Goal: Task Accomplishment & Management: Manage account settings

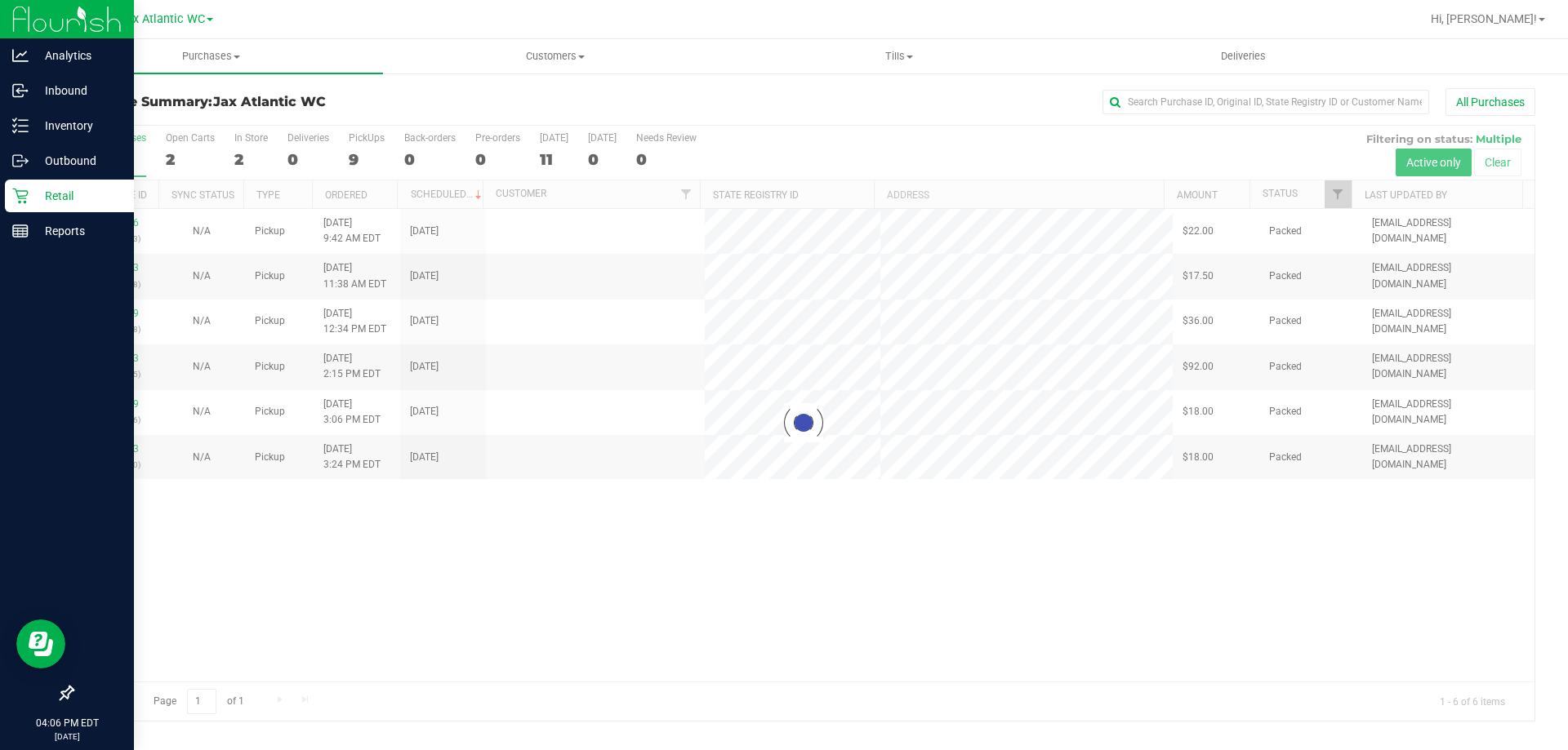
click at [28, 192] on icon at bounding box center [20, 196] width 16 height 16
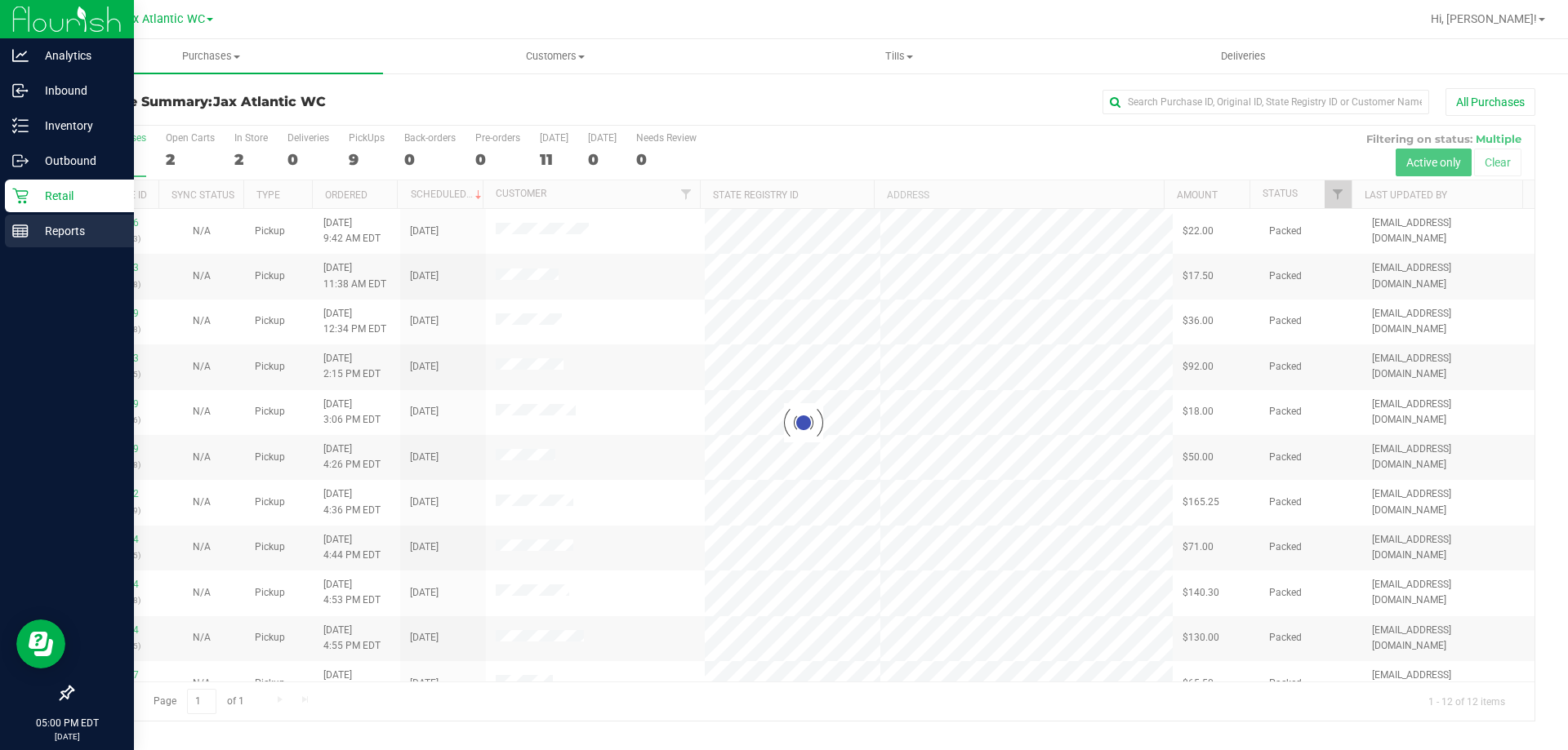
click at [83, 228] on p "Reports" at bounding box center [78, 231] width 98 height 20
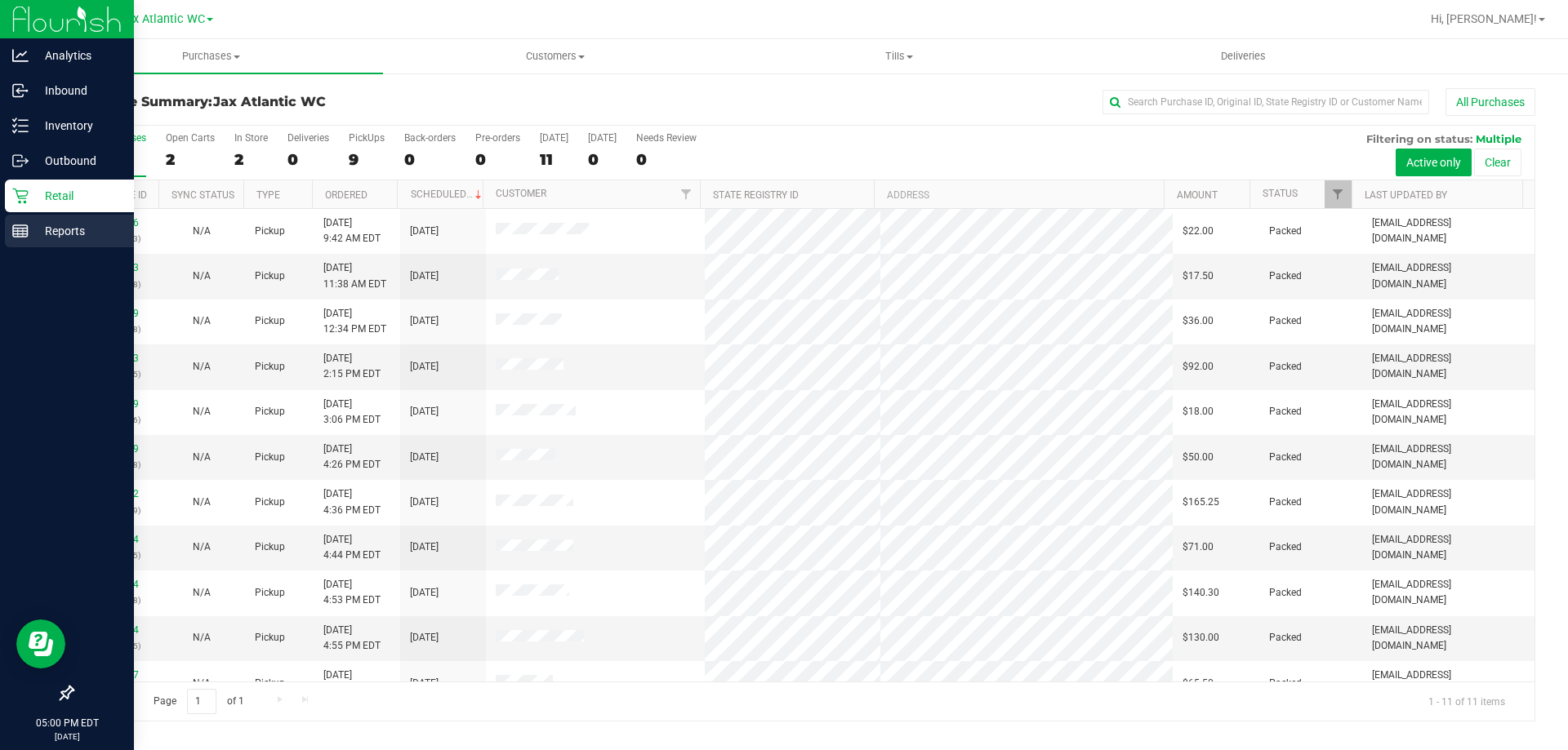
click at [57, 224] on p "Reports" at bounding box center [78, 231] width 98 height 20
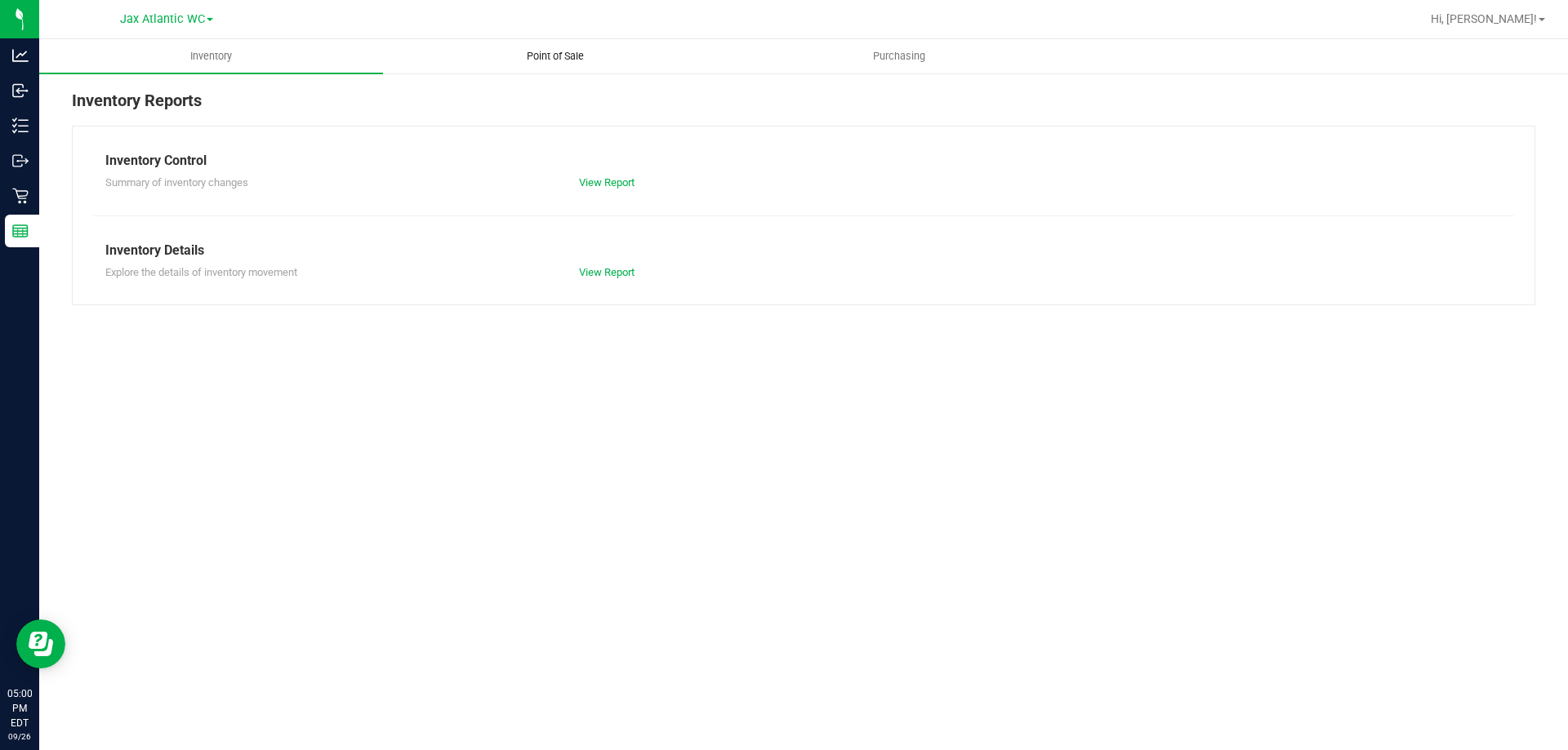
click at [573, 58] on span "Point of Sale" at bounding box center [555, 56] width 101 height 15
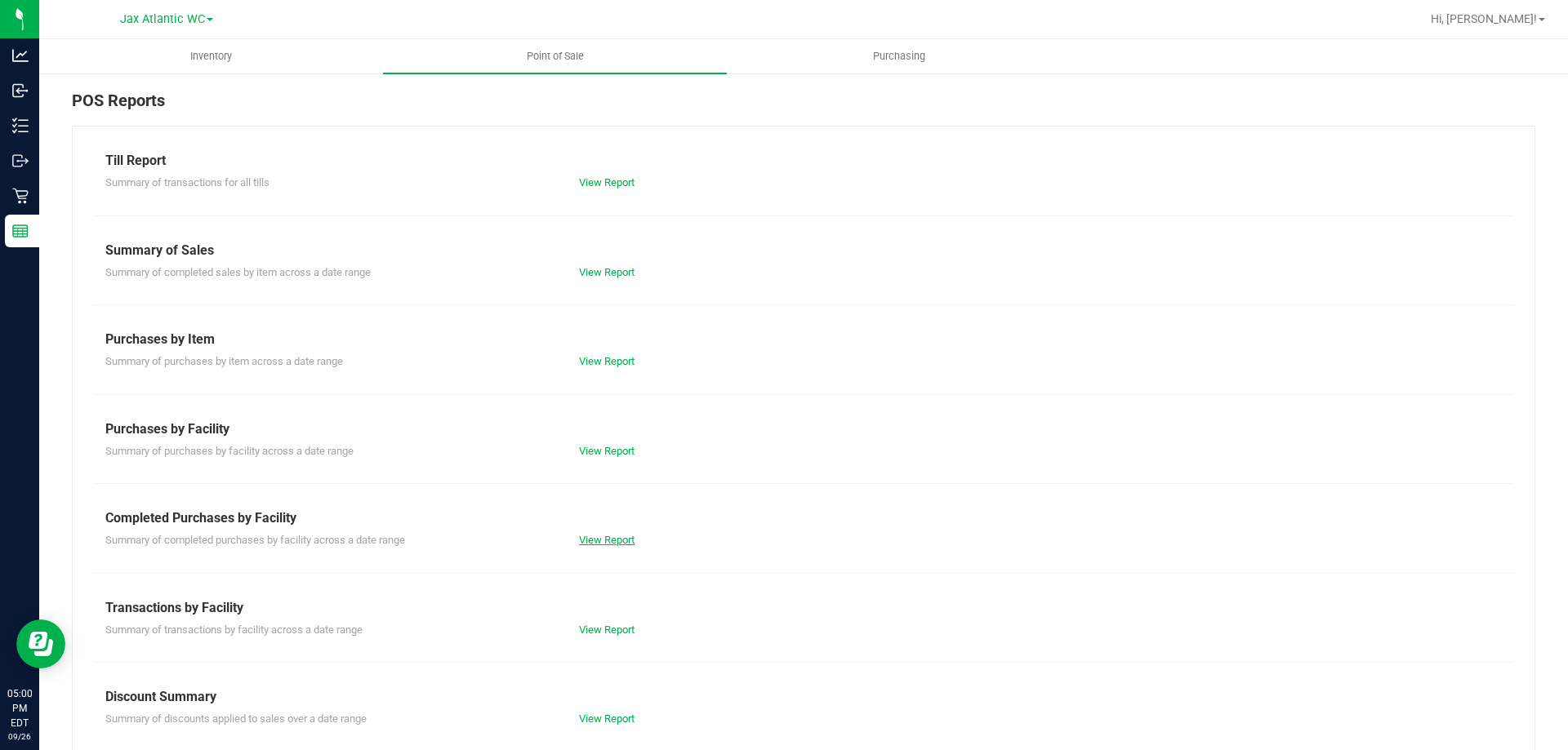
click at [597, 542] on link "View Report" at bounding box center [606, 540] width 55 height 12
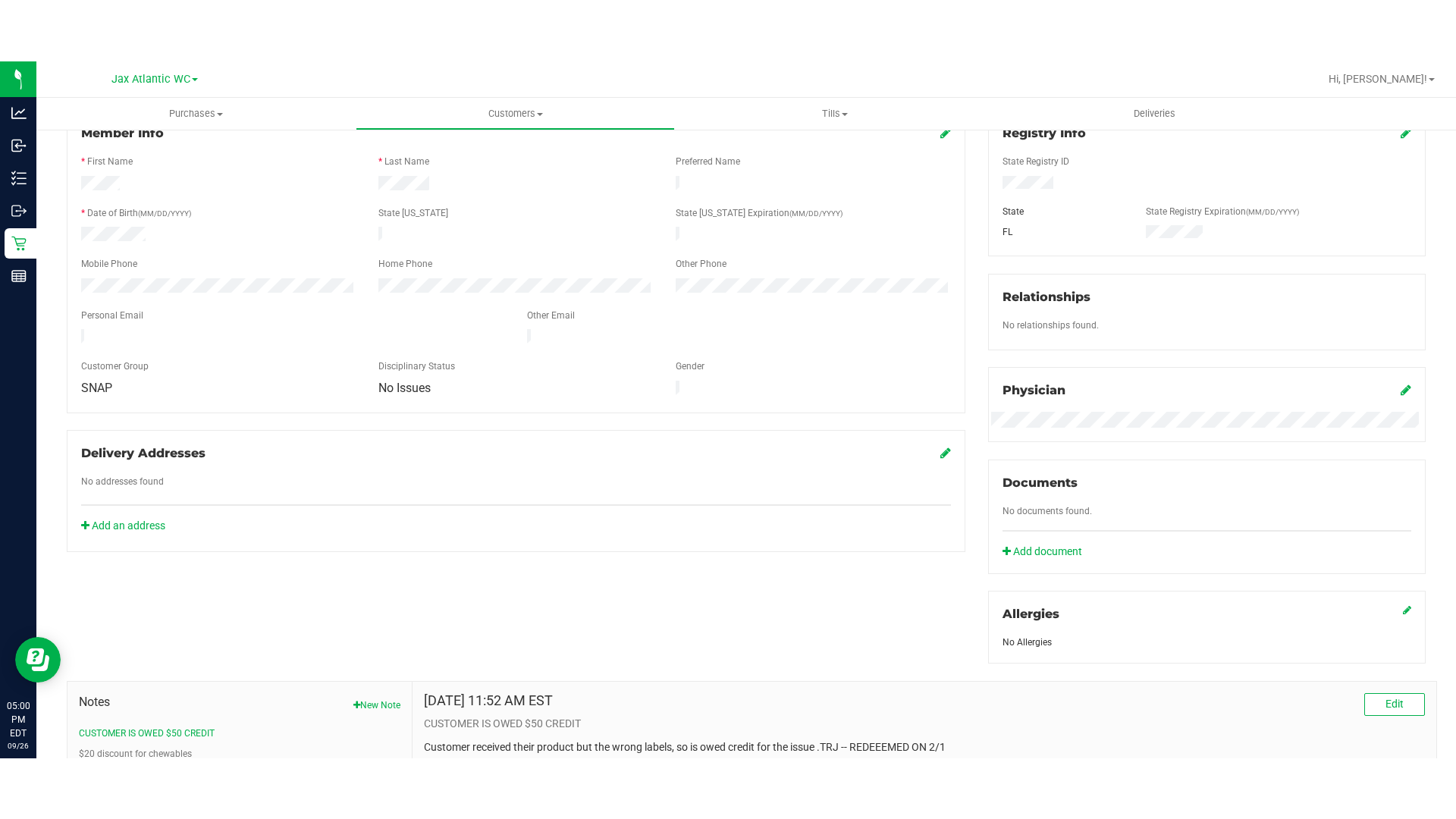
scroll to position [400, 0]
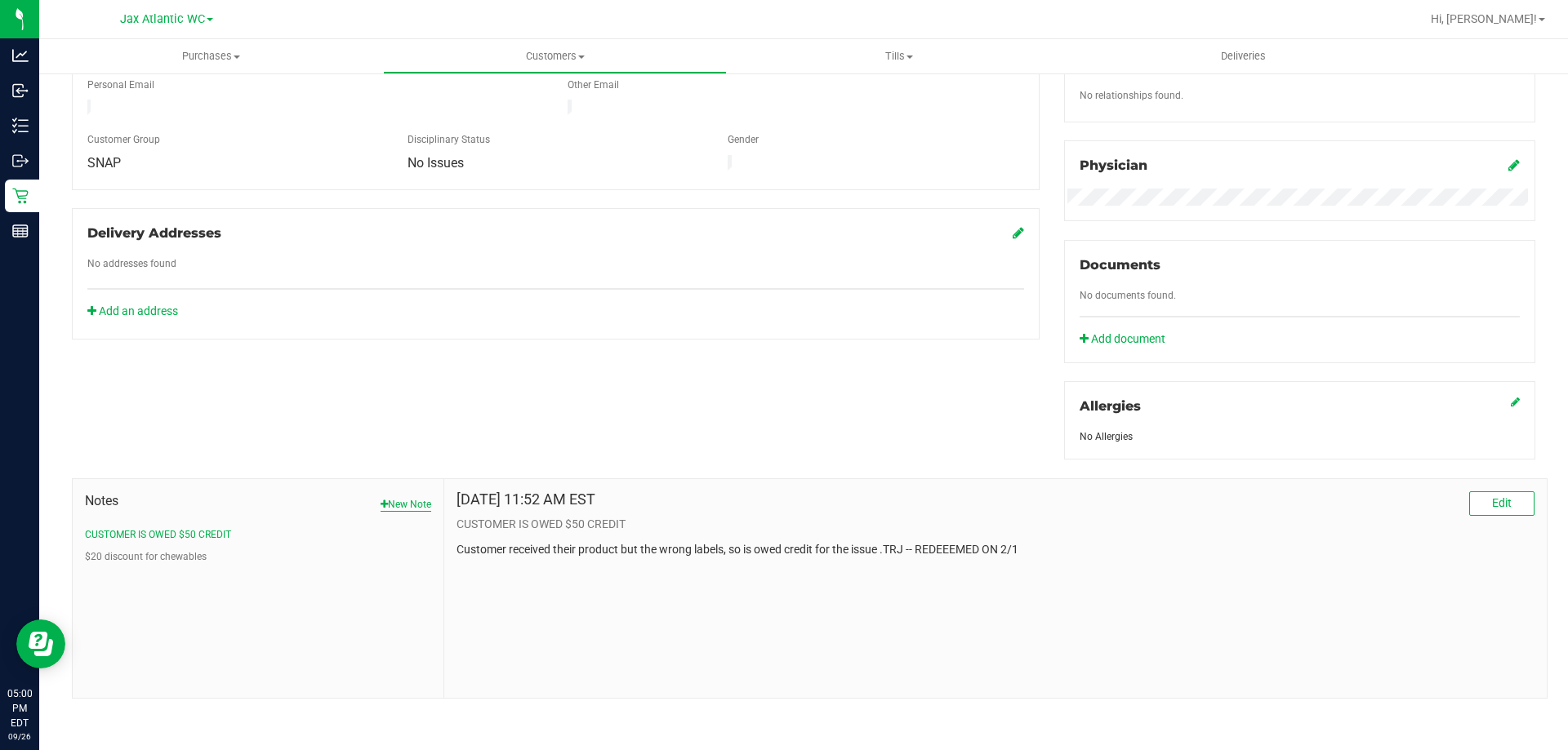
click at [408, 500] on button "New Note" at bounding box center [405, 504] width 51 height 15
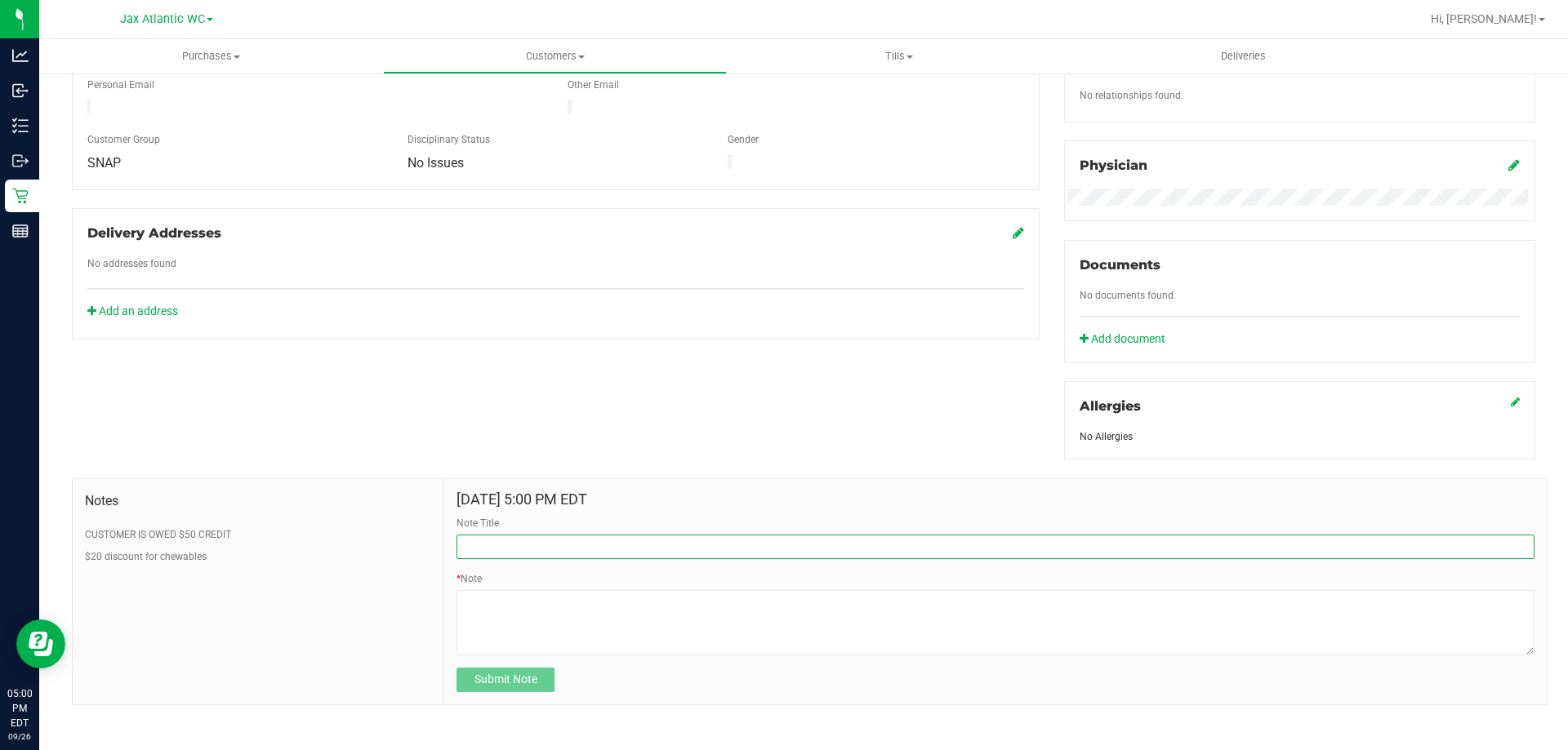
click at [530, 541] on input "Note Title" at bounding box center [995, 547] width 1078 height 25
type input "Cx buying for friend"
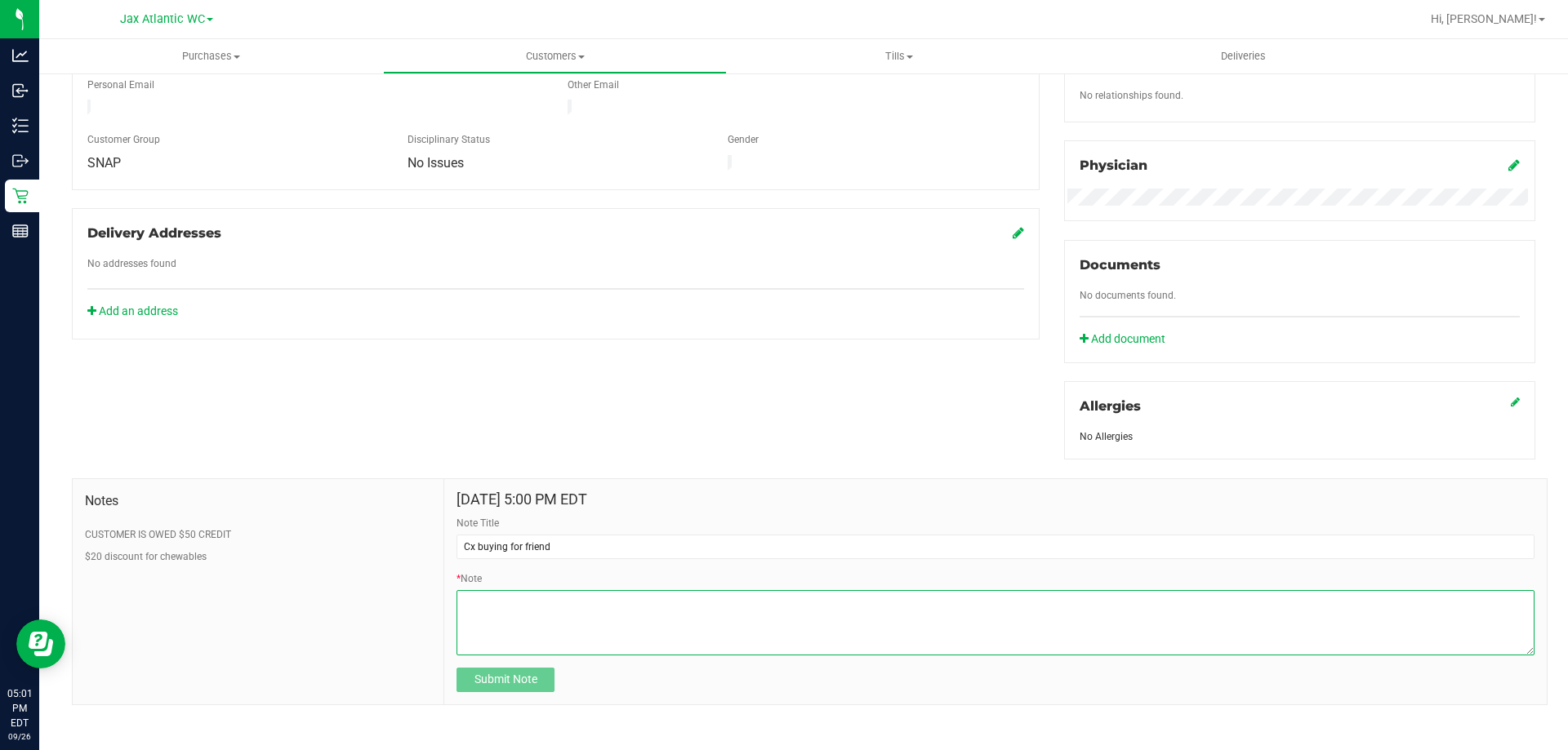
click at [587, 640] on textarea "* Note" at bounding box center [995, 623] width 1078 height 65
paste textarea "1502516"
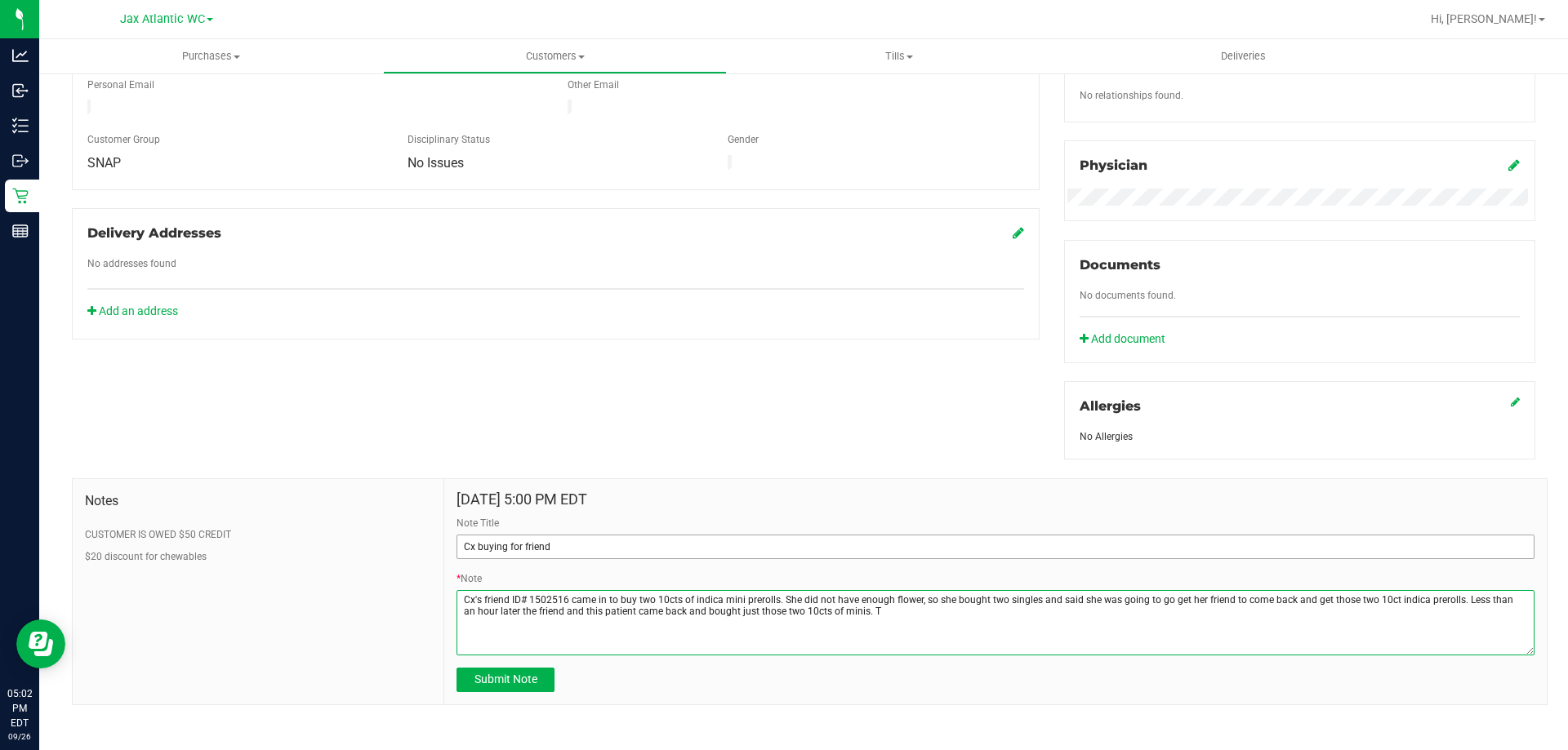
type textarea "Cx's friend ID# 1502516 came in to buy two 10cts of indica mini prerolls. She d…"
click at [881, 617] on textarea "* Note" at bounding box center [995, 623] width 1078 height 65
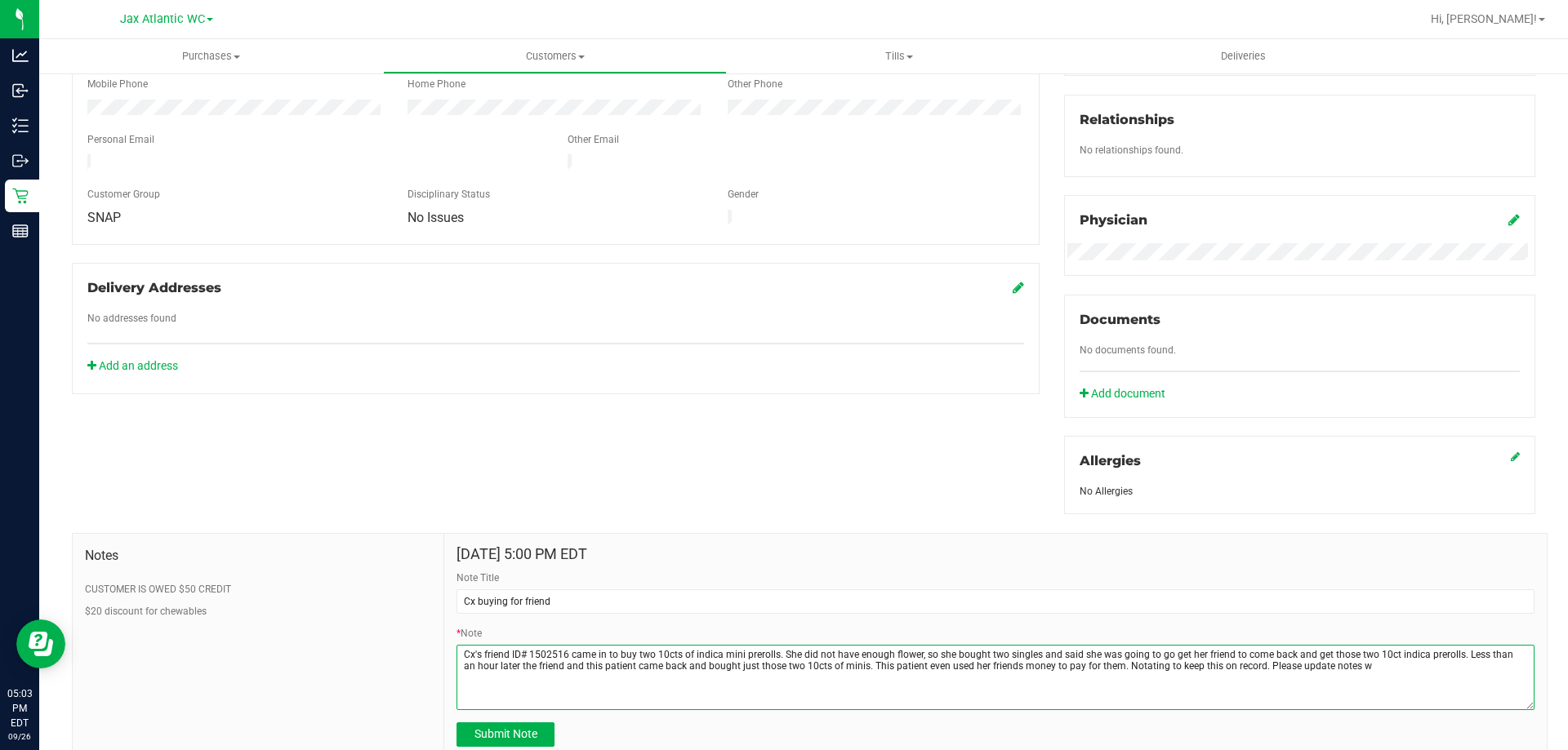
scroll to position [436, 0]
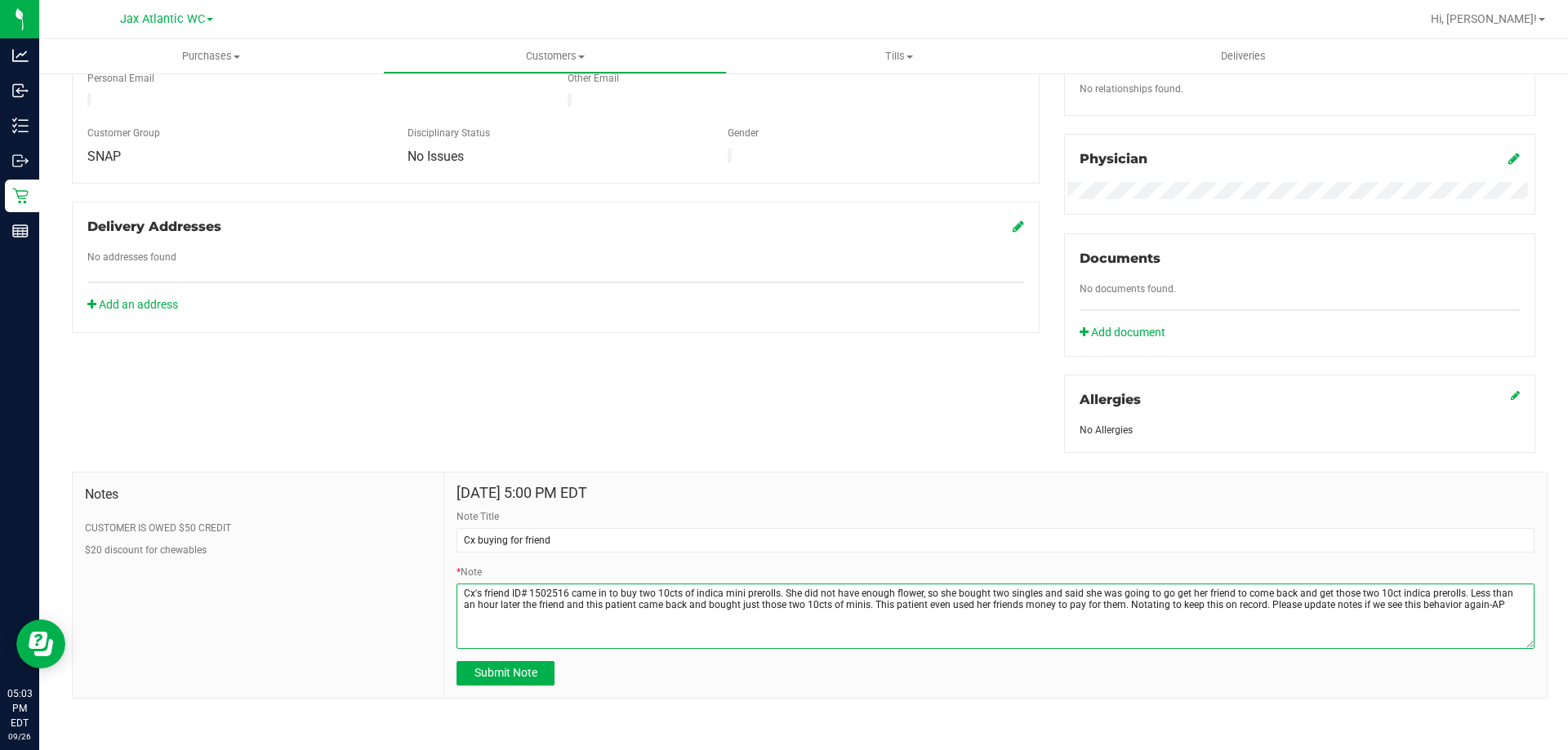
click at [1426, 590] on textarea "* Note" at bounding box center [995, 616] width 1078 height 65
click at [1479, 613] on textarea "* Note" at bounding box center [995, 616] width 1078 height 65
type textarea "Cx's friend ID# 1502516 came in to buy two 10cts of indica mini prerolls. She d…"
click at [510, 675] on span "Submit Note" at bounding box center [506, 673] width 63 height 13
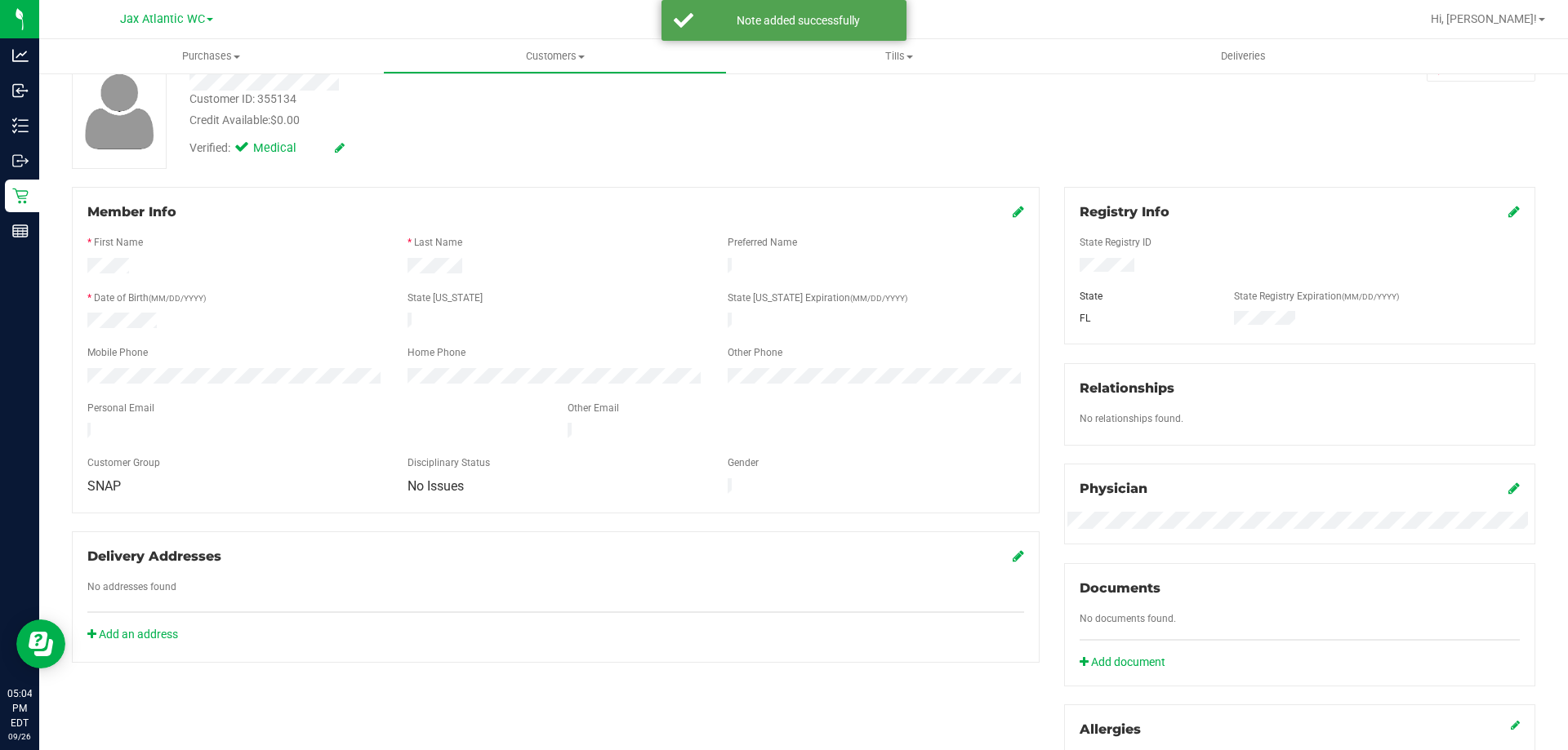
scroll to position [103, 0]
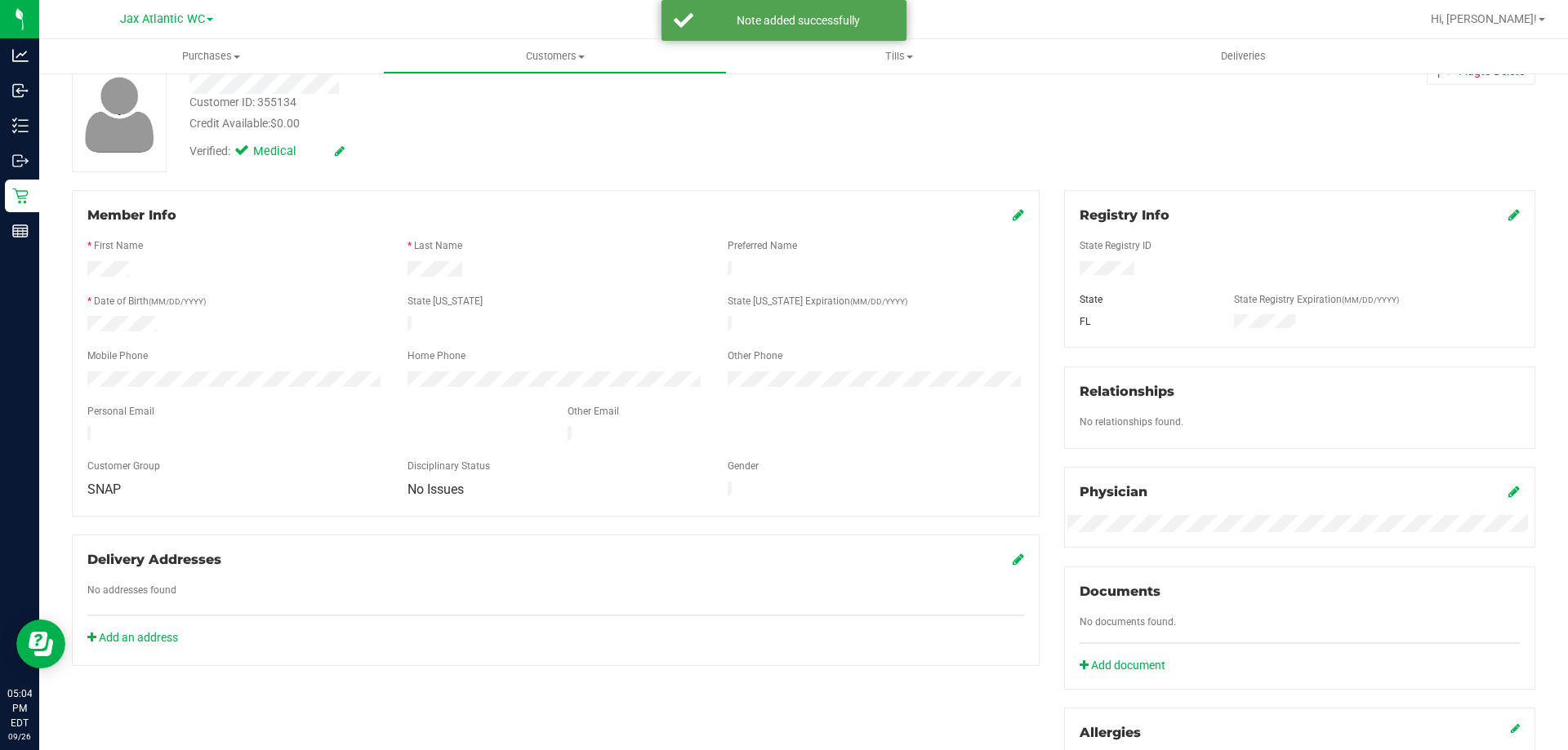
click at [1013, 216] on icon at bounding box center [1019, 214] width 12 height 13
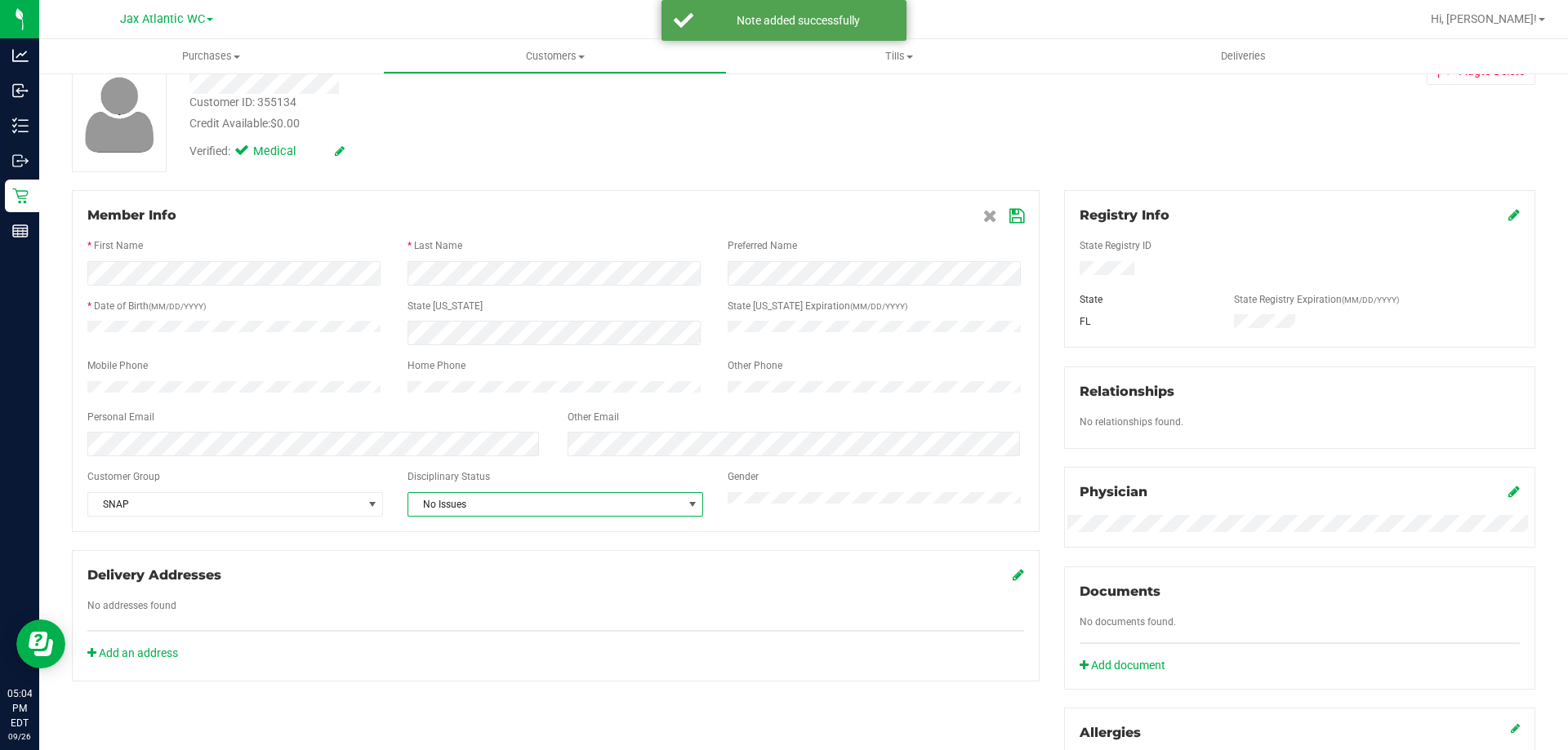
click at [457, 512] on span "No Issues" at bounding box center [545, 505] width 273 height 23
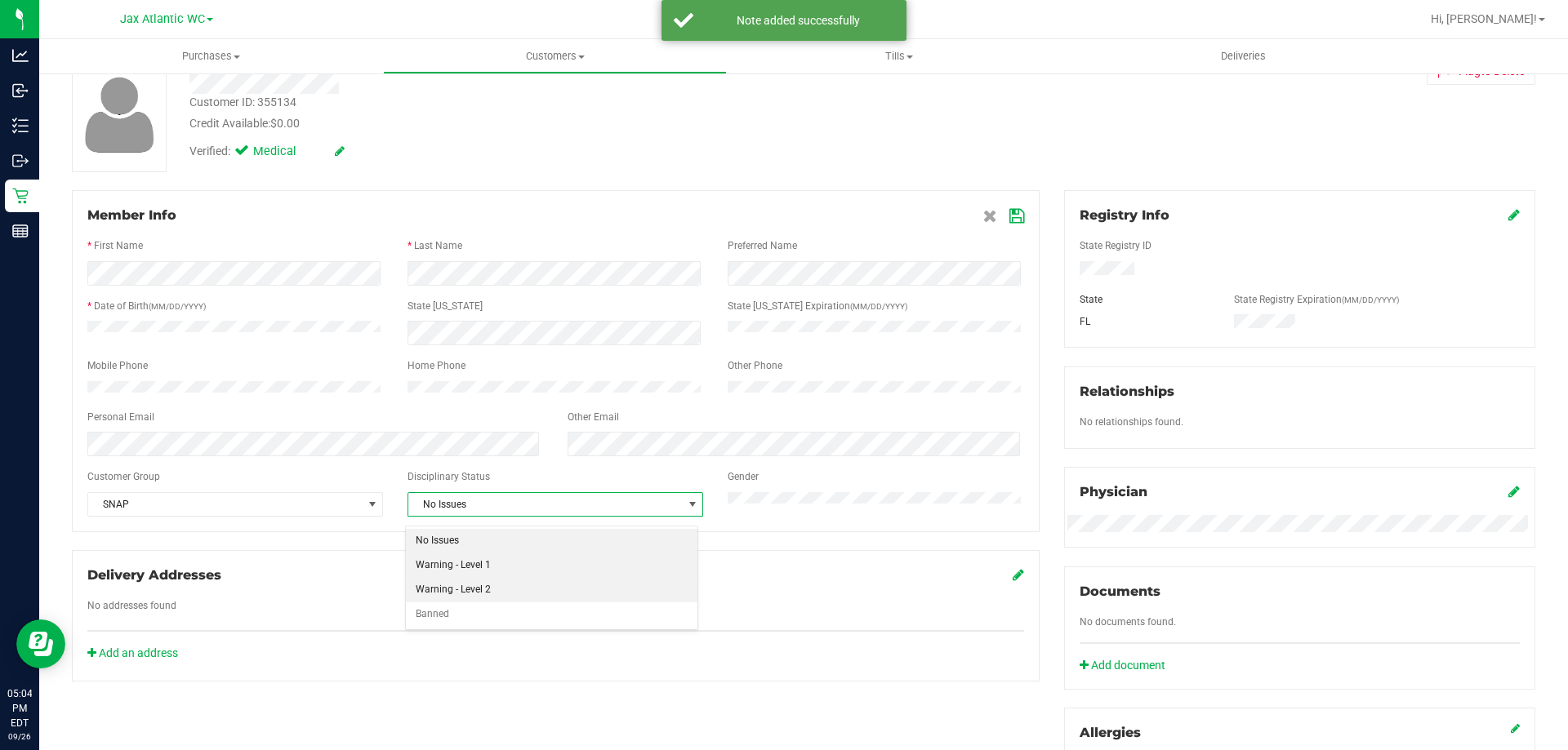
click at [496, 570] on li "Warning - Level 1" at bounding box center [552, 565] width 292 height 25
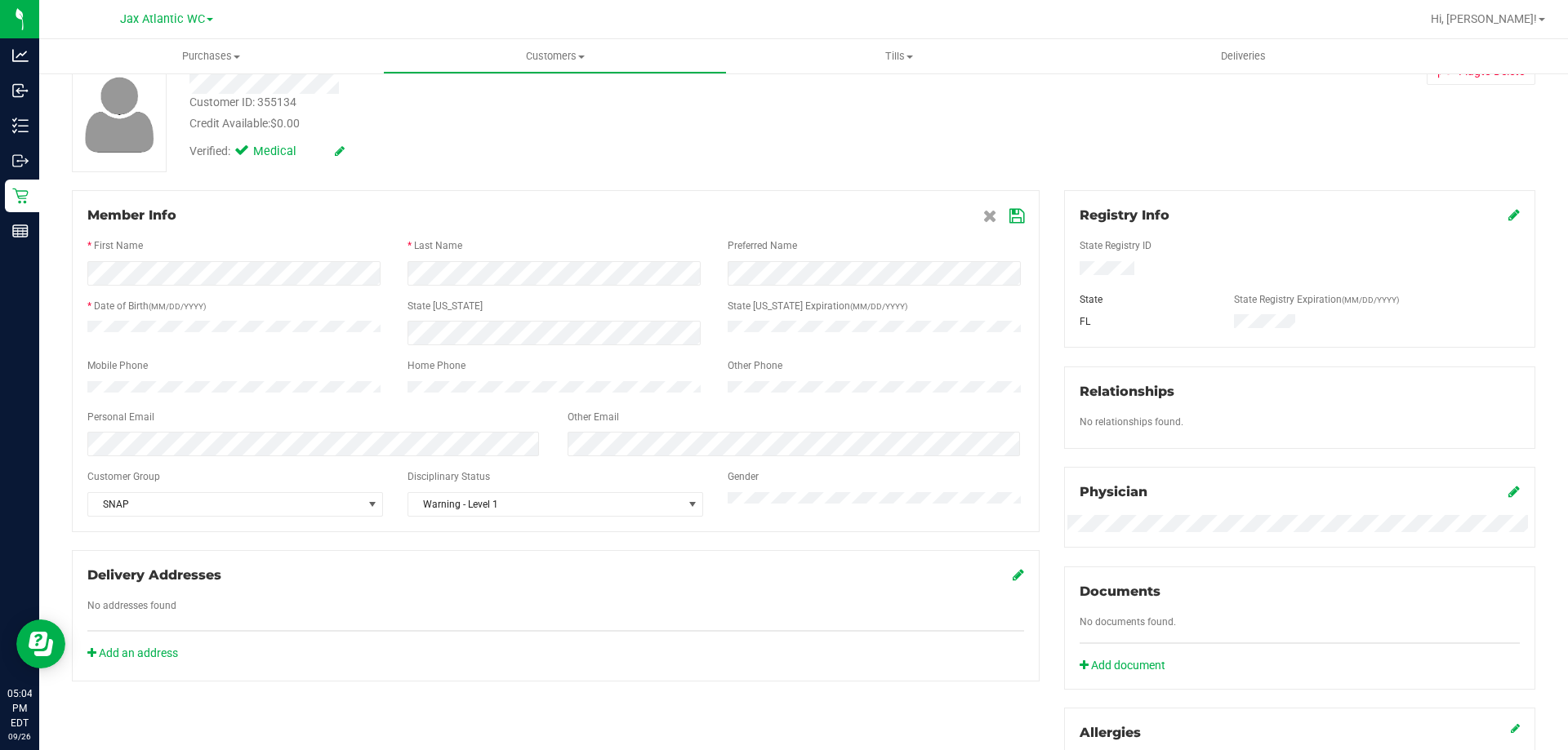
click at [1010, 219] on icon at bounding box center [1017, 216] width 15 height 13
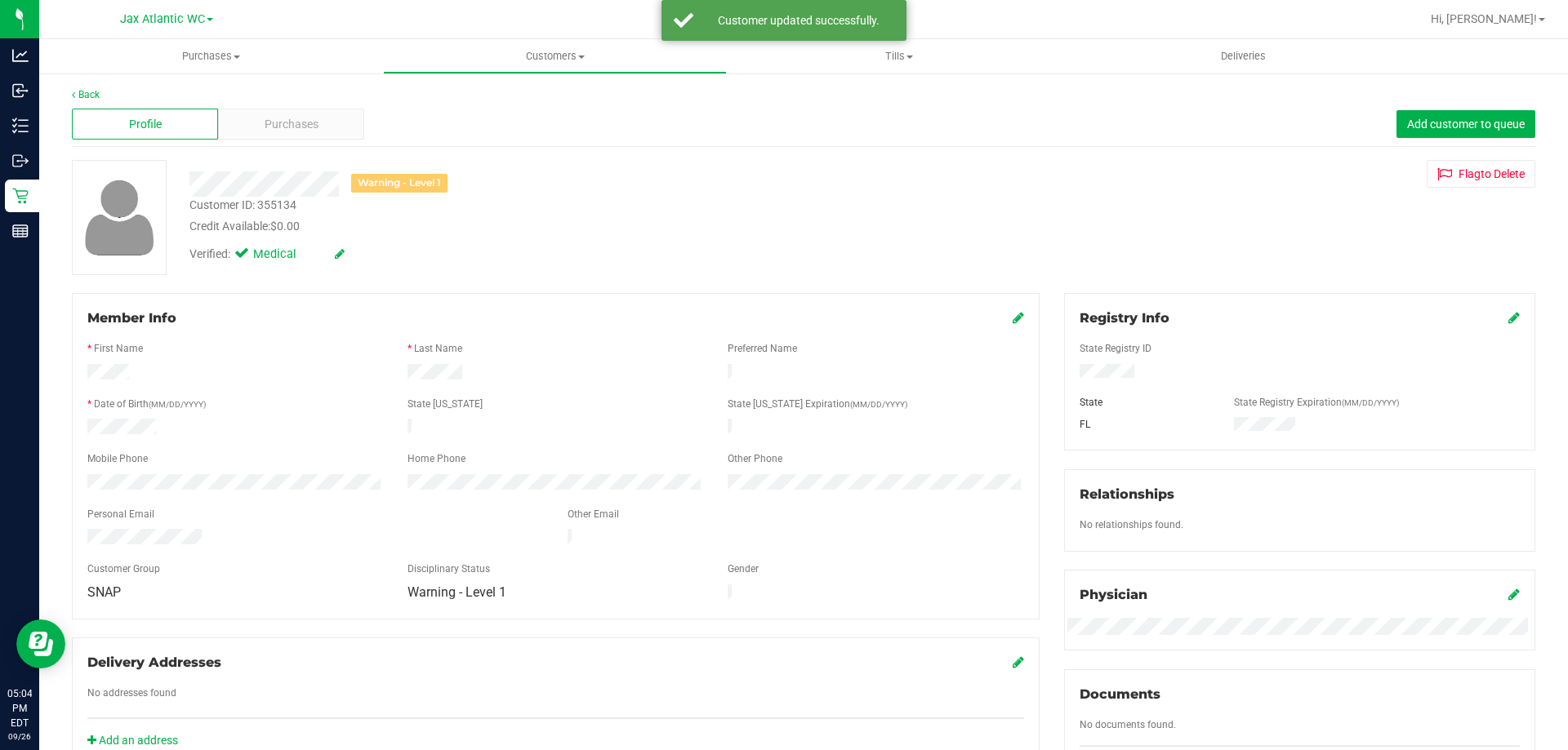
scroll to position [0, 0]
click at [282, 129] on span "Purchases" at bounding box center [291, 125] width 54 height 17
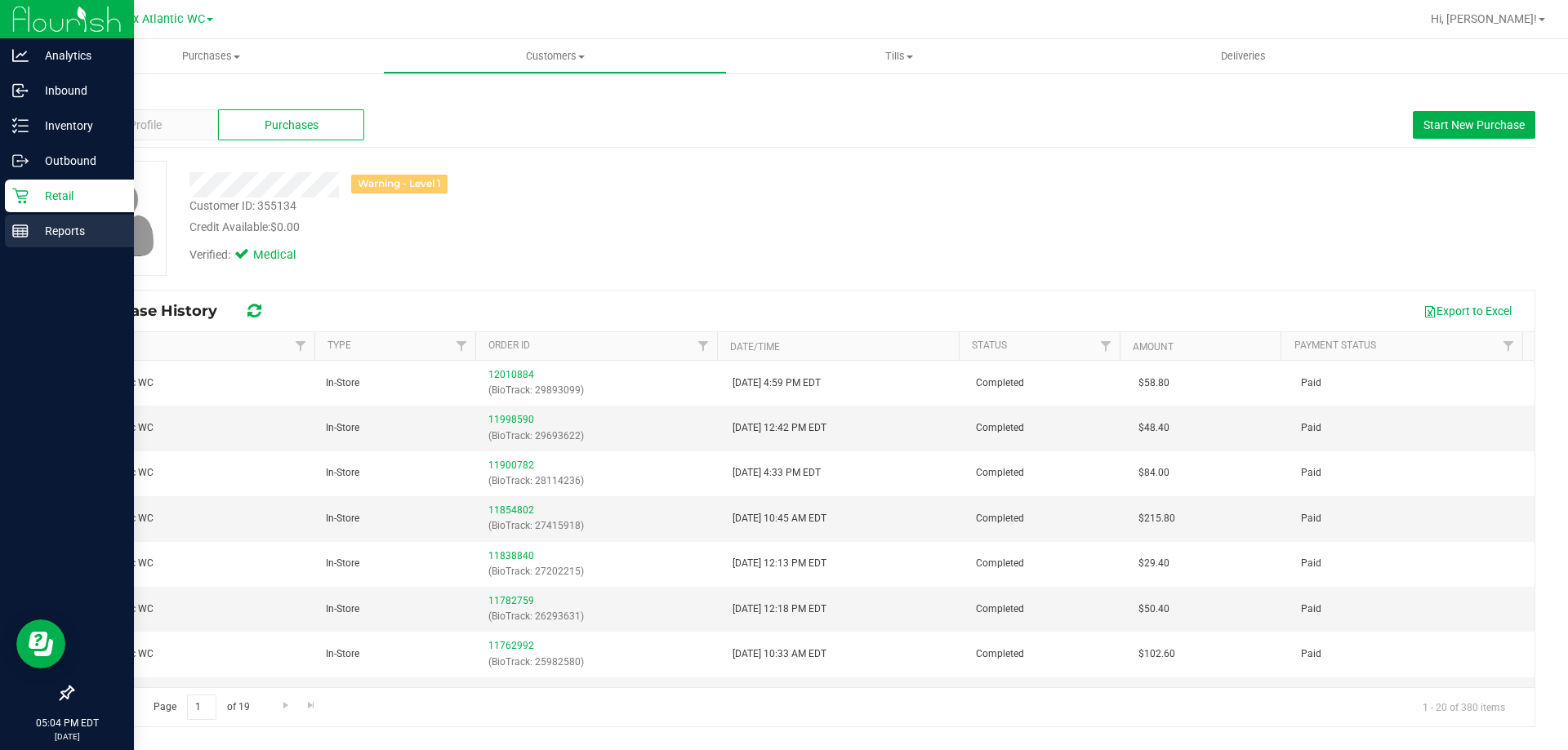
click at [54, 232] on p "Reports" at bounding box center [78, 231] width 98 height 20
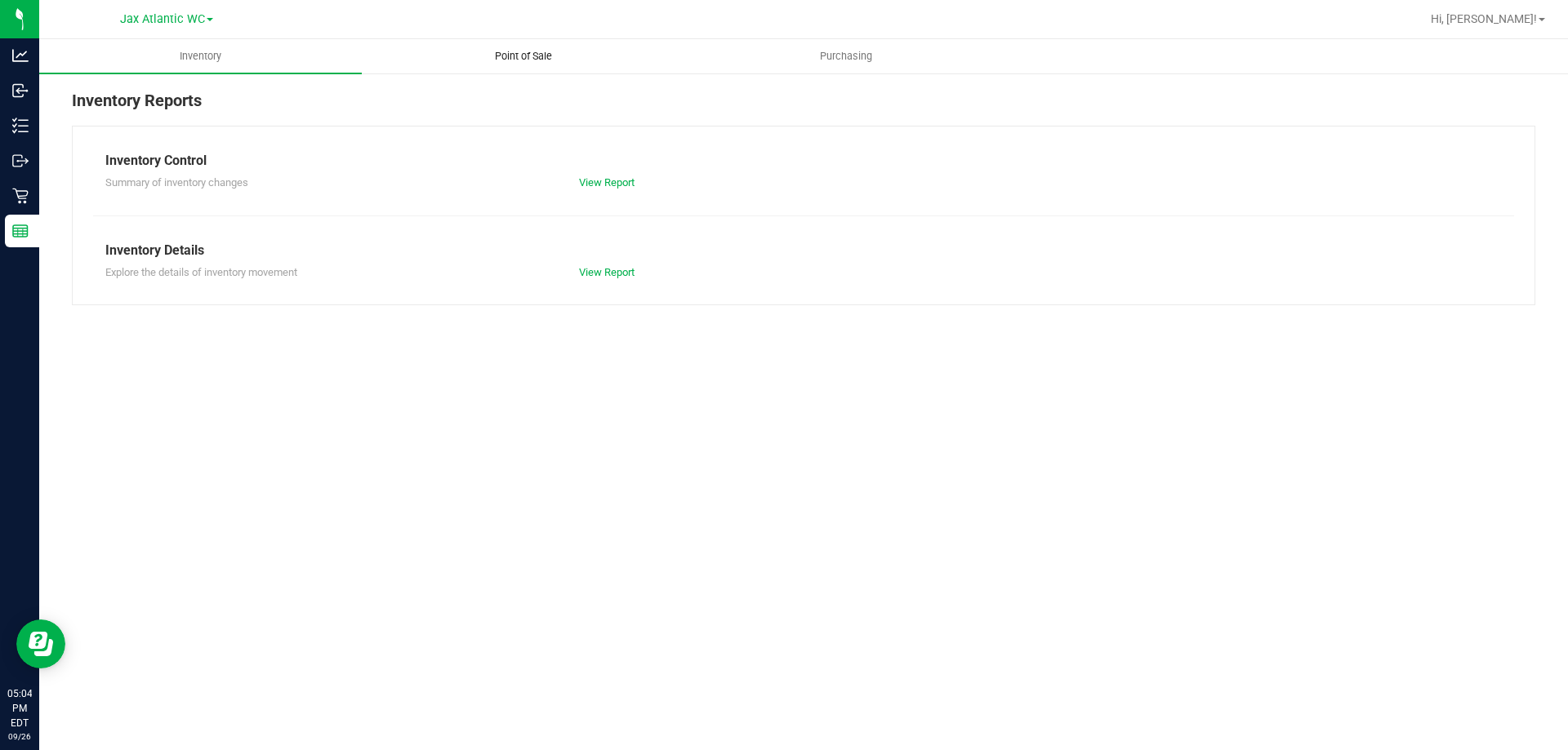
click at [538, 52] on span "Point of Sale" at bounding box center [523, 56] width 101 height 15
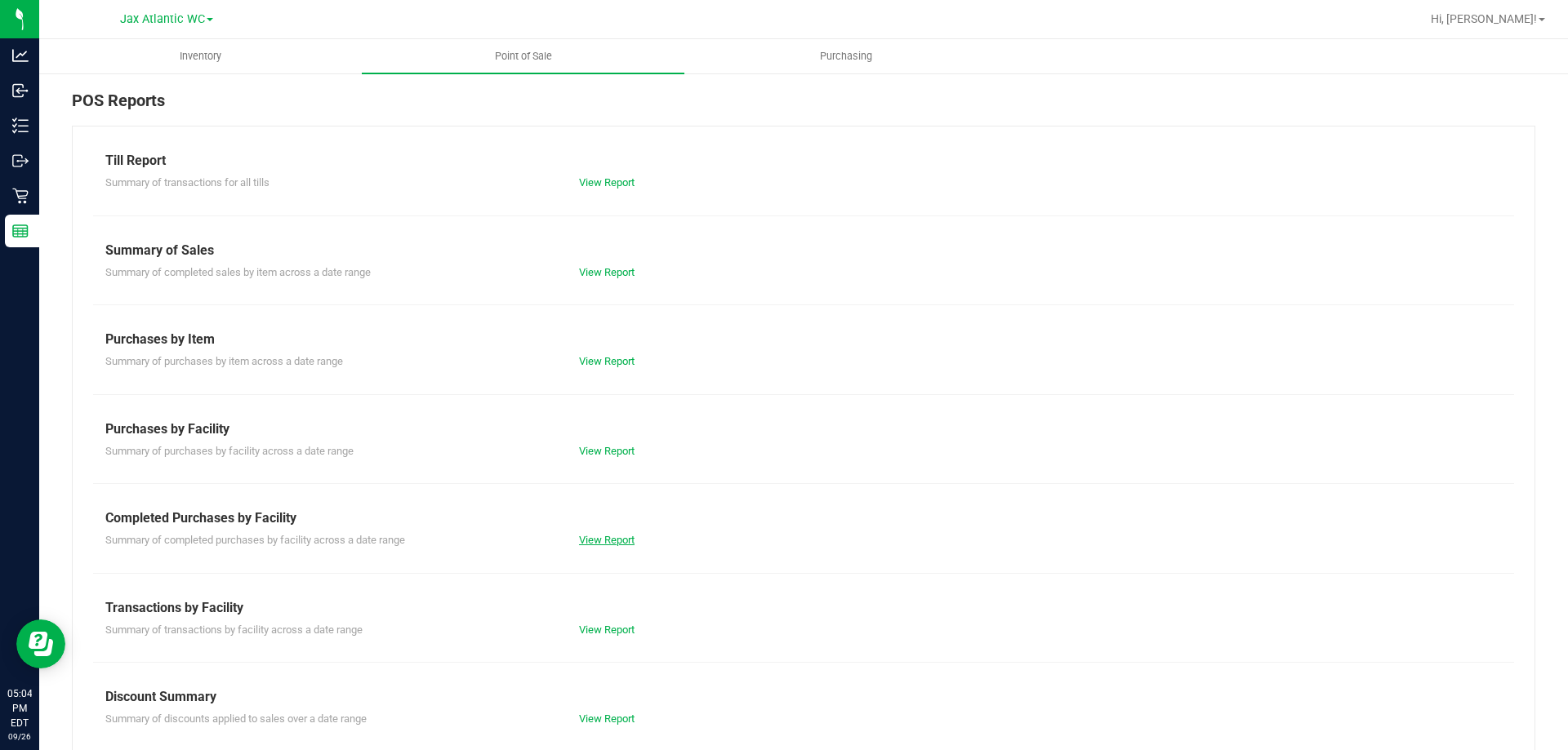
click at [613, 546] on link "View Report" at bounding box center [606, 540] width 55 height 12
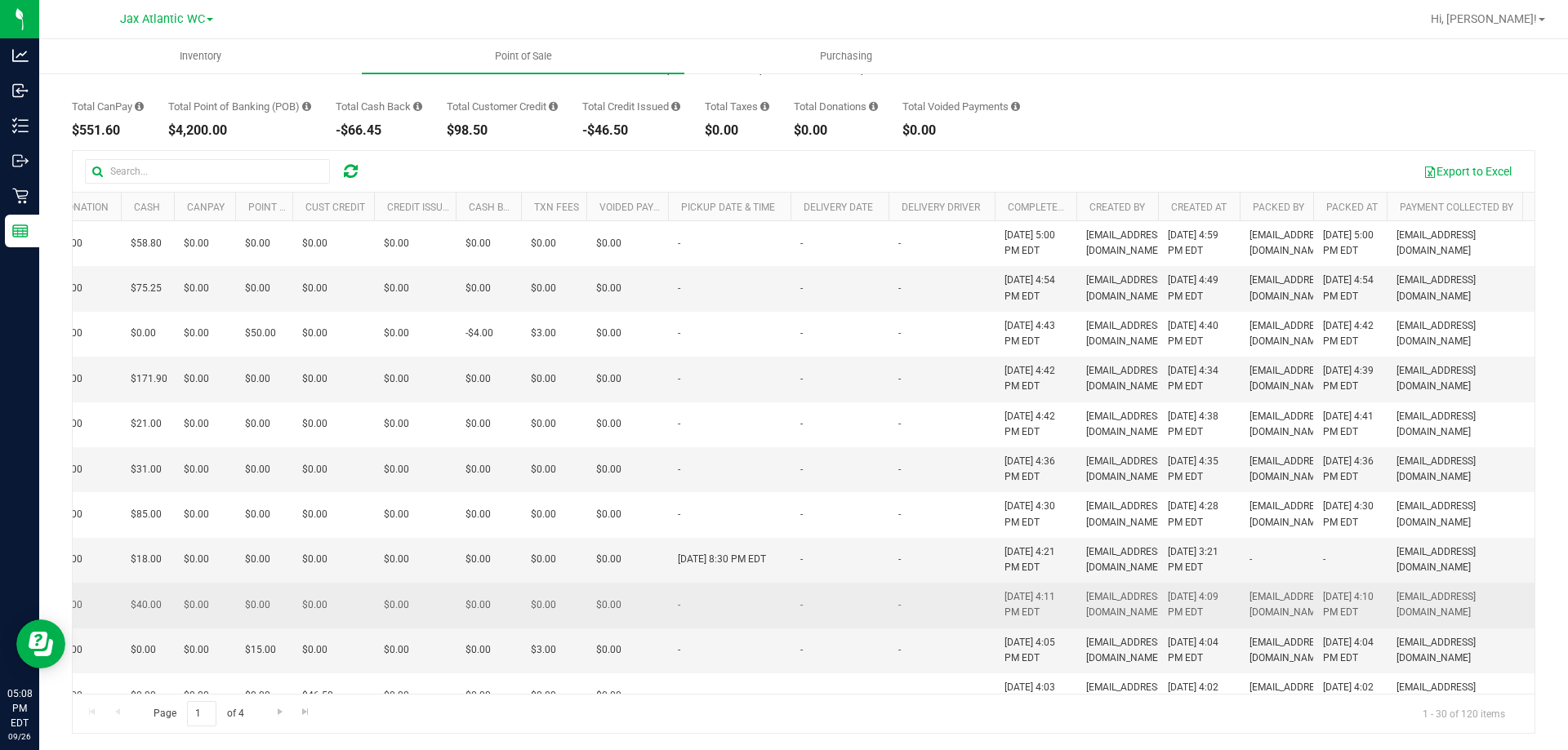
drag, startPoint x: 683, startPoint y: 695, endPoint x: 445, endPoint y: 676, distance: 238.8
click at [89, 625] on div "Export to Excel Purchase ID Customer Type # of Items Total # of Discounts Disco…" at bounding box center [803, 441] width 1464 height 584
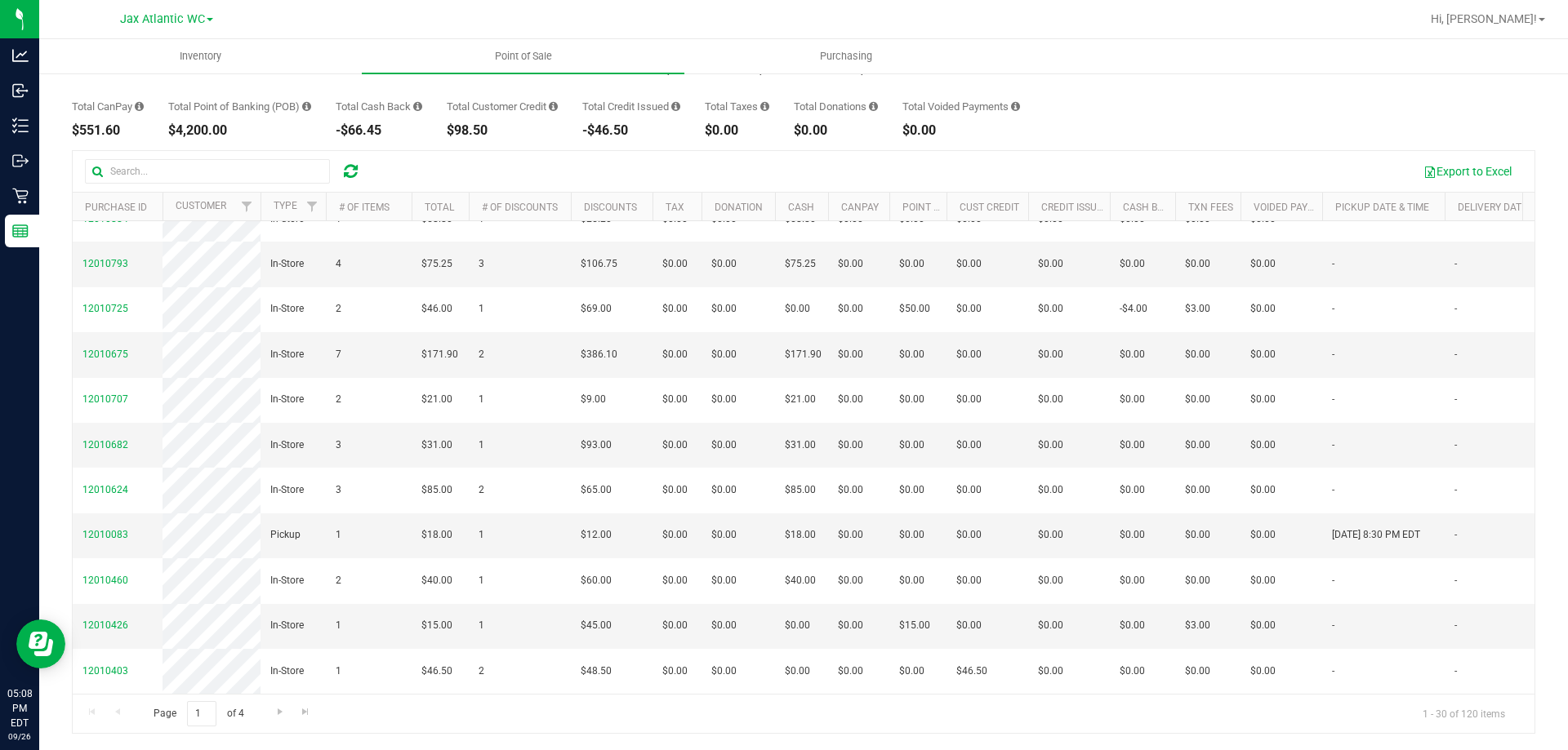
click at [1355, 91] on div "Total CanPay $551.60 Total Point of Banking (POB) $4,200.00 Total Cash Back -$6…" at bounding box center [803, 106] width 1464 height 62
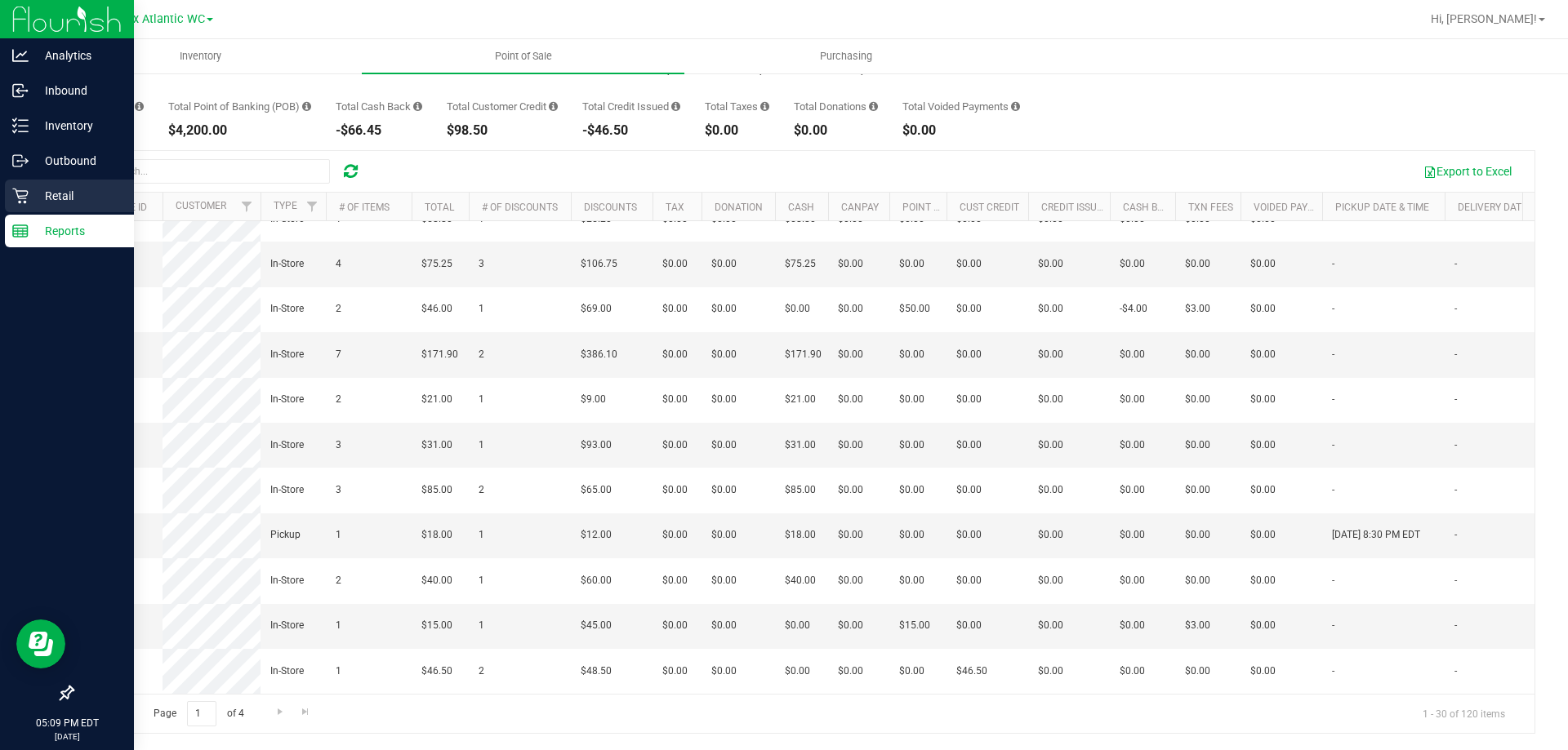
click at [29, 190] on p "Retail" at bounding box center [78, 196] width 98 height 20
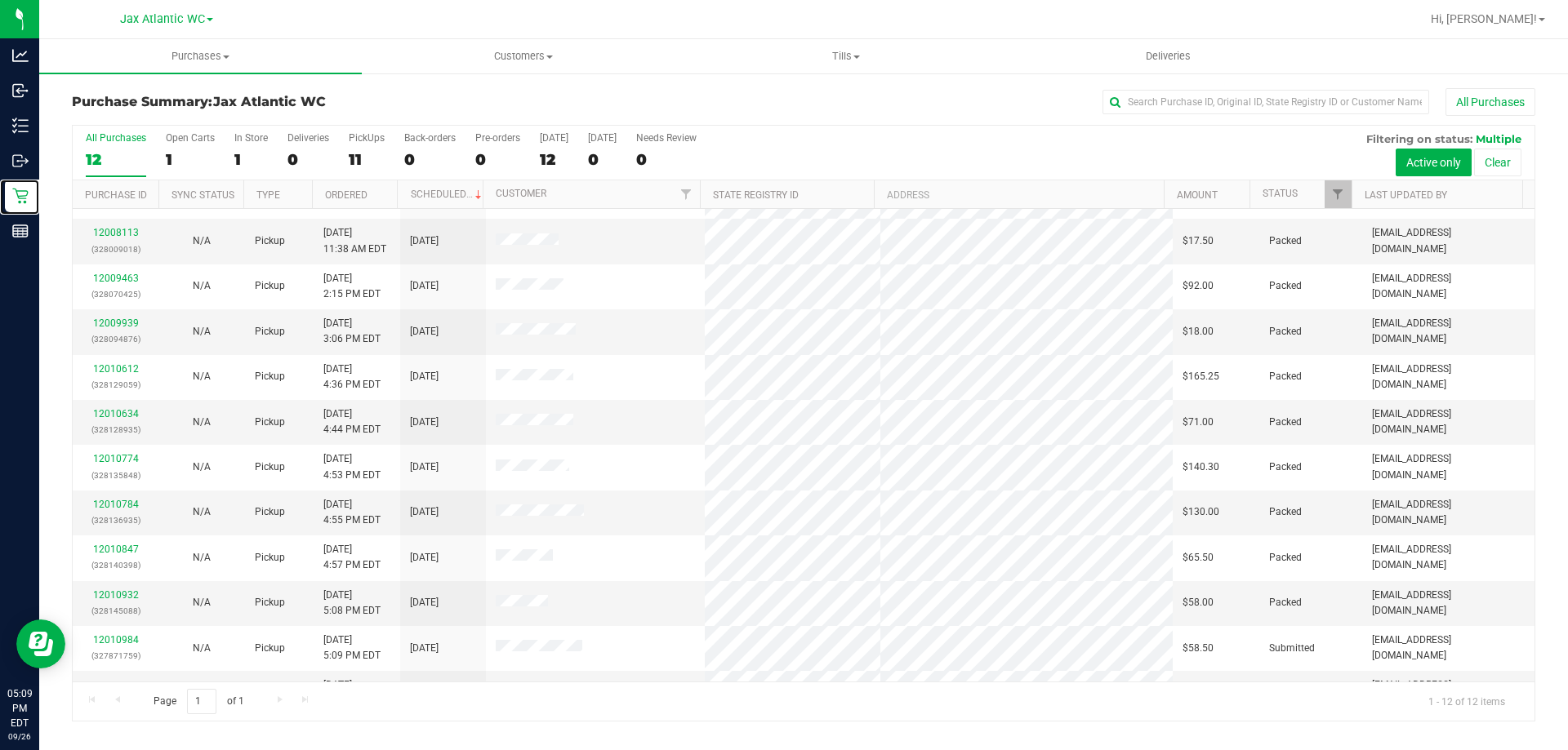
scroll to position [70, 0]
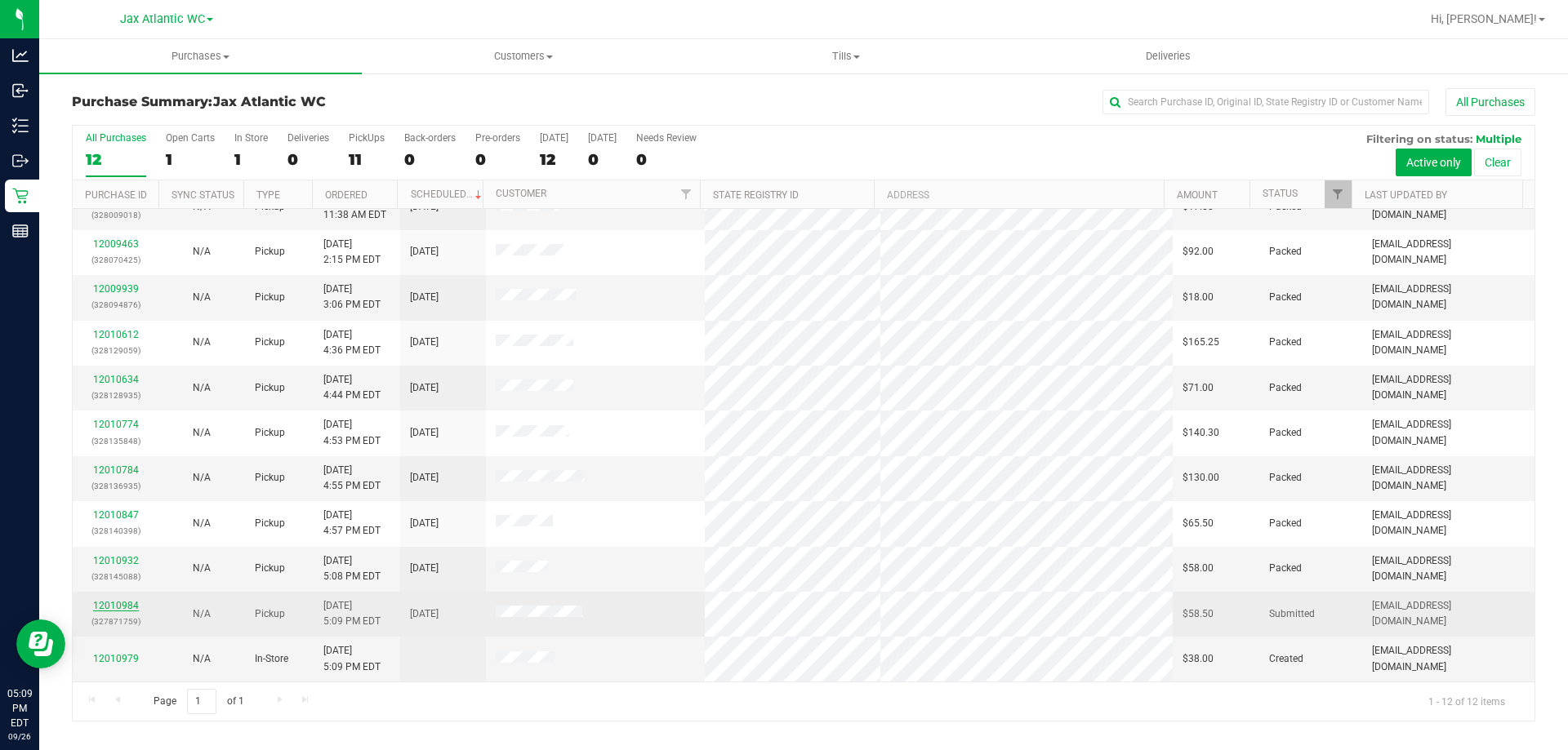
click at [122, 608] on link "12010984" at bounding box center [115, 606] width 46 height 12
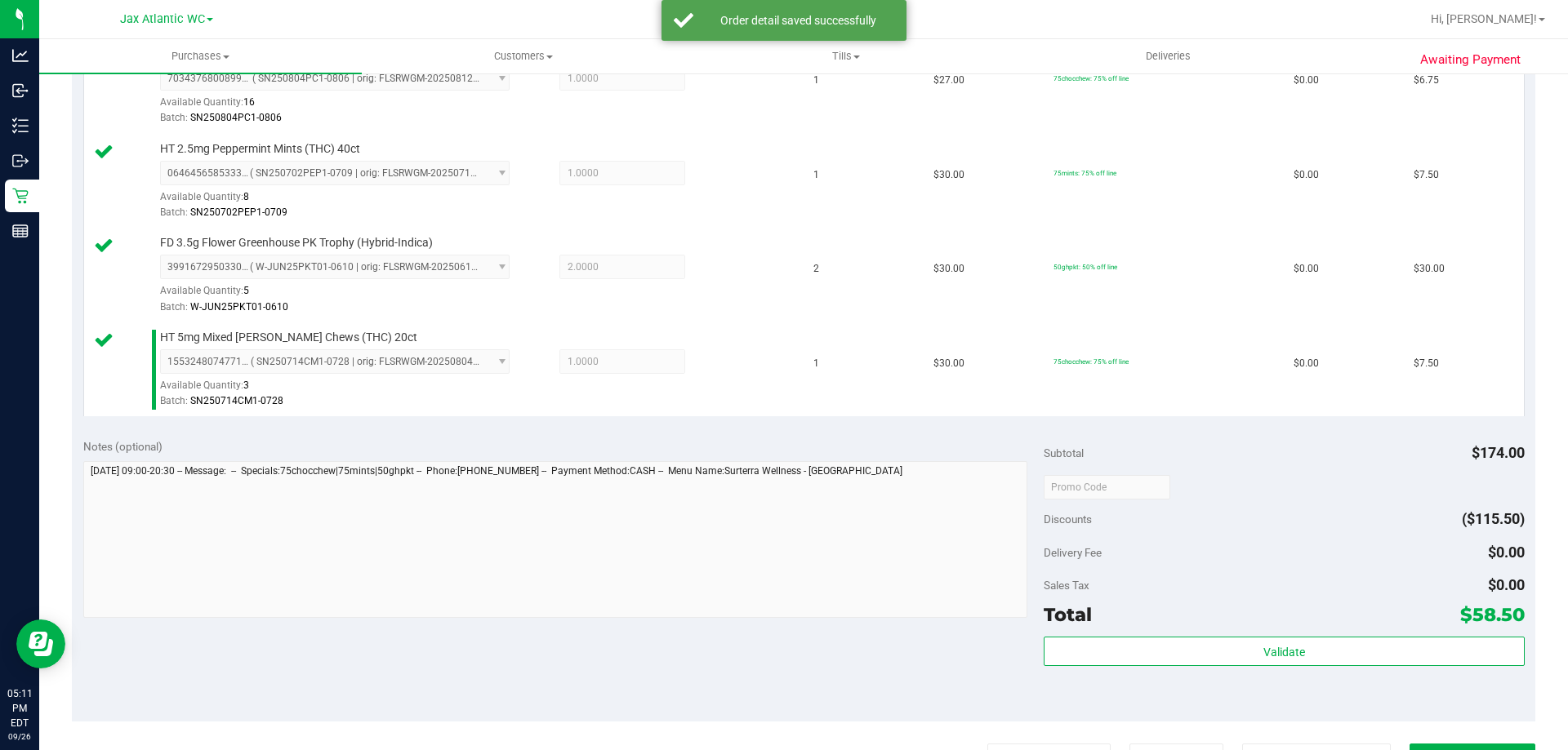
scroll to position [816, 0]
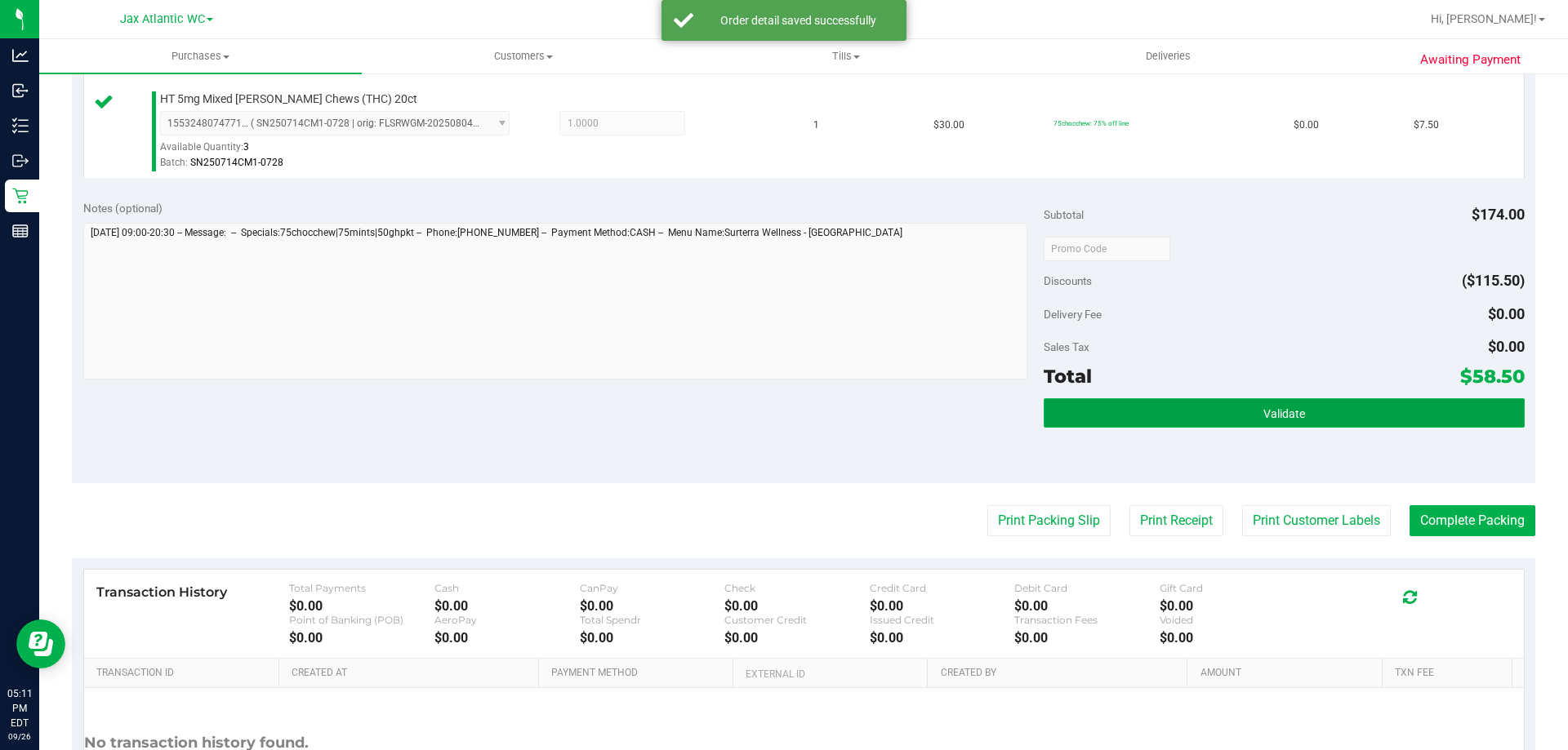
click at [1210, 418] on button "Validate" at bounding box center [1284, 412] width 480 height 29
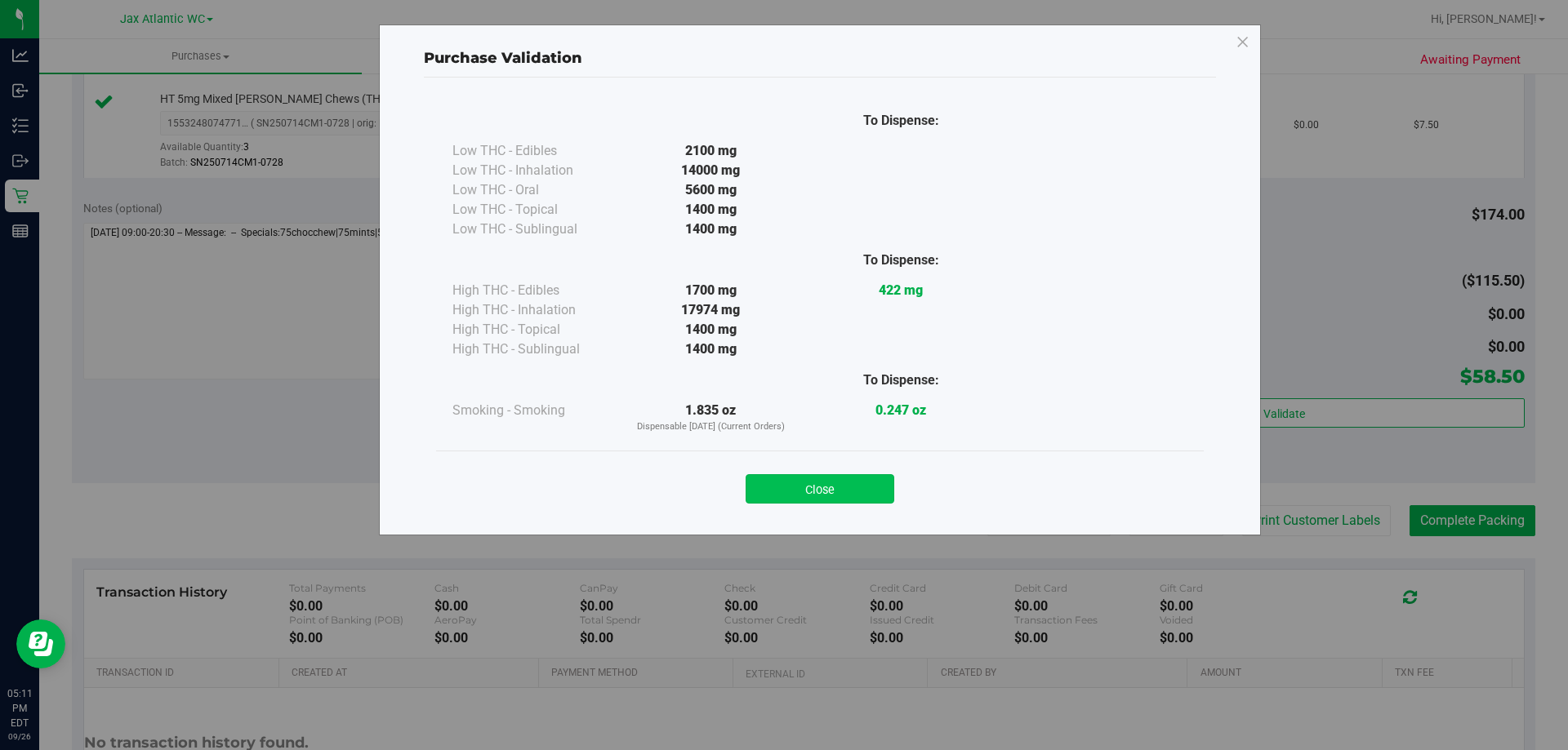
click at [848, 483] on button "Close" at bounding box center [819, 488] width 148 height 29
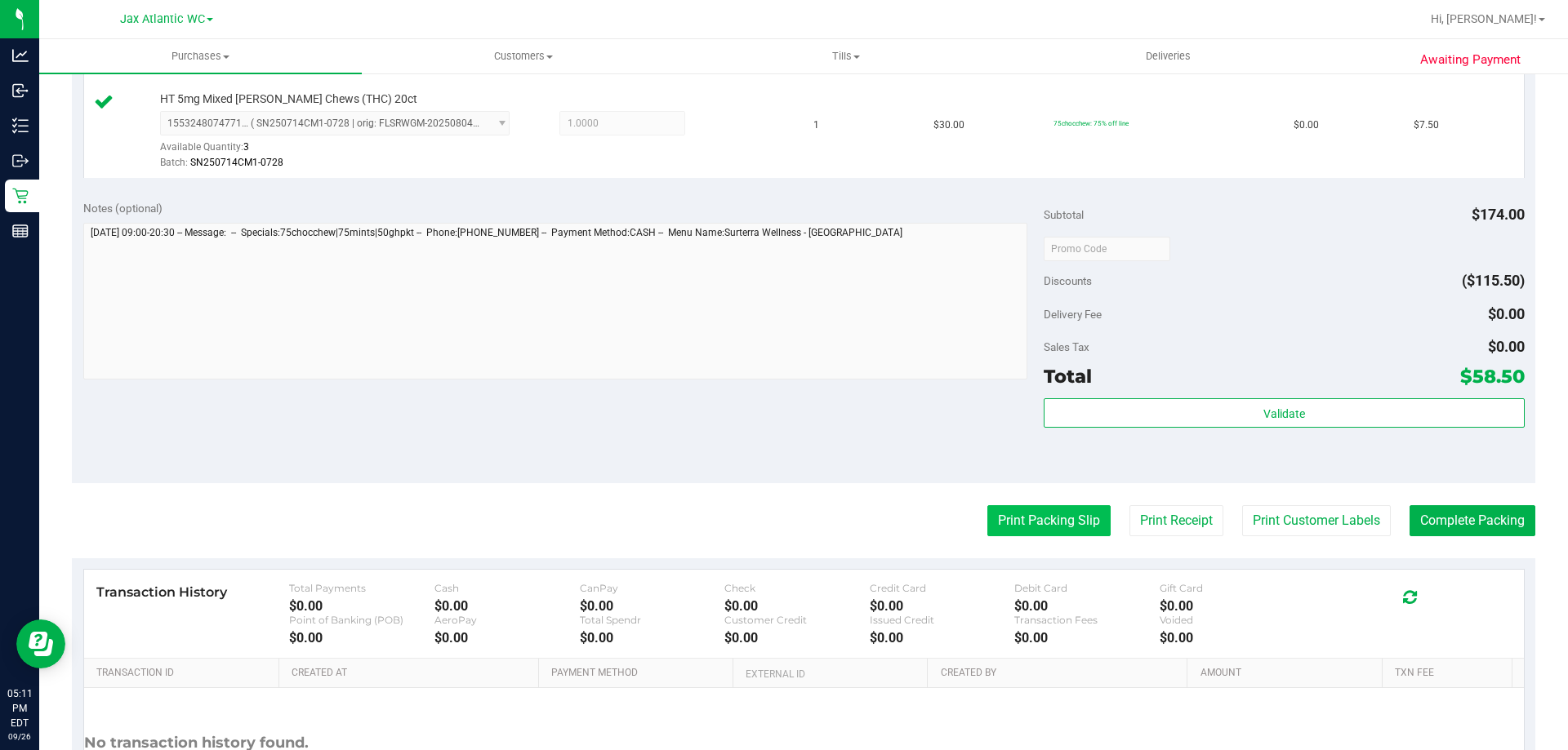
click at [1047, 512] on button "Print Packing Slip" at bounding box center [1049, 520] width 123 height 31
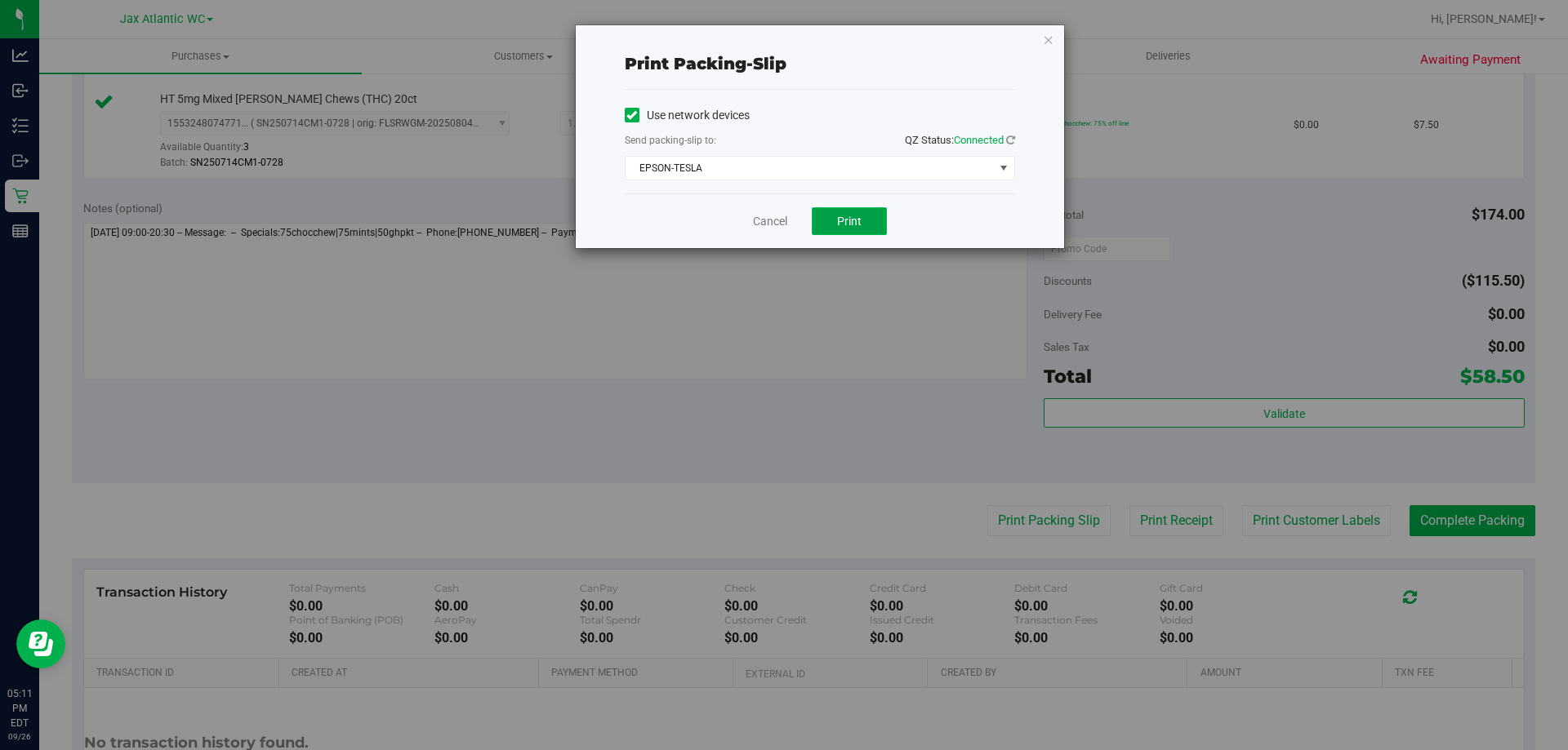
click at [856, 219] on span "Print" at bounding box center [850, 221] width 25 height 13
click at [754, 219] on link "Cancel" at bounding box center [770, 221] width 34 height 17
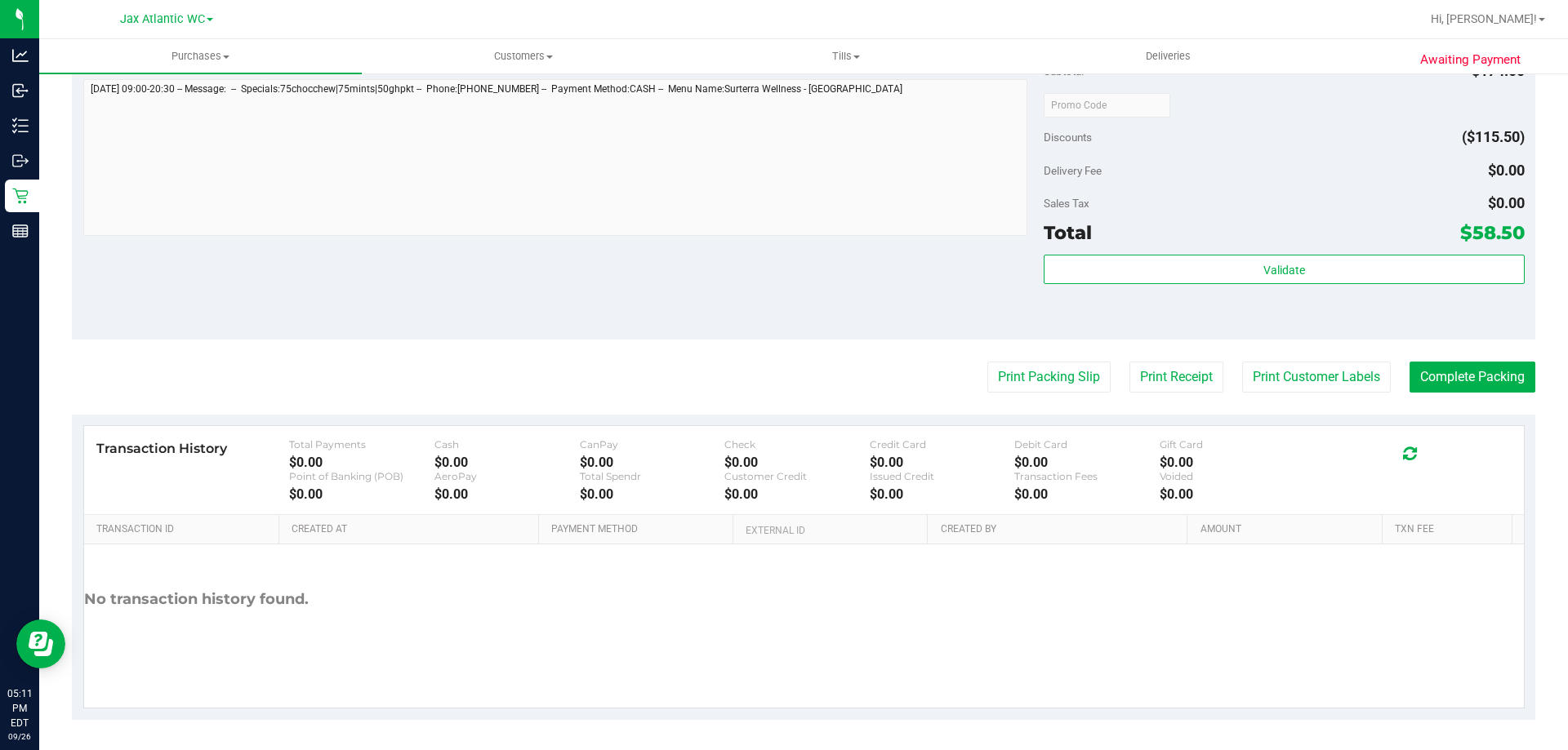
scroll to position [962, 0]
click at [1454, 369] on button "Complete Packing" at bounding box center [1473, 374] width 126 height 31
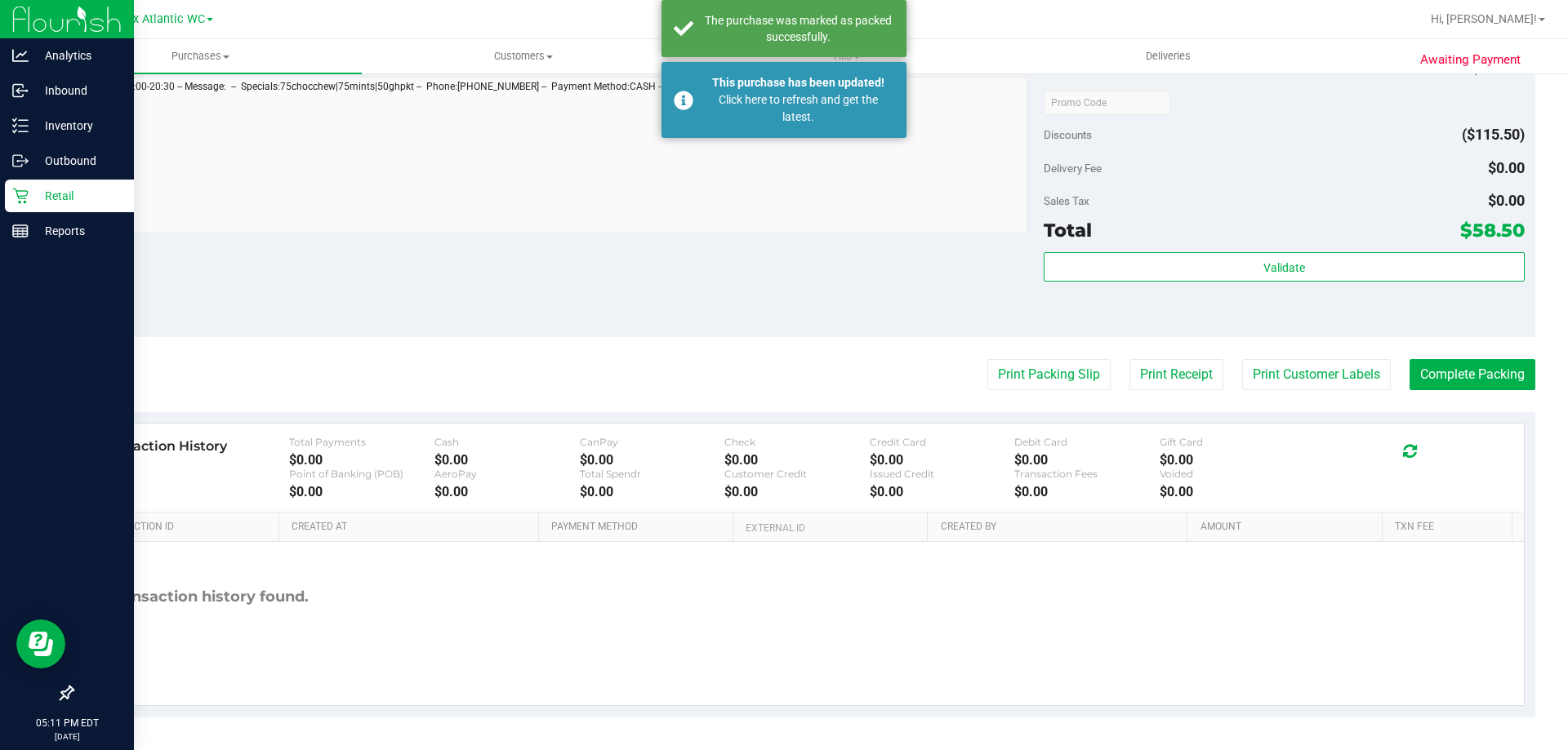
click at [48, 196] on p "Retail" at bounding box center [78, 196] width 98 height 20
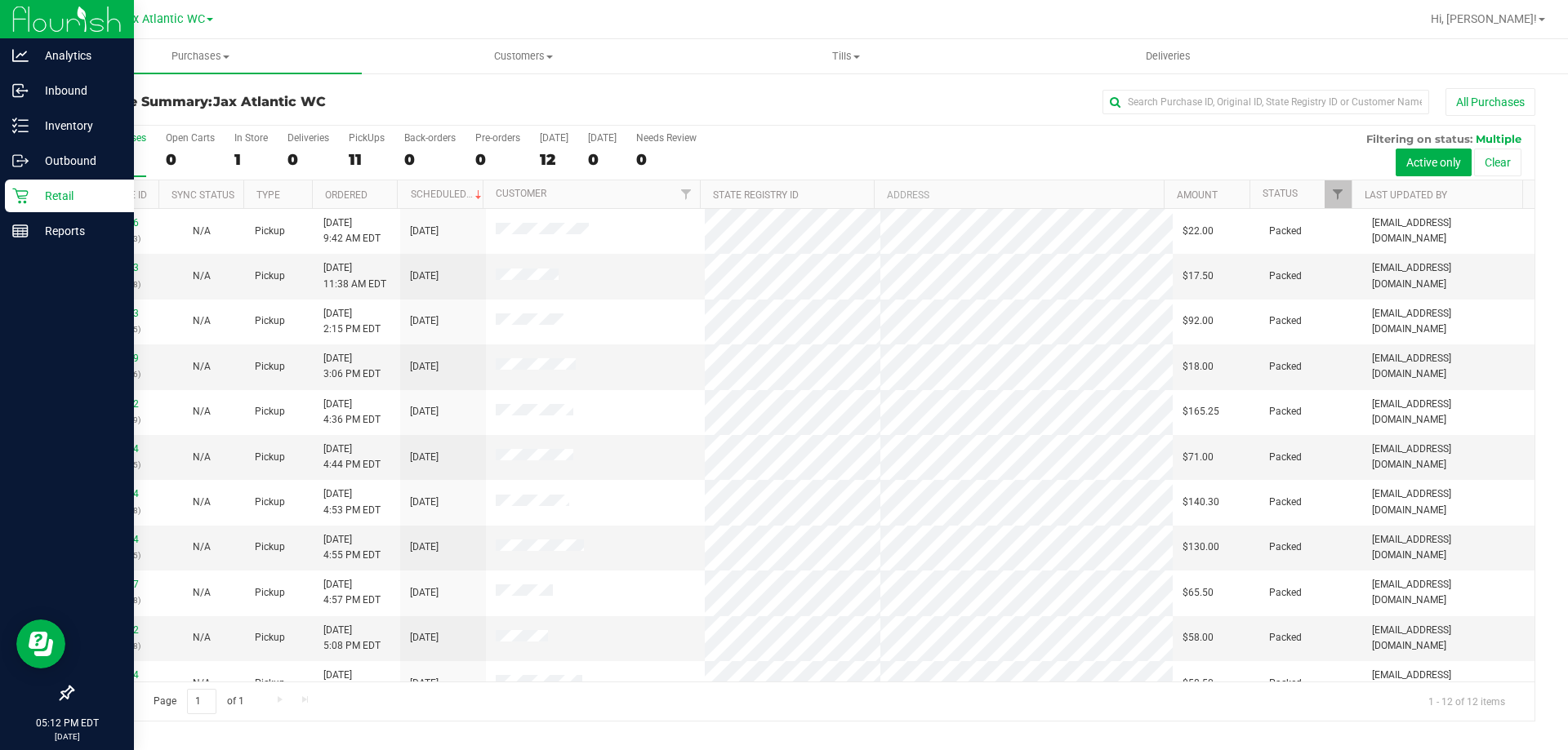
click at [26, 188] on icon at bounding box center [21, 196] width 17 height 17
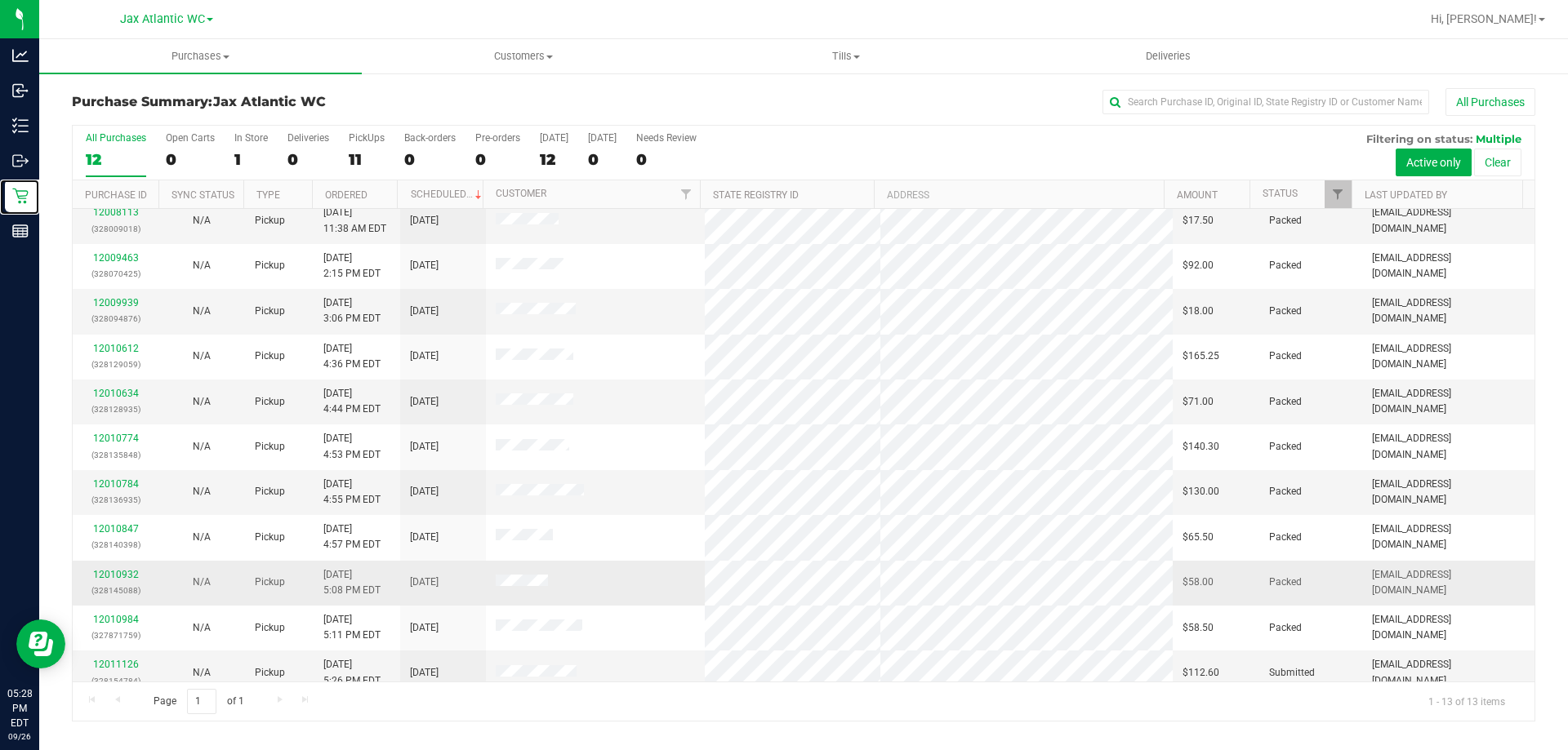
scroll to position [114, 0]
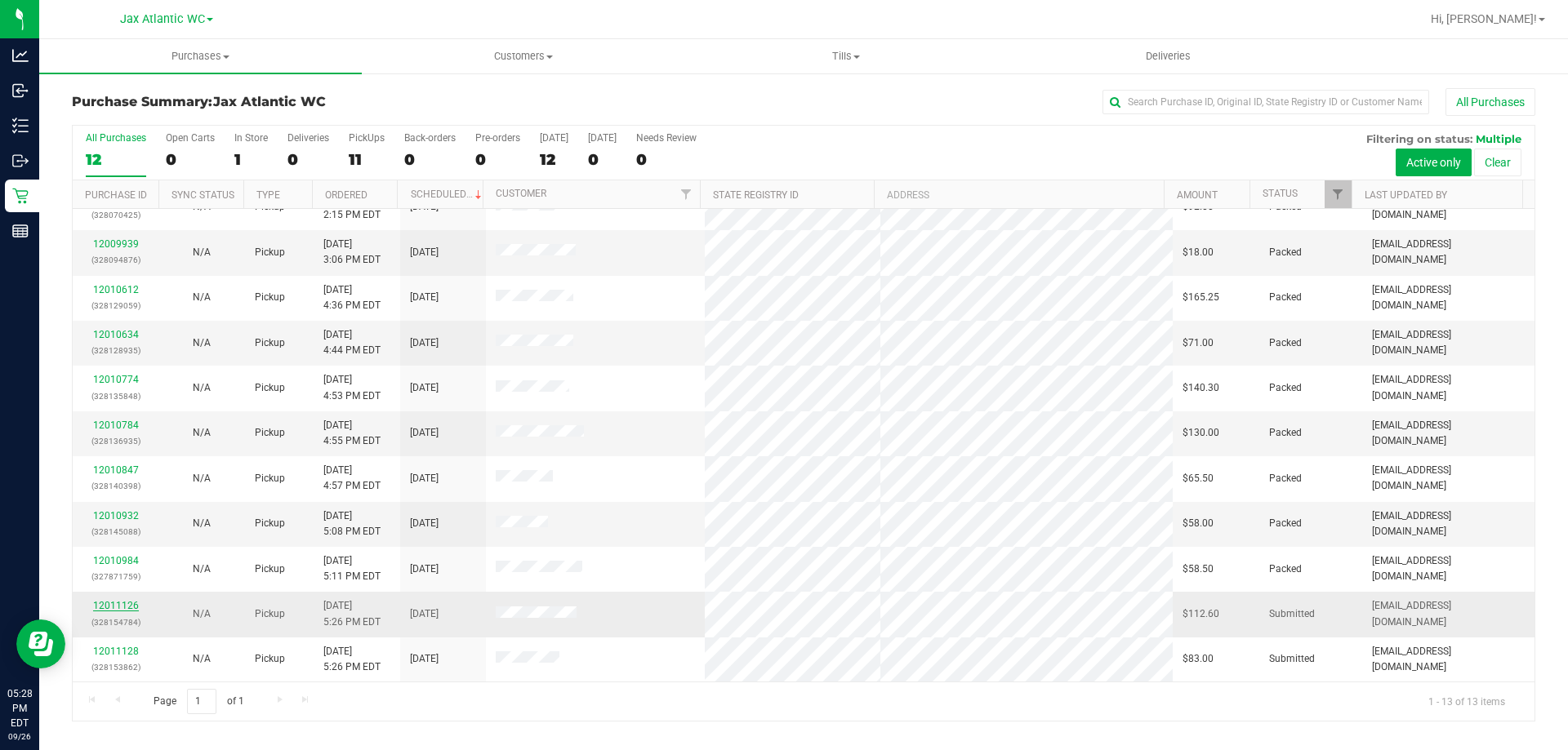
click at [132, 604] on link "12011126" at bounding box center [115, 606] width 46 height 12
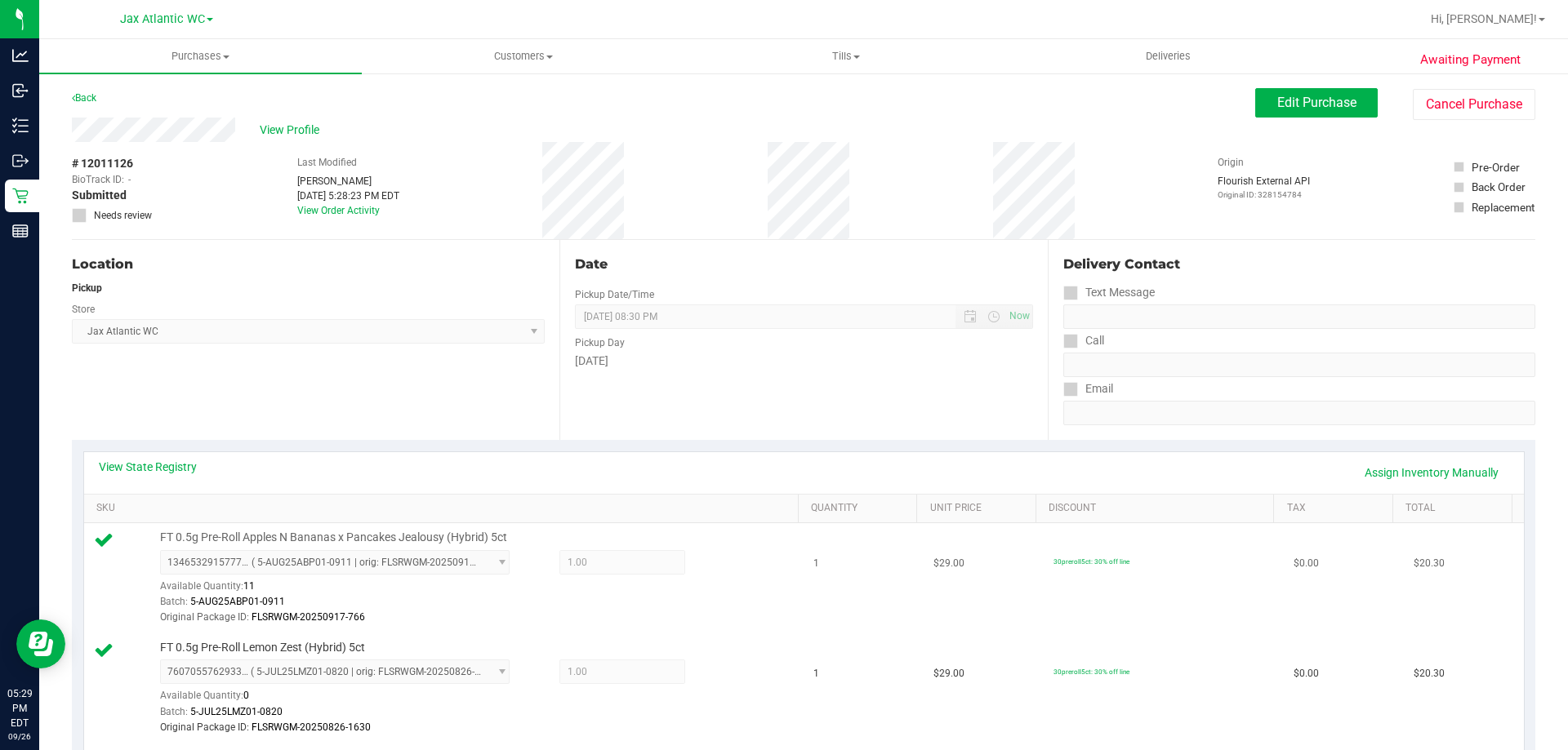
scroll to position [326, 0]
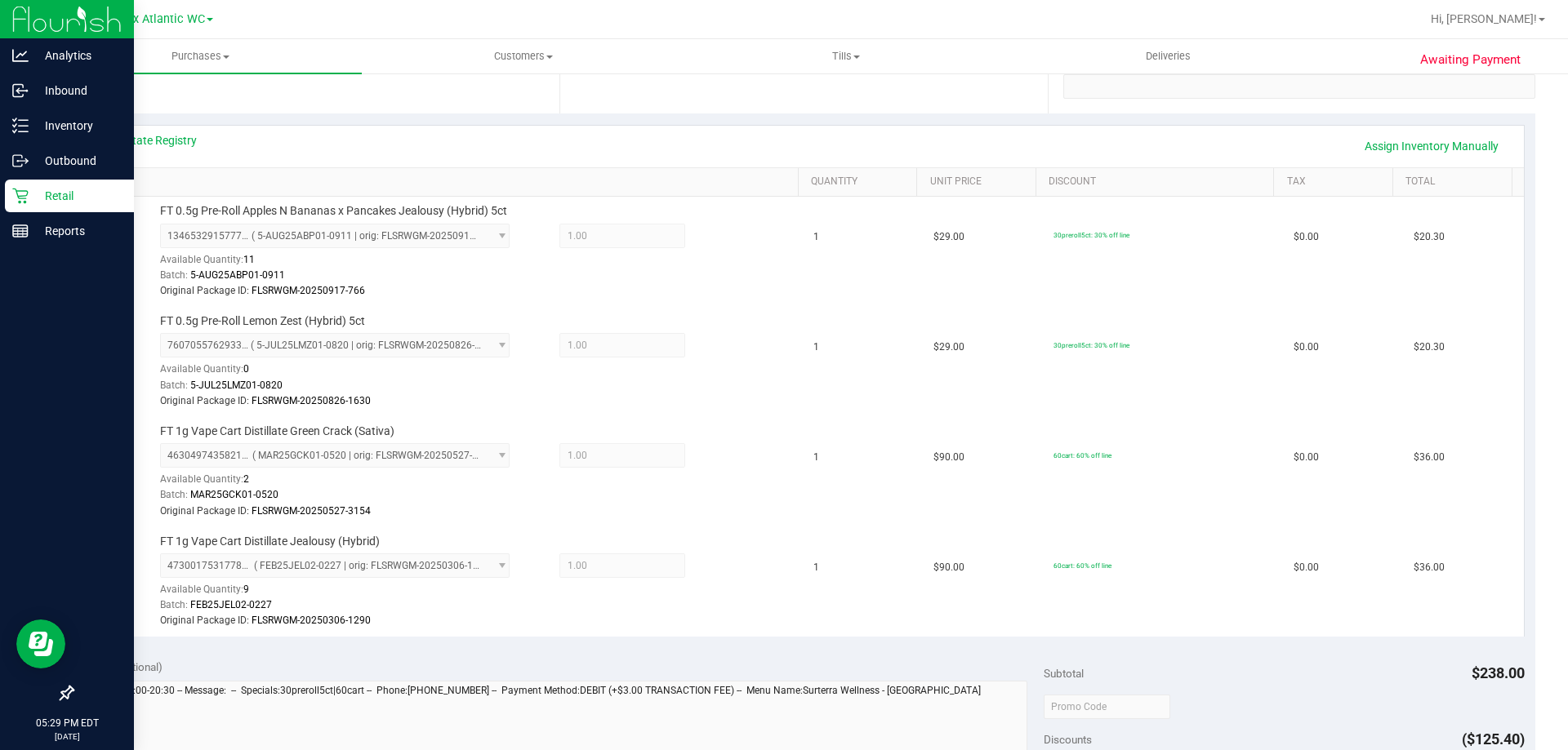
click at [36, 190] on p "Retail" at bounding box center [78, 196] width 98 height 20
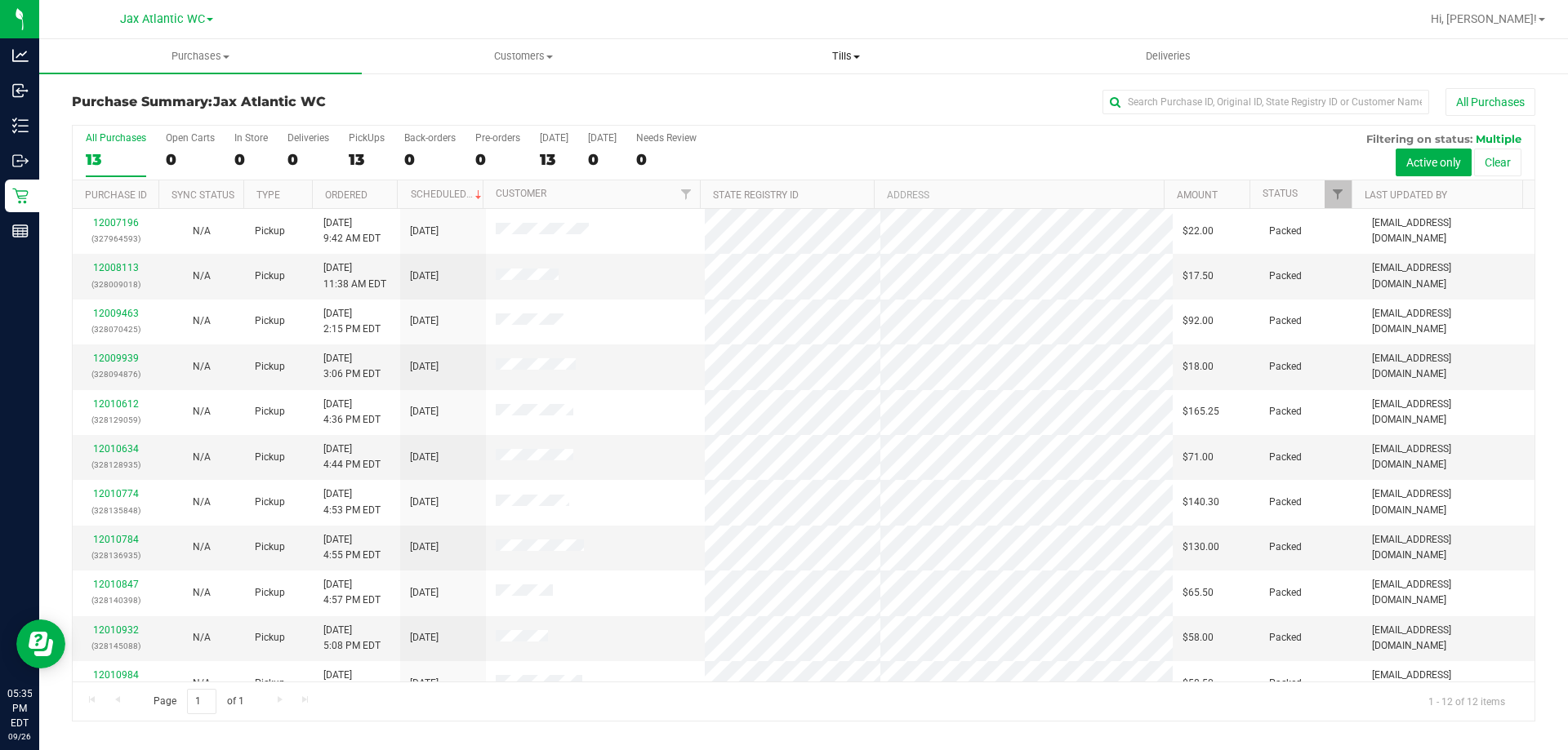
click at [841, 51] on span "Tills" at bounding box center [845, 56] width 321 height 15
click at [820, 98] on li "Manage tills" at bounding box center [845, 99] width 322 height 20
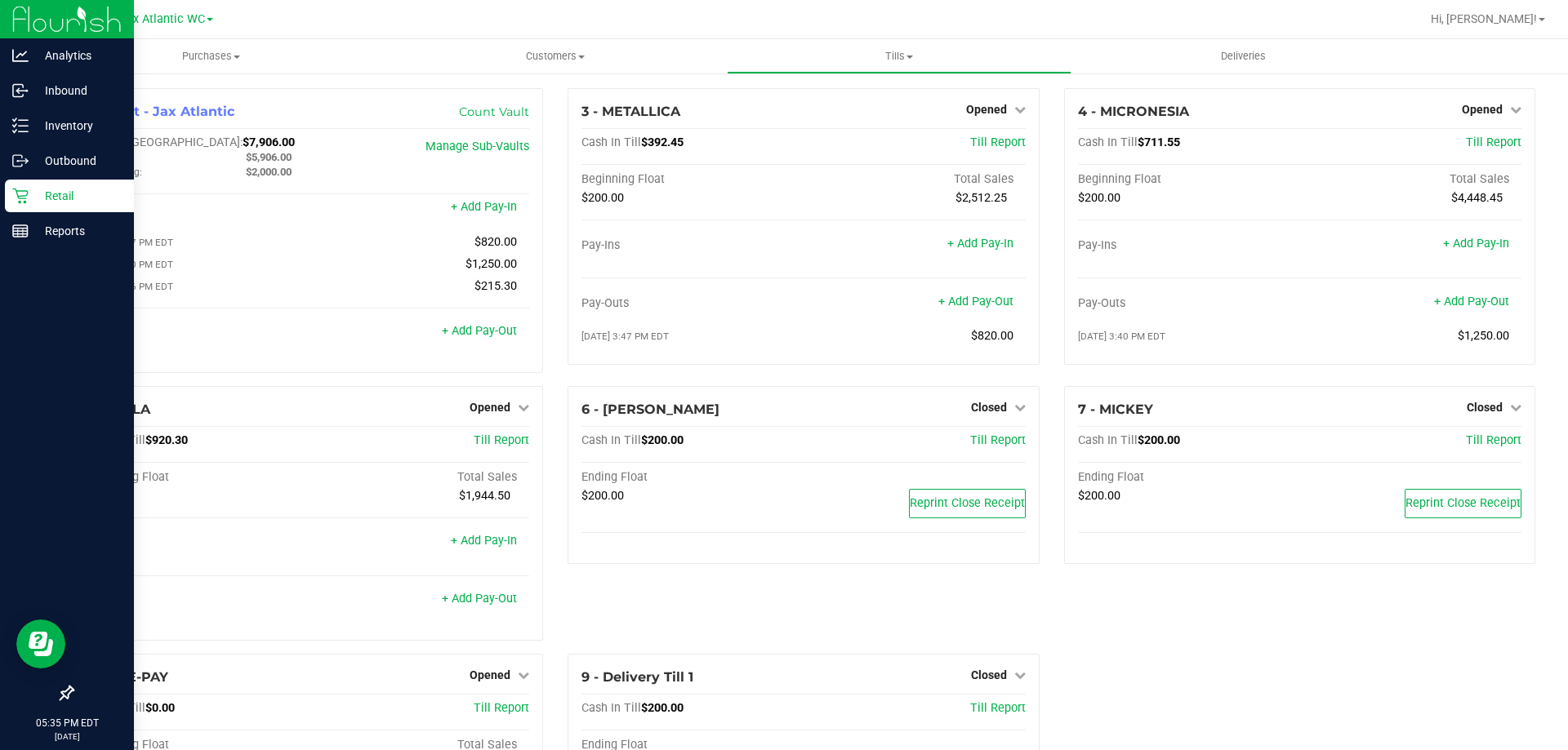
click at [14, 199] on icon at bounding box center [21, 196] width 17 height 17
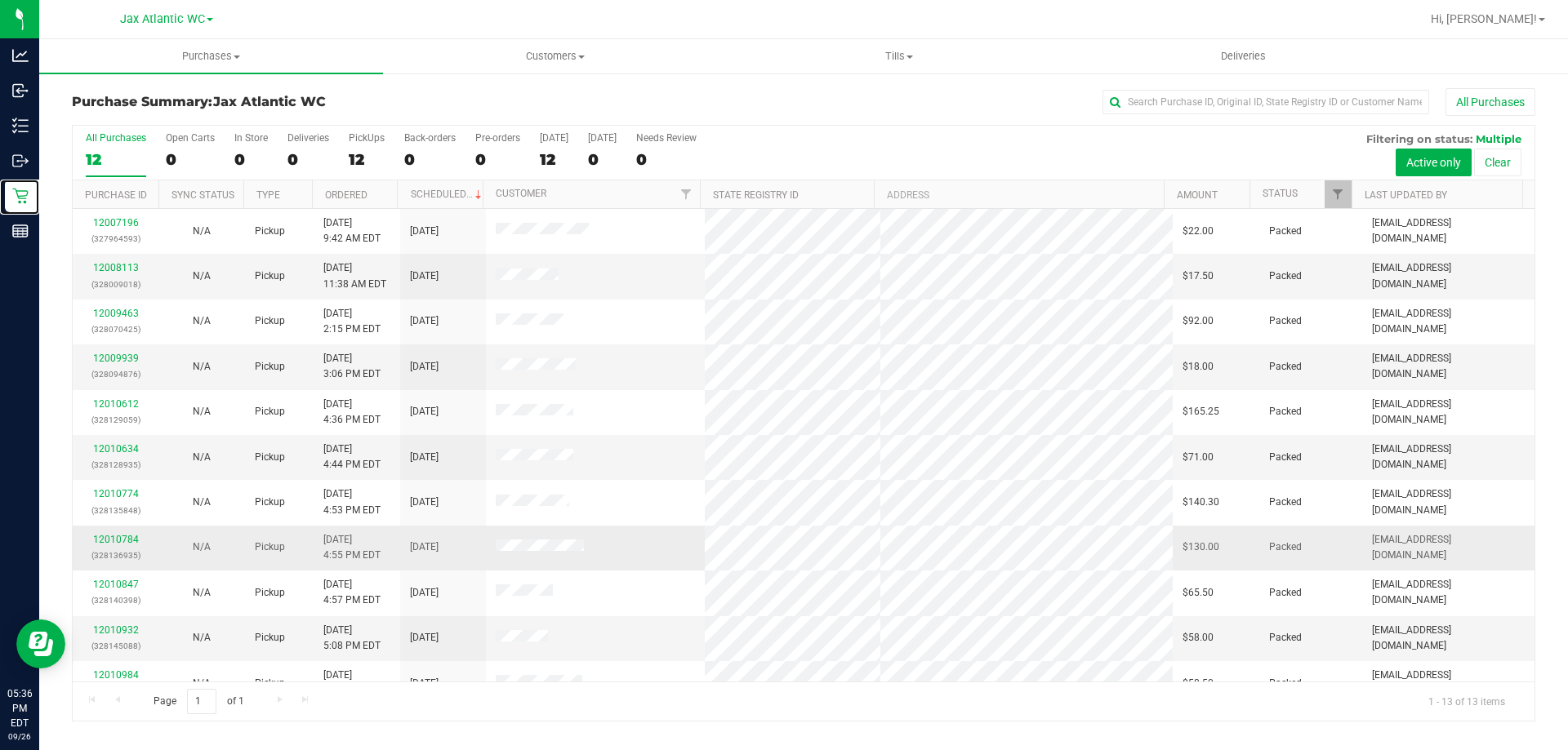
scroll to position [114, 0]
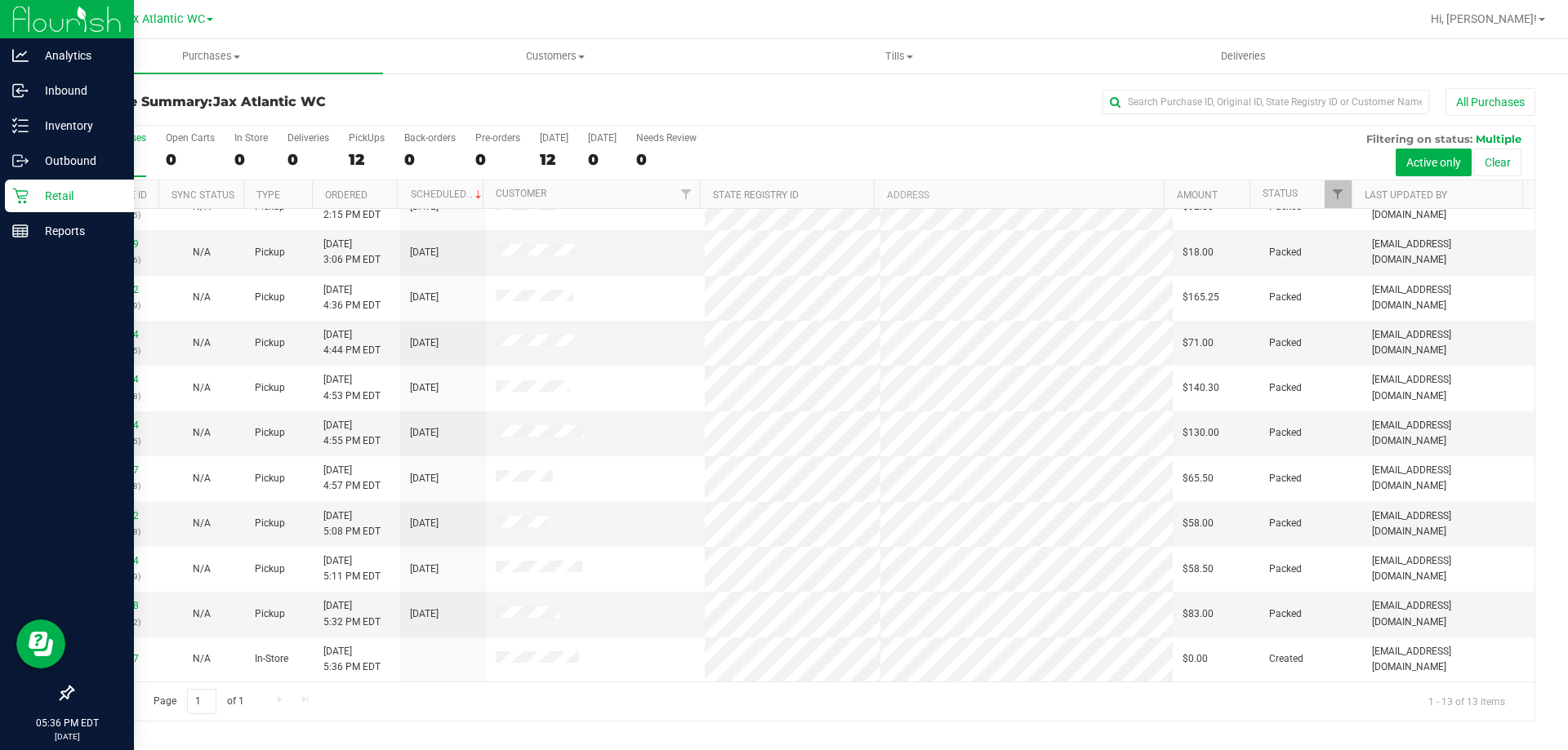
click at [40, 192] on p "Retail" at bounding box center [78, 196] width 98 height 20
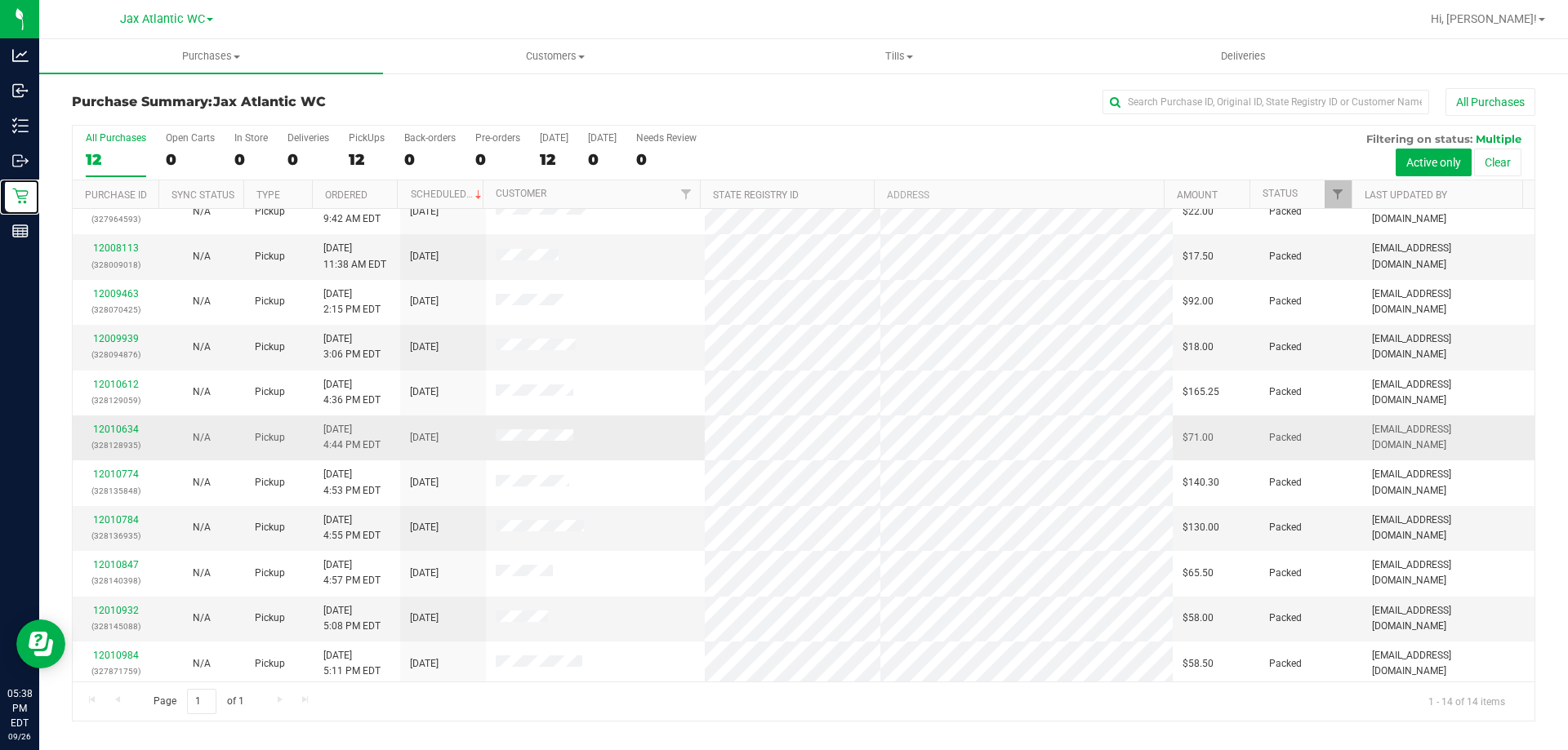
scroll to position [0, 0]
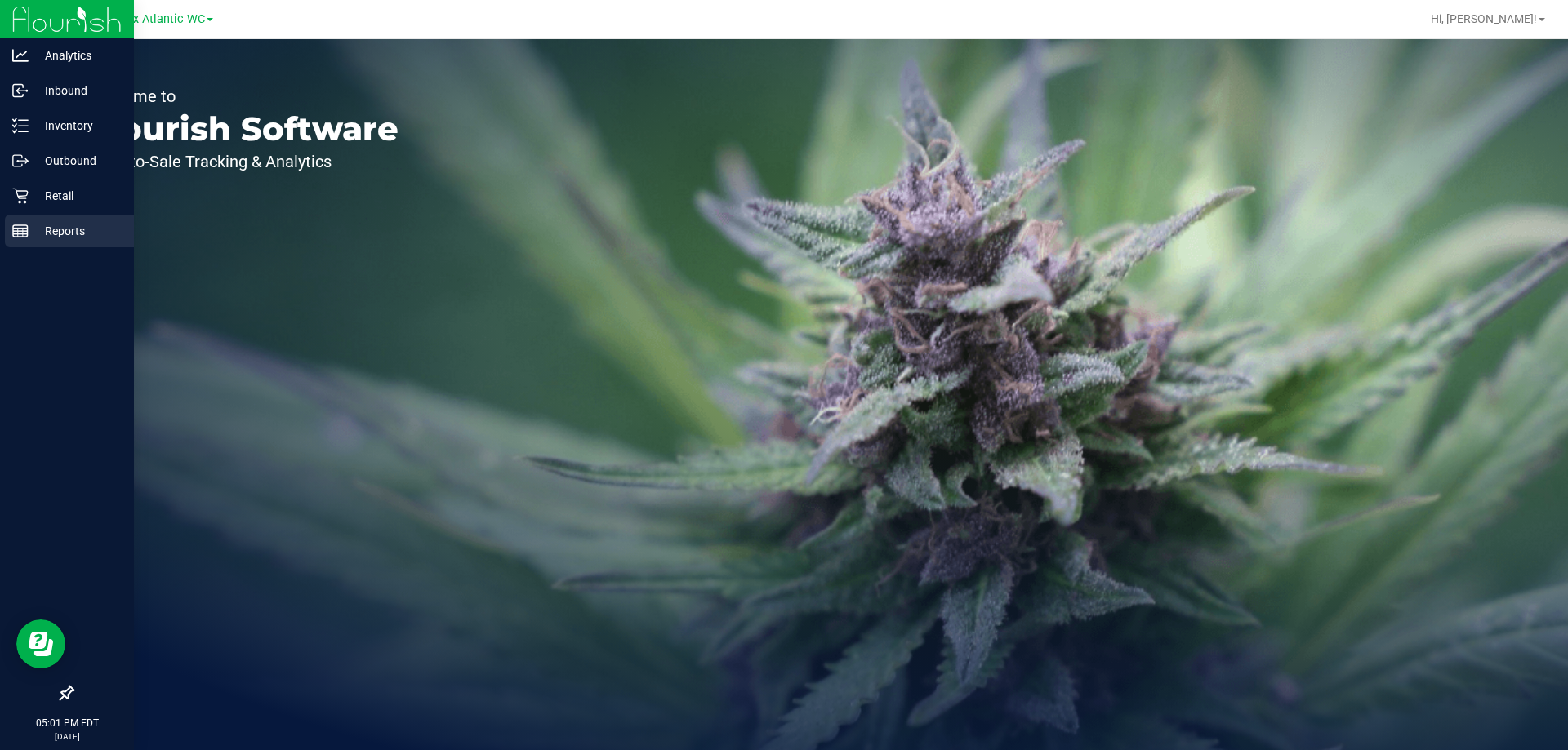
click at [63, 225] on p "Reports" at bounding box center [78, 231] width 98 height 20
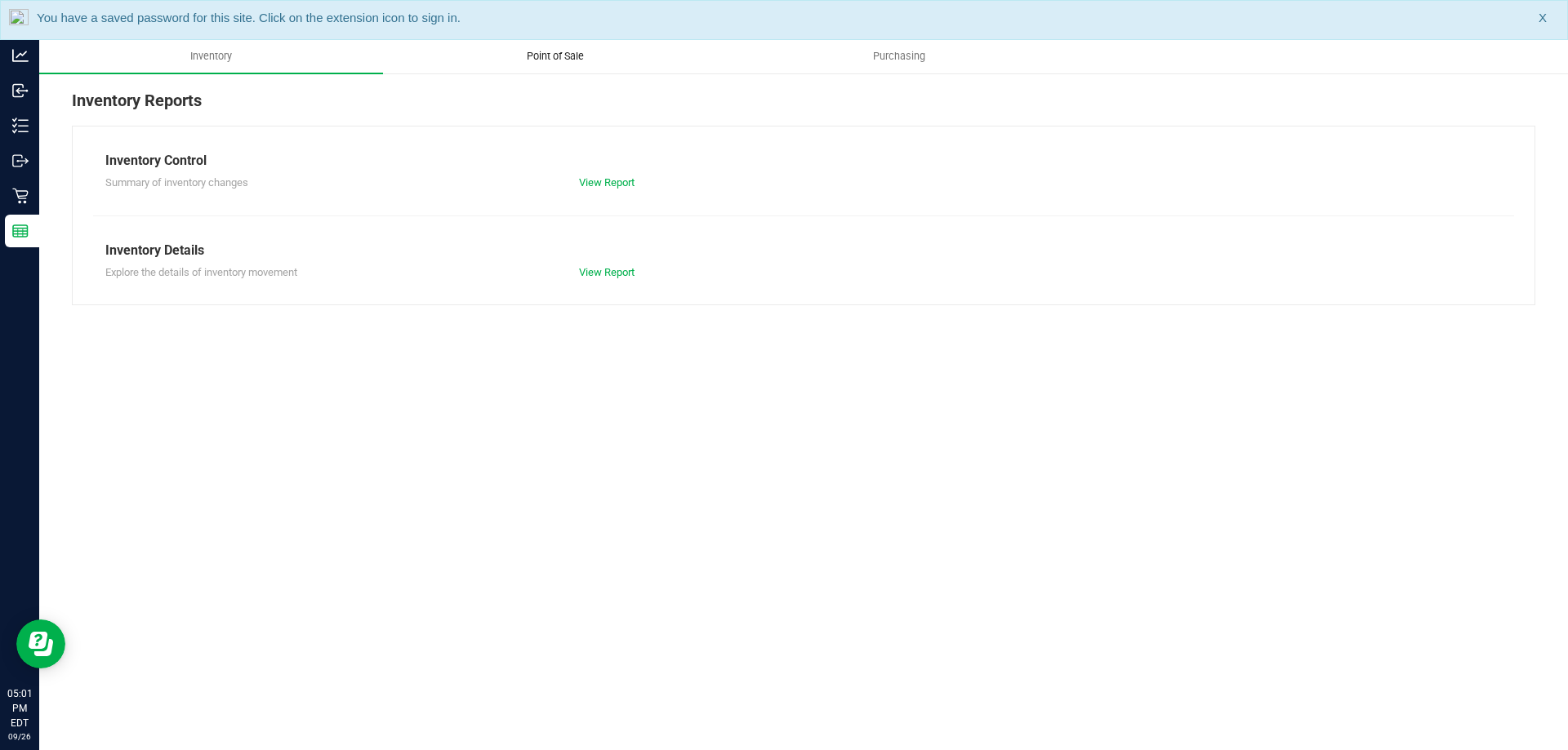
click at [550, 55] on span "Point of Sale" at bounding box center [555, 56] width 101 height 15
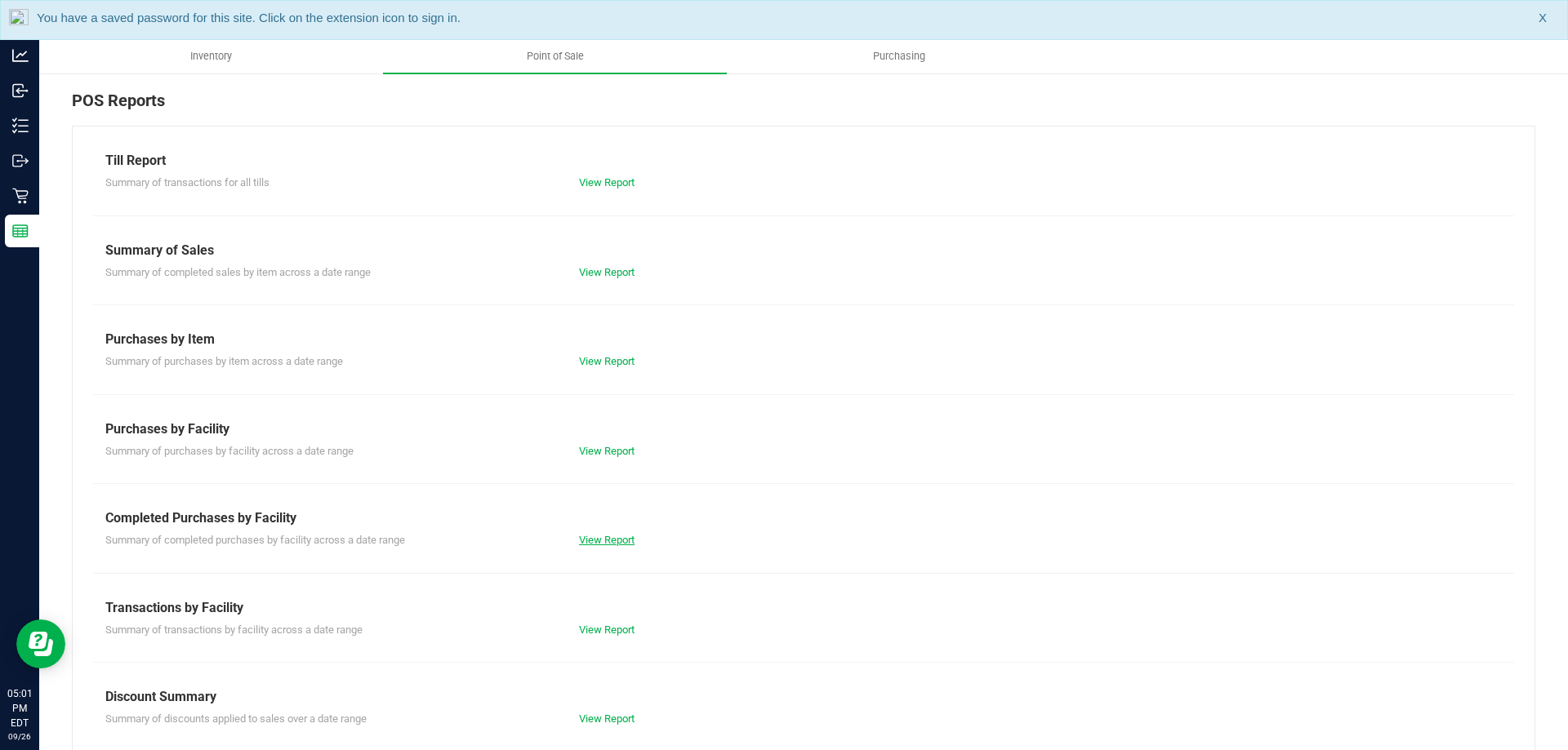
click at [592, 541] on link "View Report" at bounding box center [606, 540] width 55 height 12
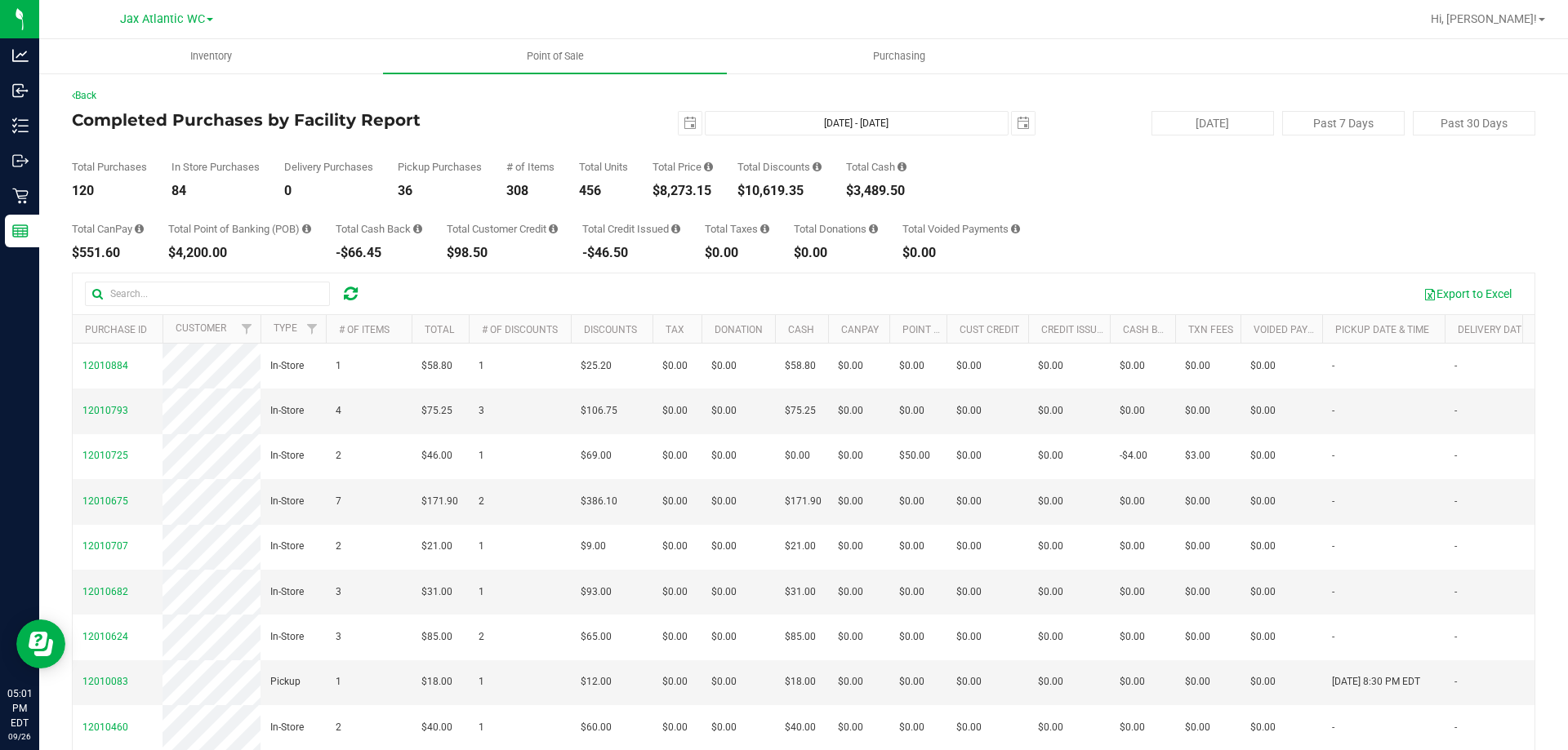
scroll to position [82, 0]
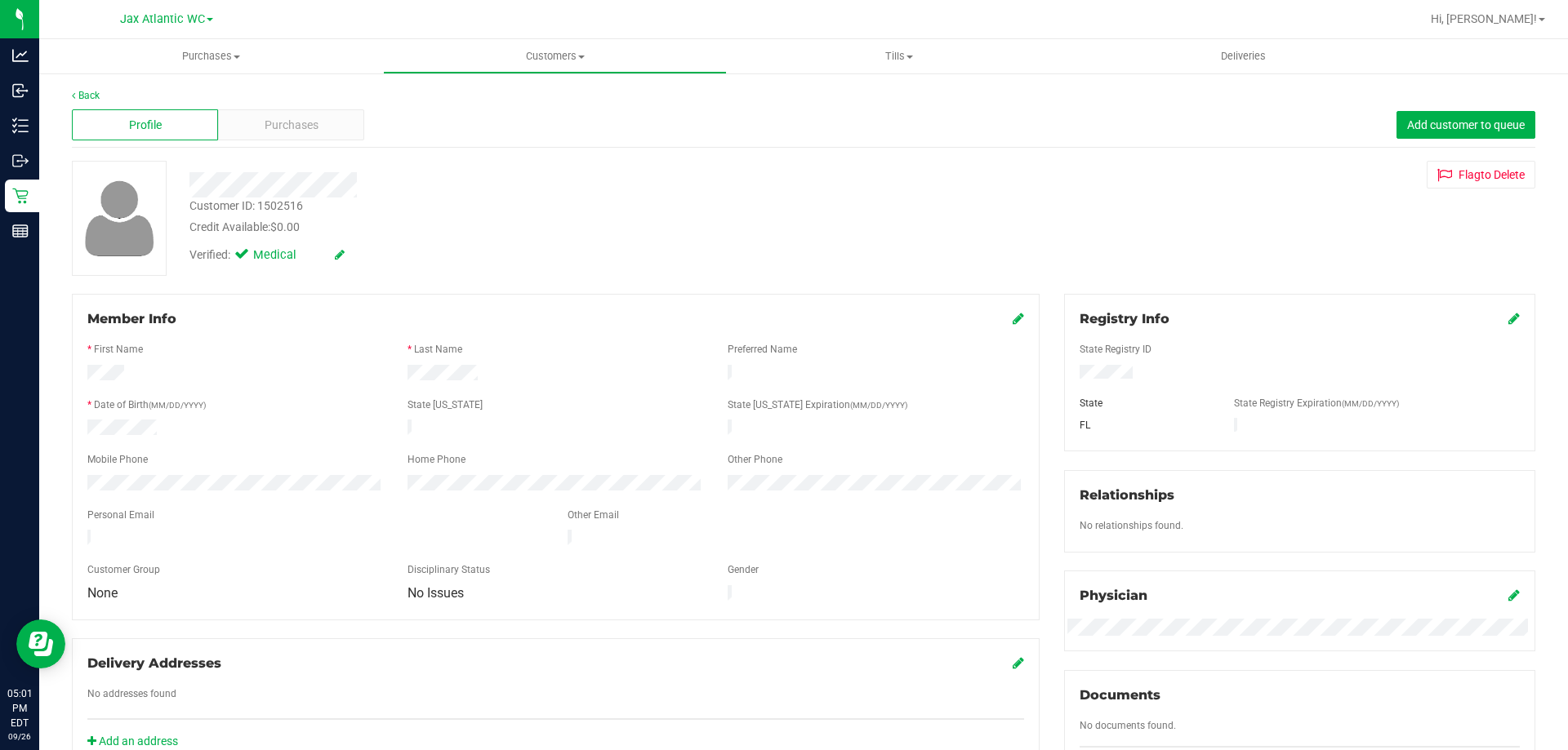
click at [286, 208] on div "Customer ID: 1502516" at bounding box center [246, 206] width 113 height 17
copy div "1502516"
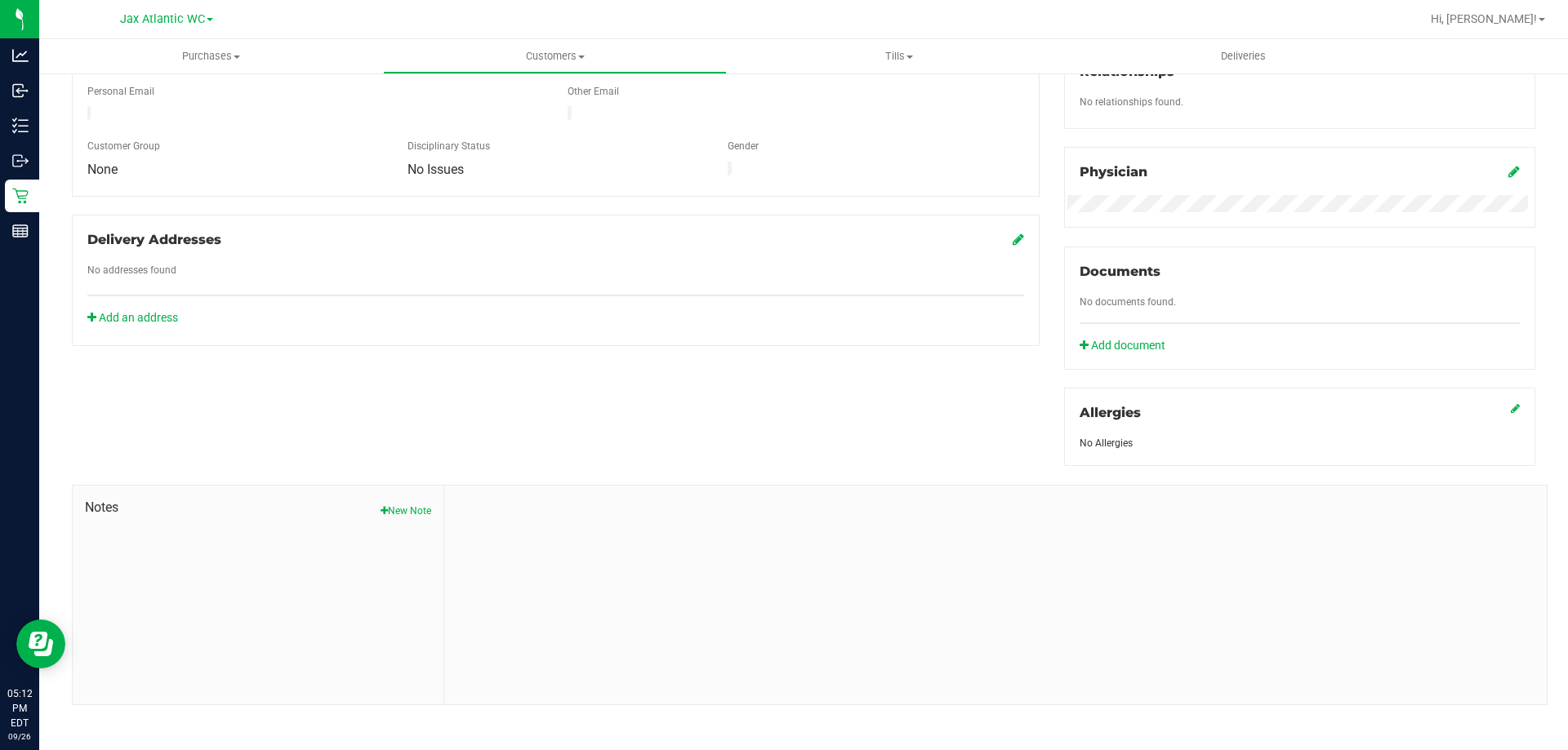
scroll to position [430, 0]
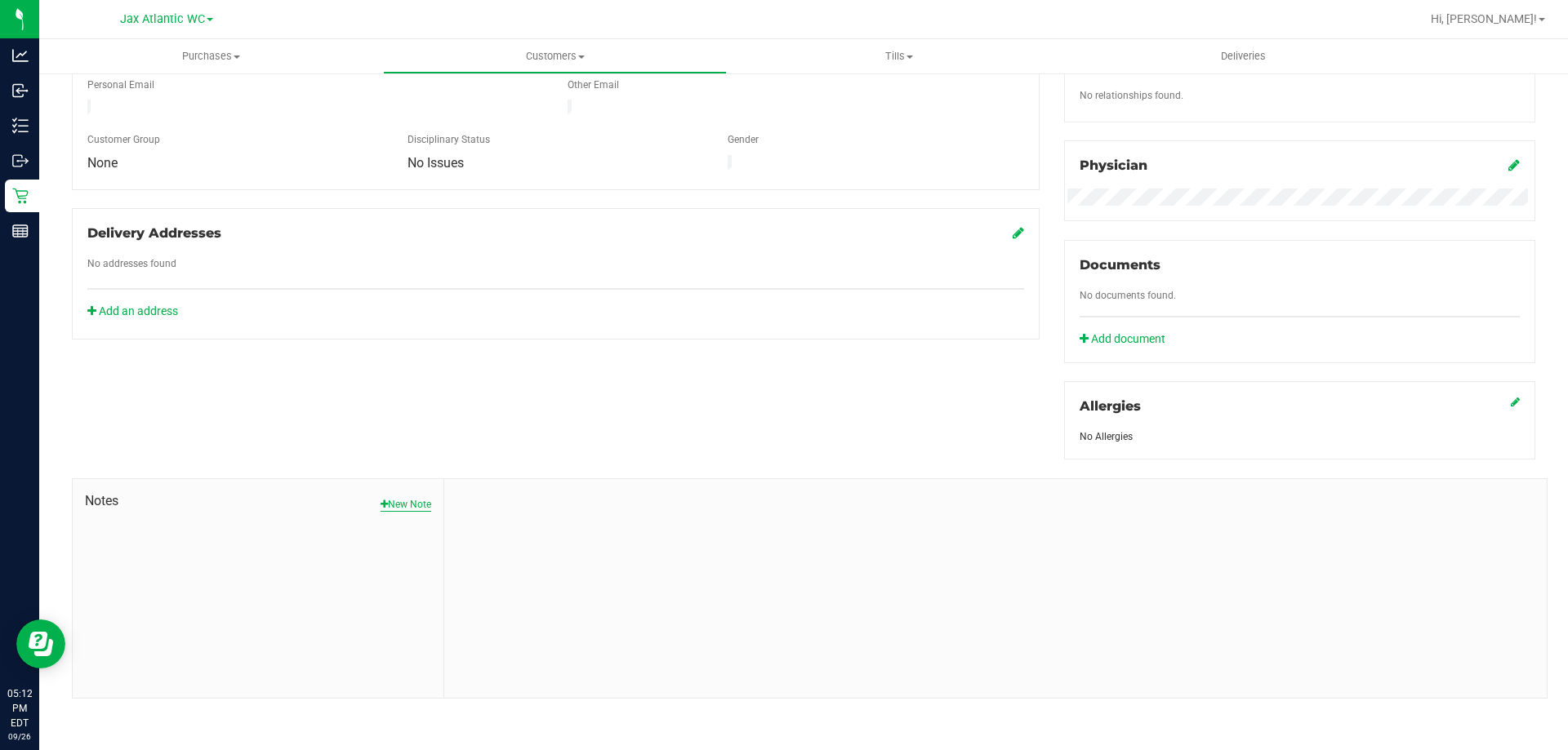
click at [396, 500] on button "New Note" at bounding box center [405, 504] width 51 height 15
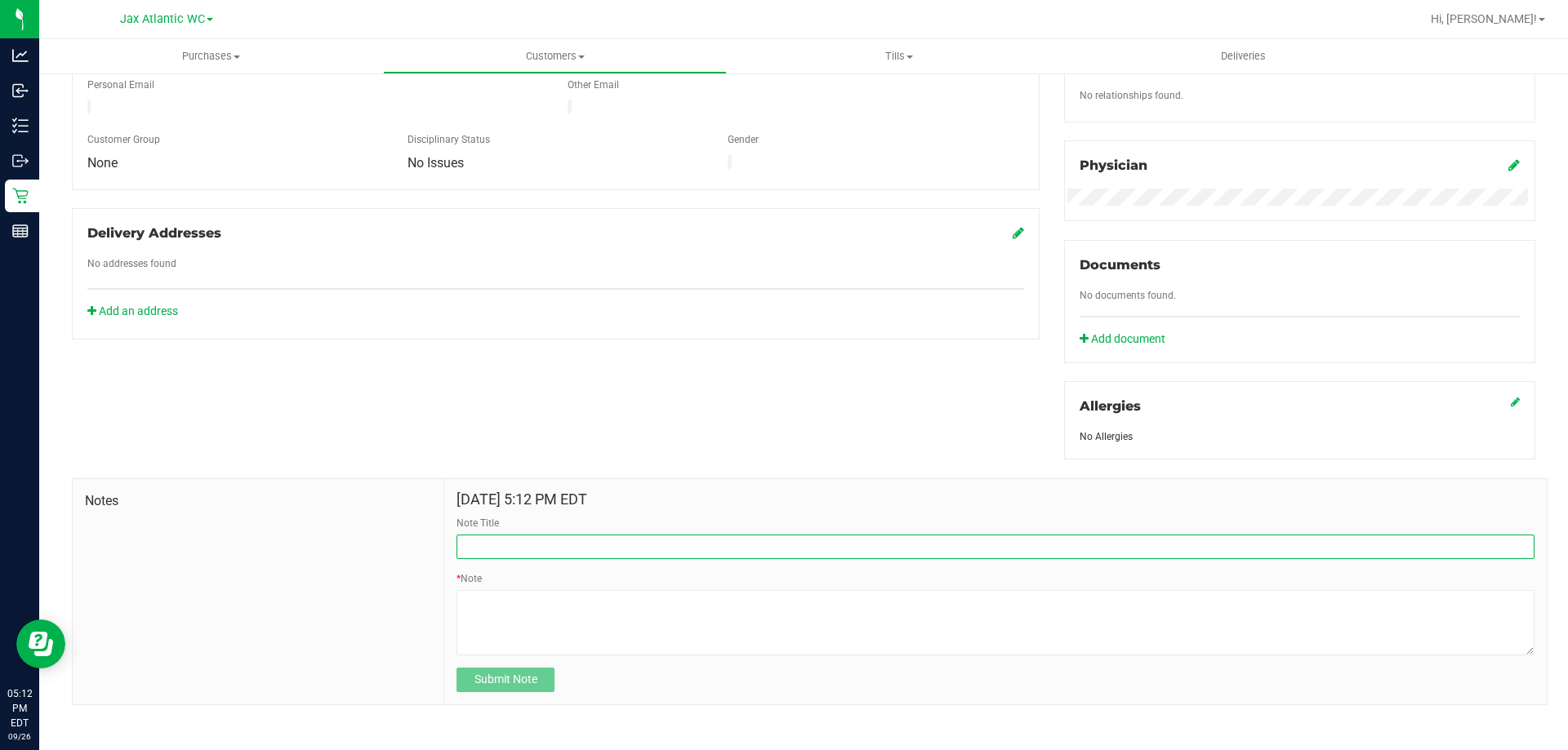
click at [492, 539] on input "Note Title" at bounding box center [995, 547] width 1078 height 25
type input "Brought friend in to buy their 10cts"
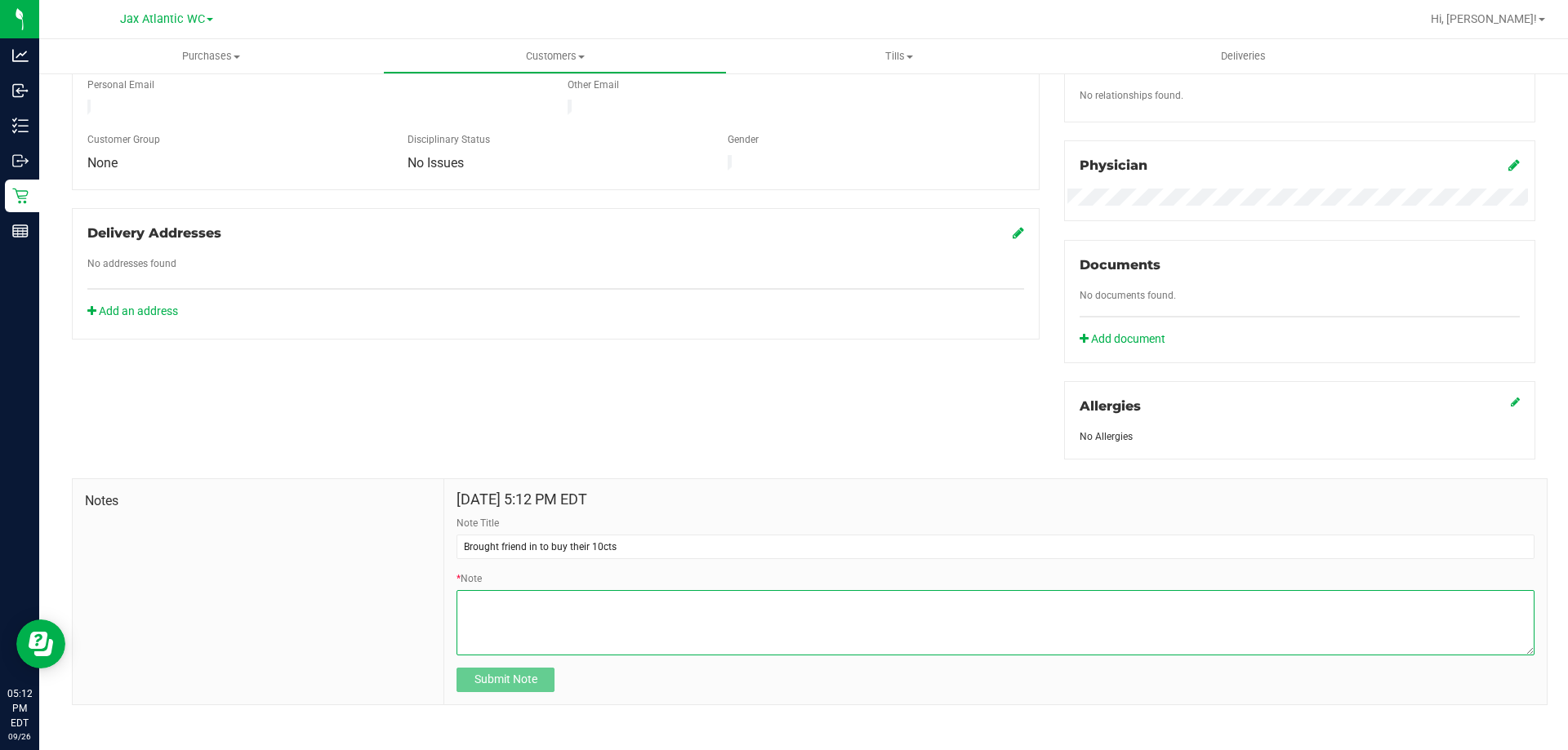
click at [652, 607] on textarea "* Note" at bounding box center [995, 623] width 1078 height 65
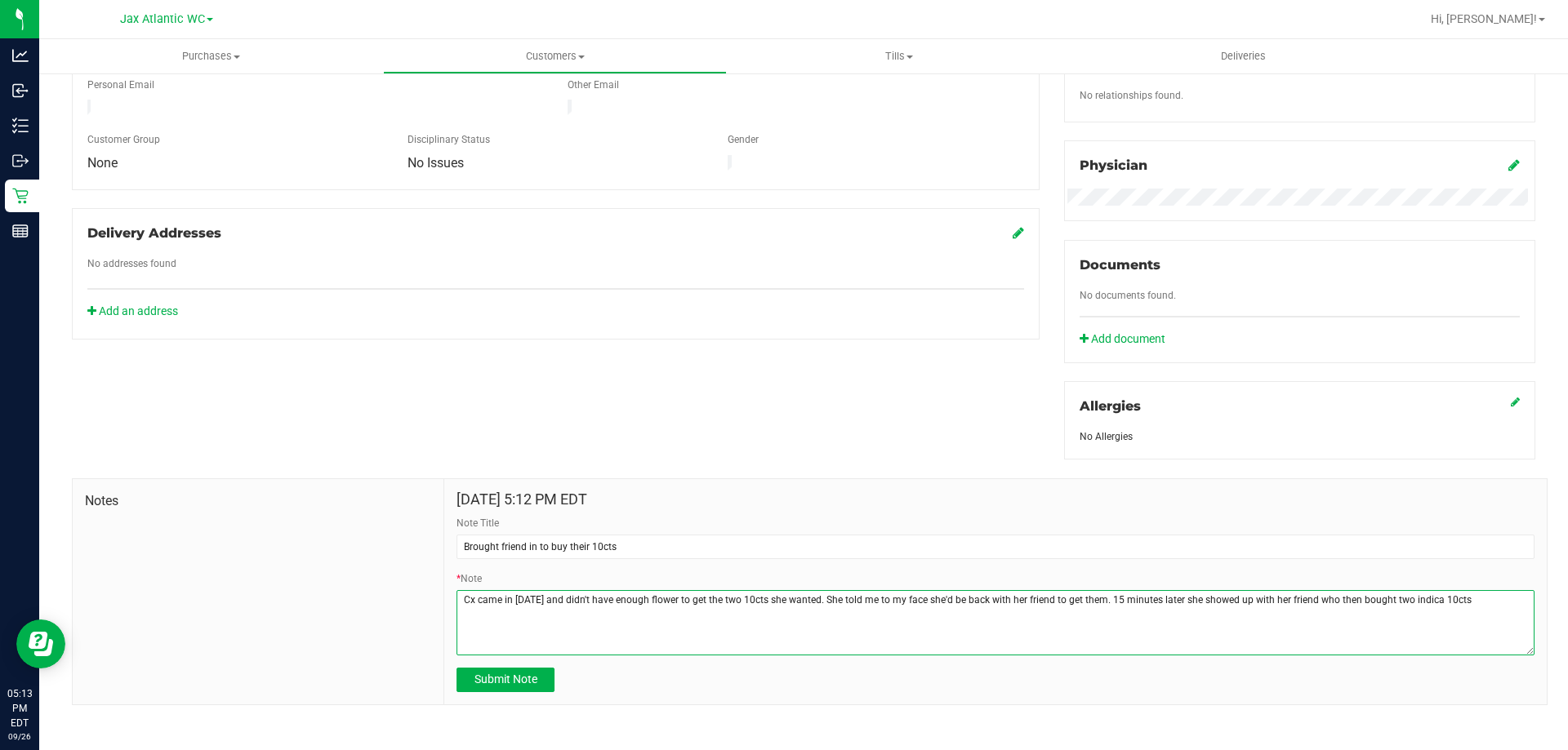
click at [733, 601] on textarea "* Note" at bounding box center [995, 623] width 1078 height 65
click at [1501, 595] on textarea "* Note" at bounding box center [995, 623] width 1078 height 65
type textarea "Cx came in today and didn't have enough flower to get the two indica10cts she w…"
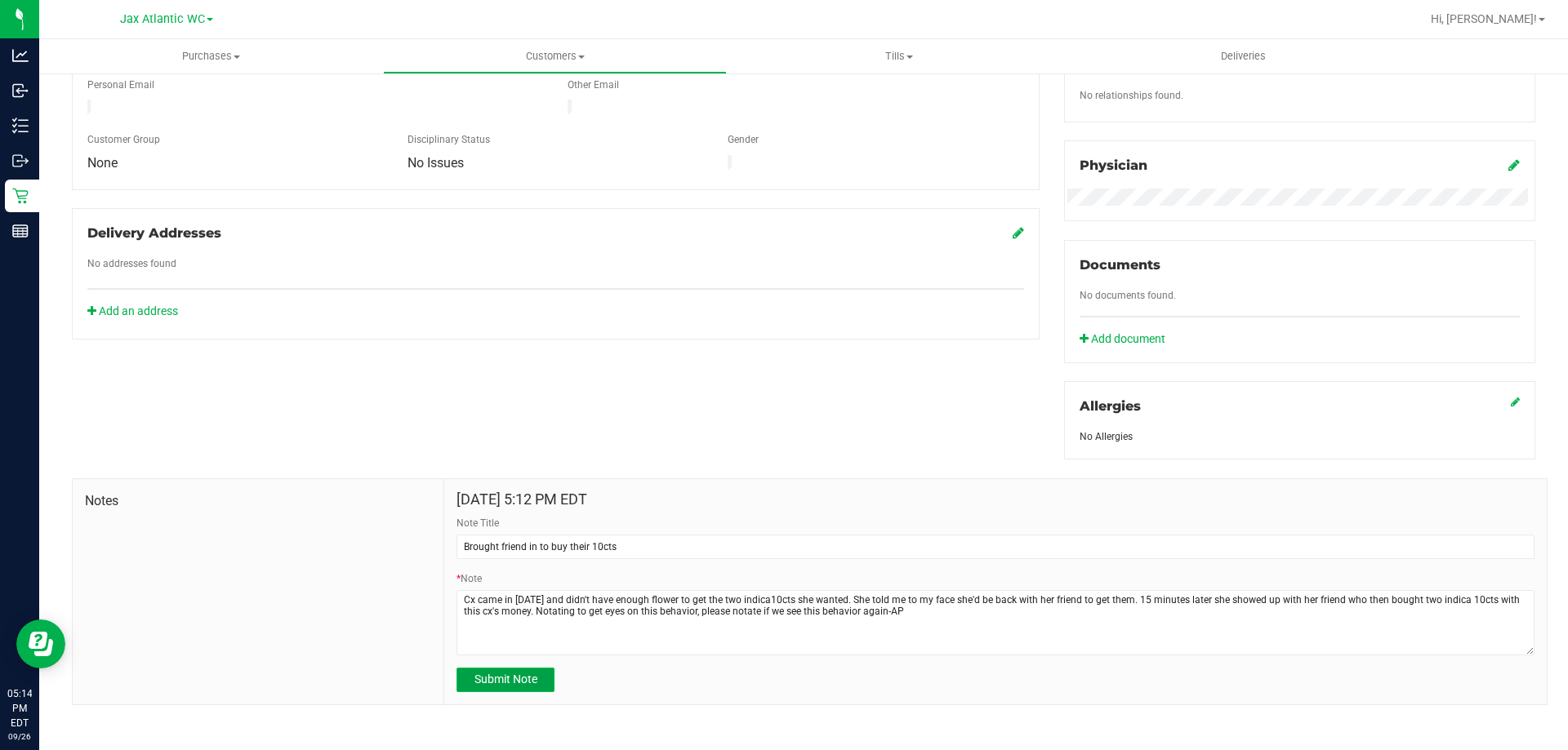
click at [504, 676] on span "Submit Note" at bounding box center [506, 679] width 63 height 13
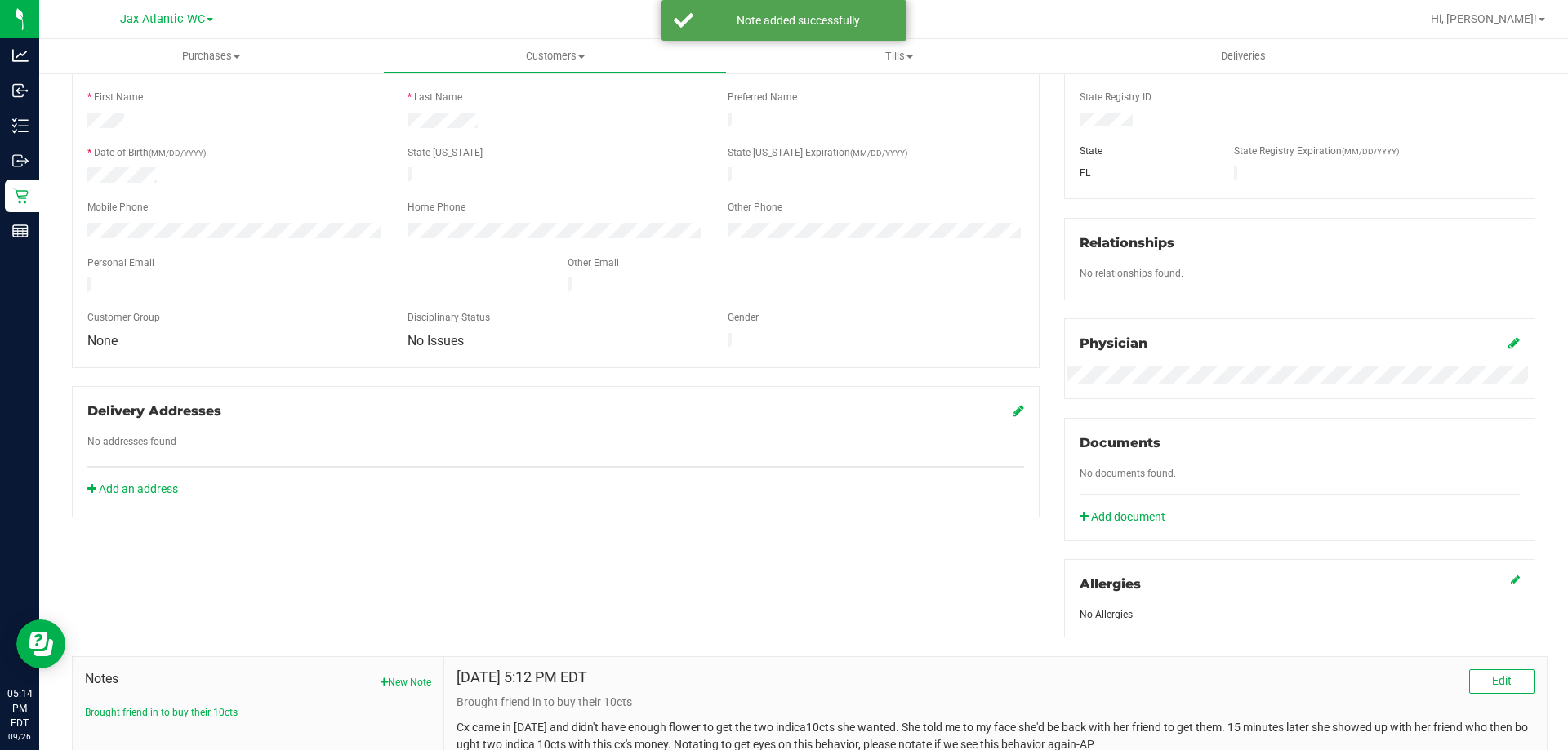
scroll to position [22, 0]
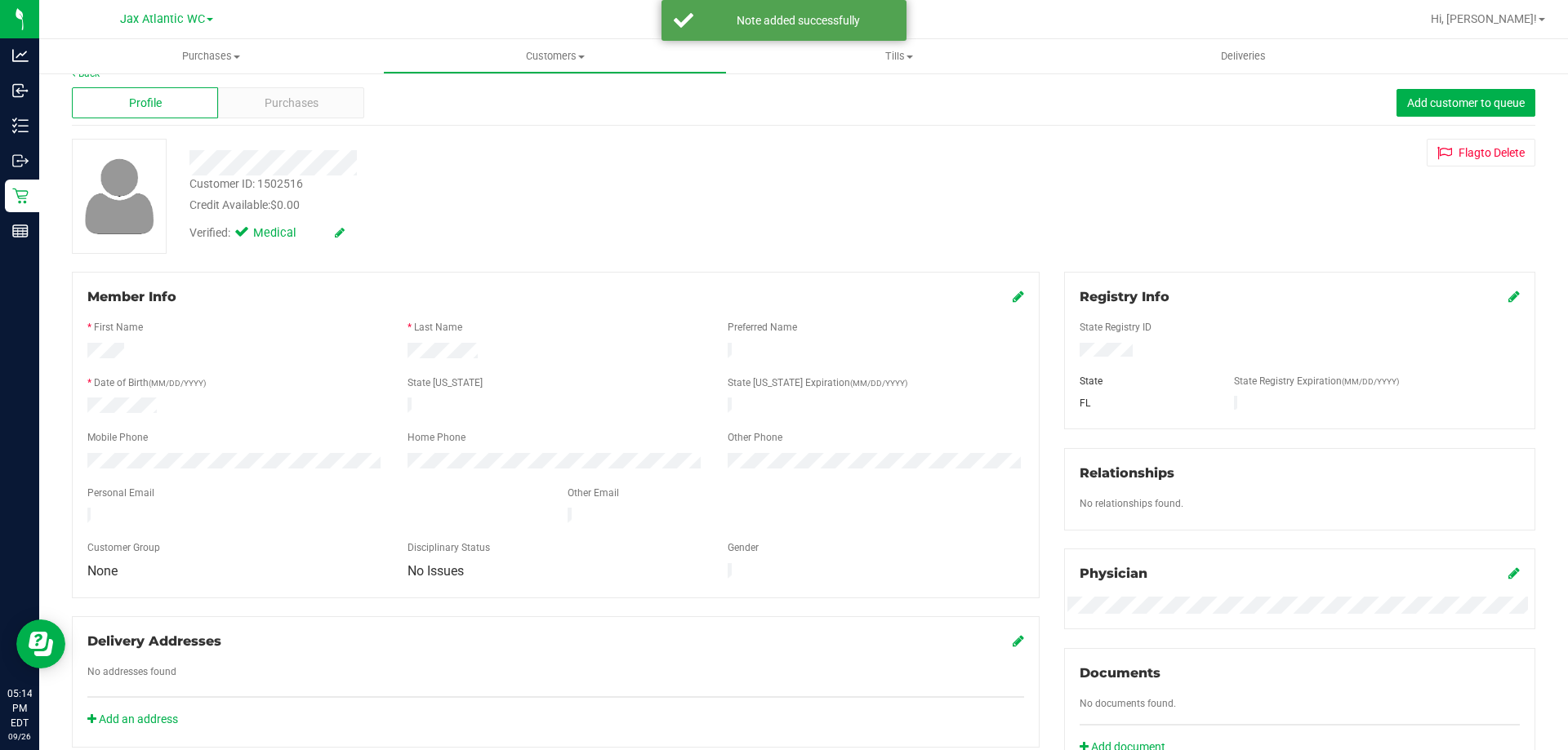
click at [1013, 294] on icon at bounding box center [1019, 296] width 12 height 13
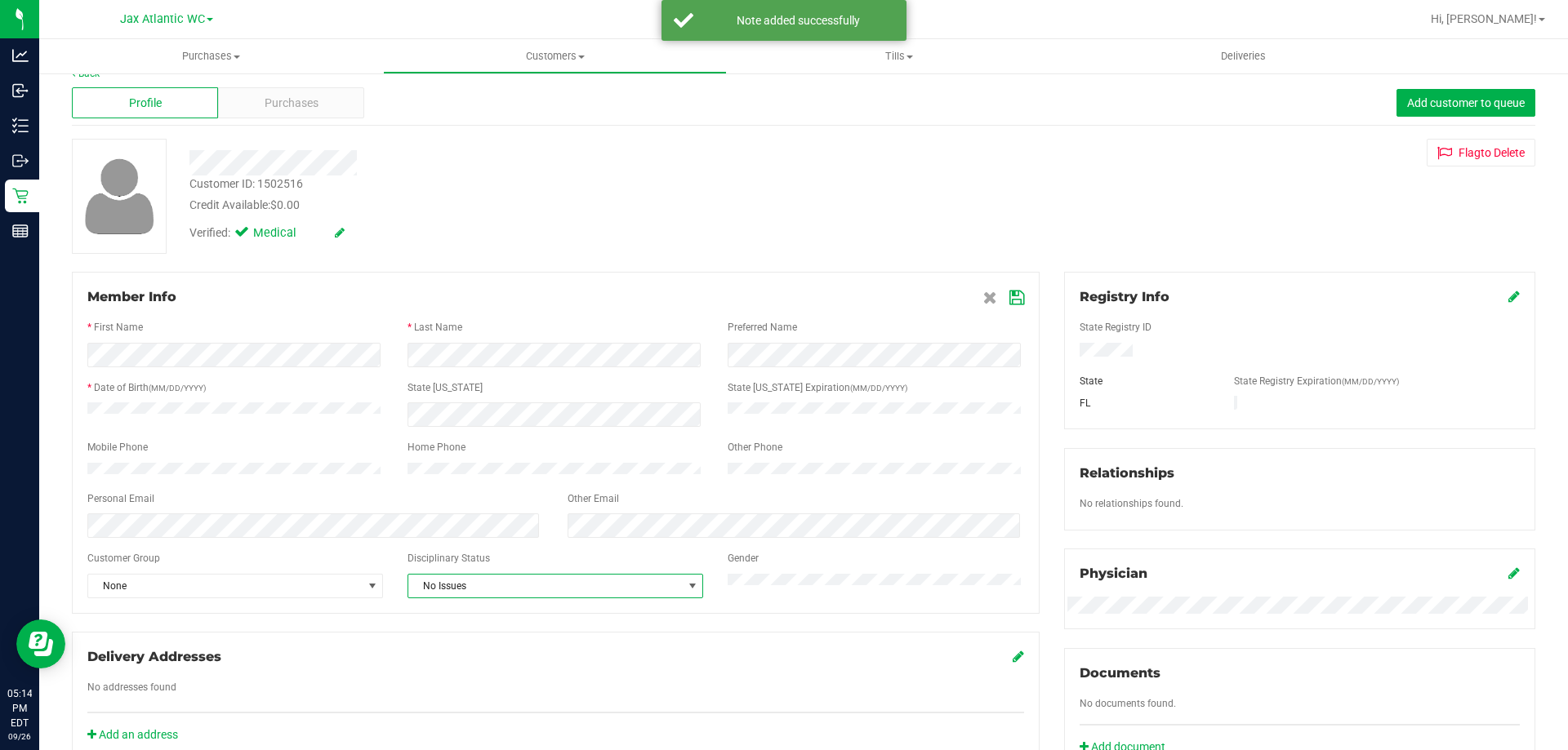
click at [451, 595] on span "No Issues" at bounding box center [545, 586] width 273 height 23
click at [507, 644] on li "Warning - Level 1" at bounding box center [552, 647] width 292 height 25
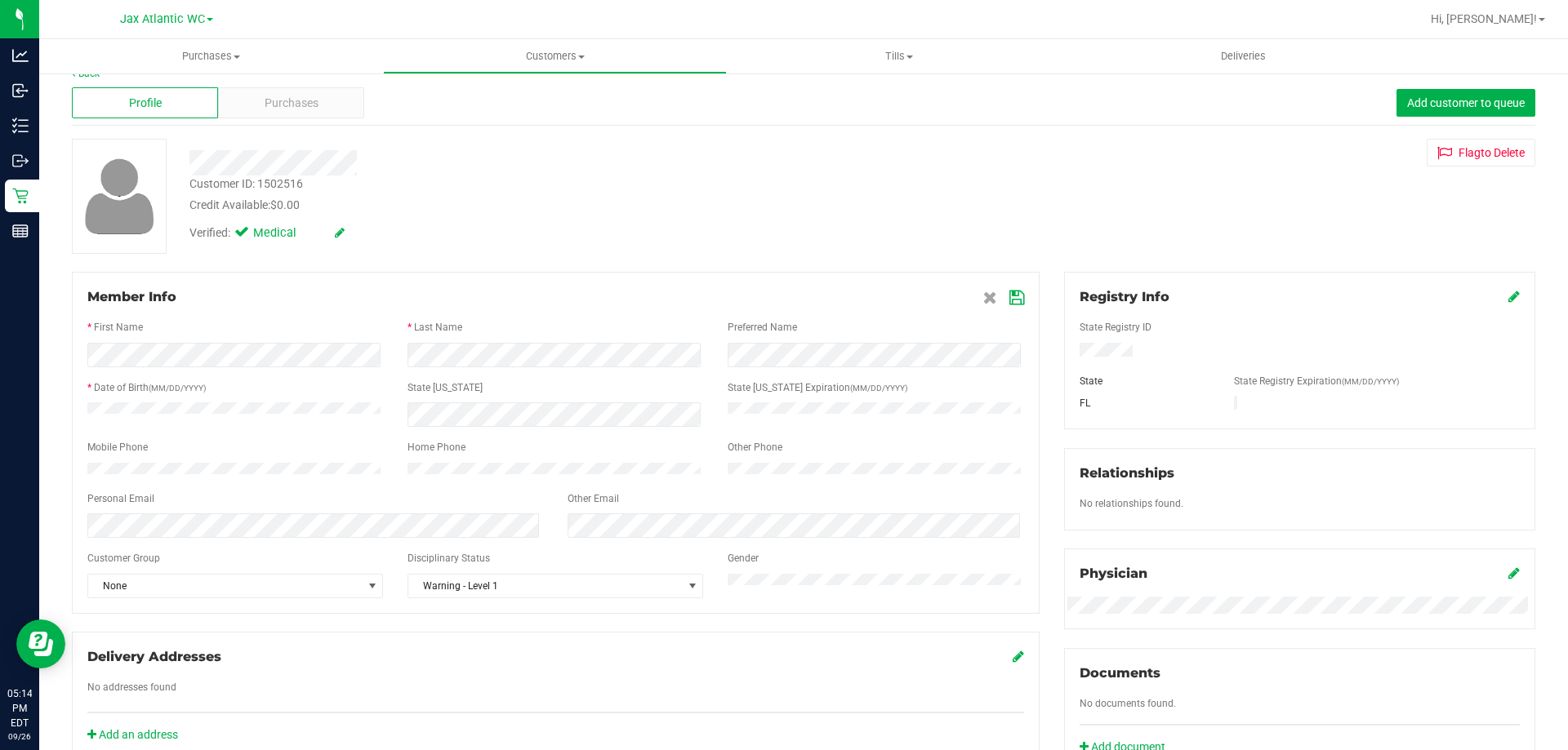
click at [1014, 297] on icon at bounding box center [1017, 298] width 15 height 13
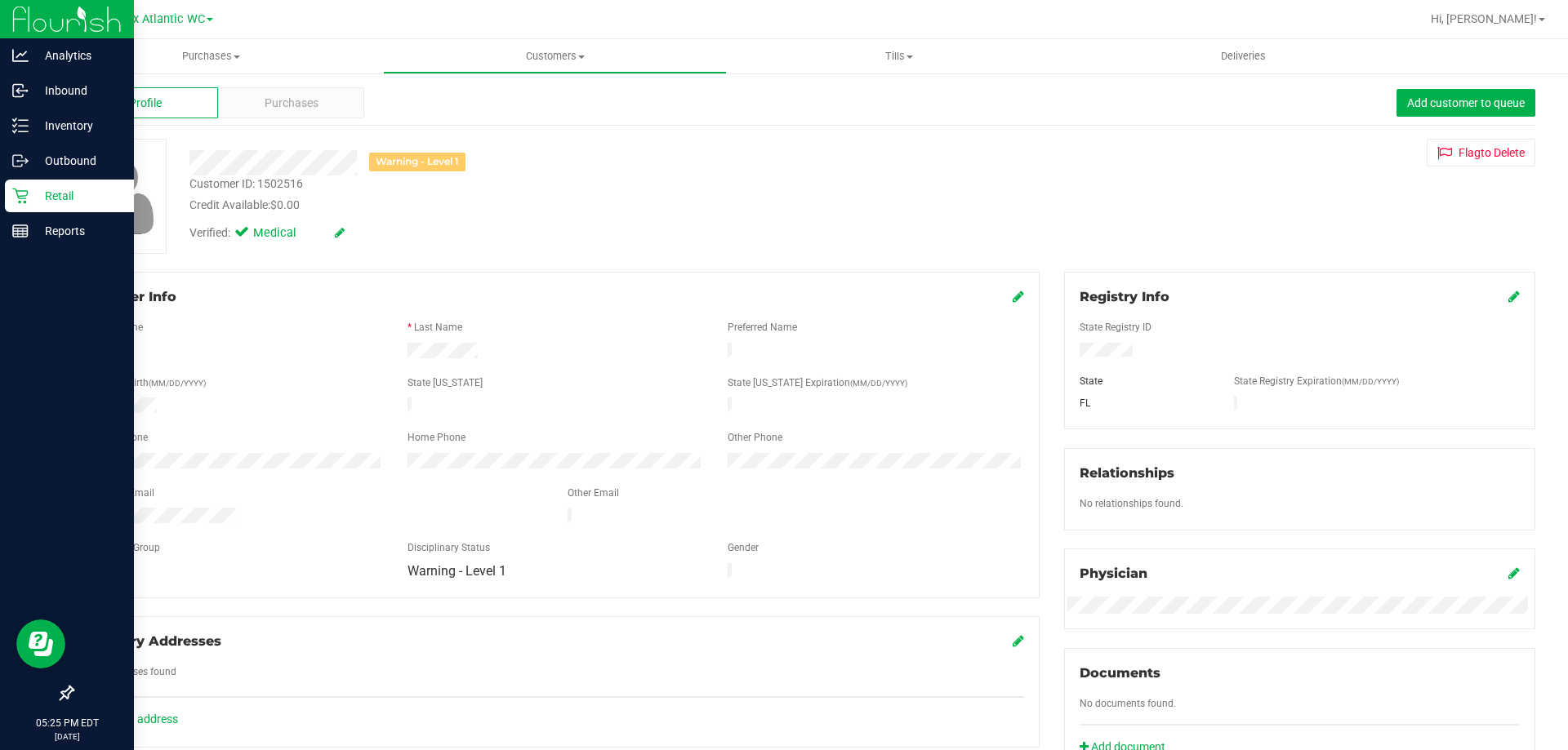
click at [31, 200] on p "Retail" at bounding box center [78, 196] width 98 height 20
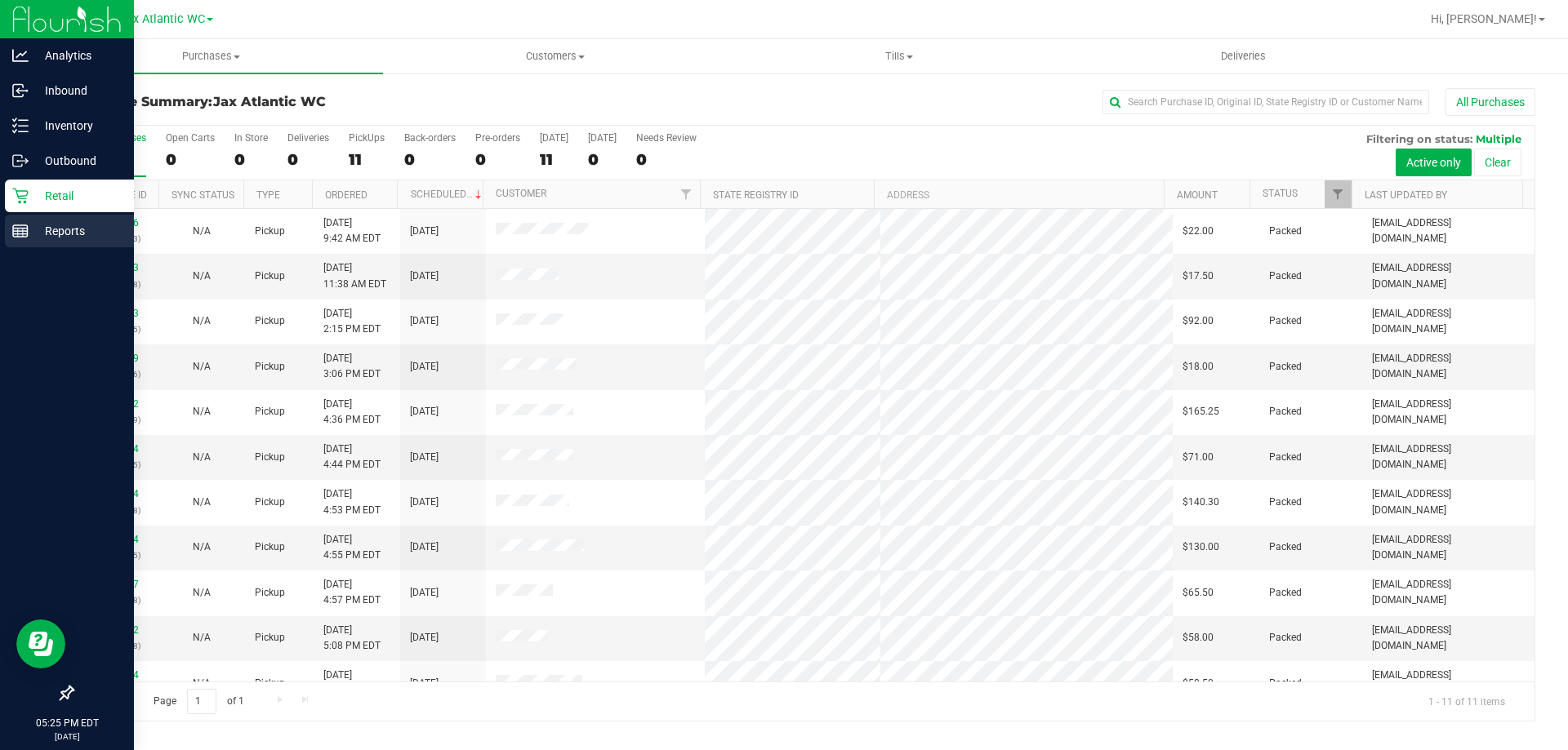
click at [31, 228] on p "Reports" at bounding box center [78, 231] width 98 height 20
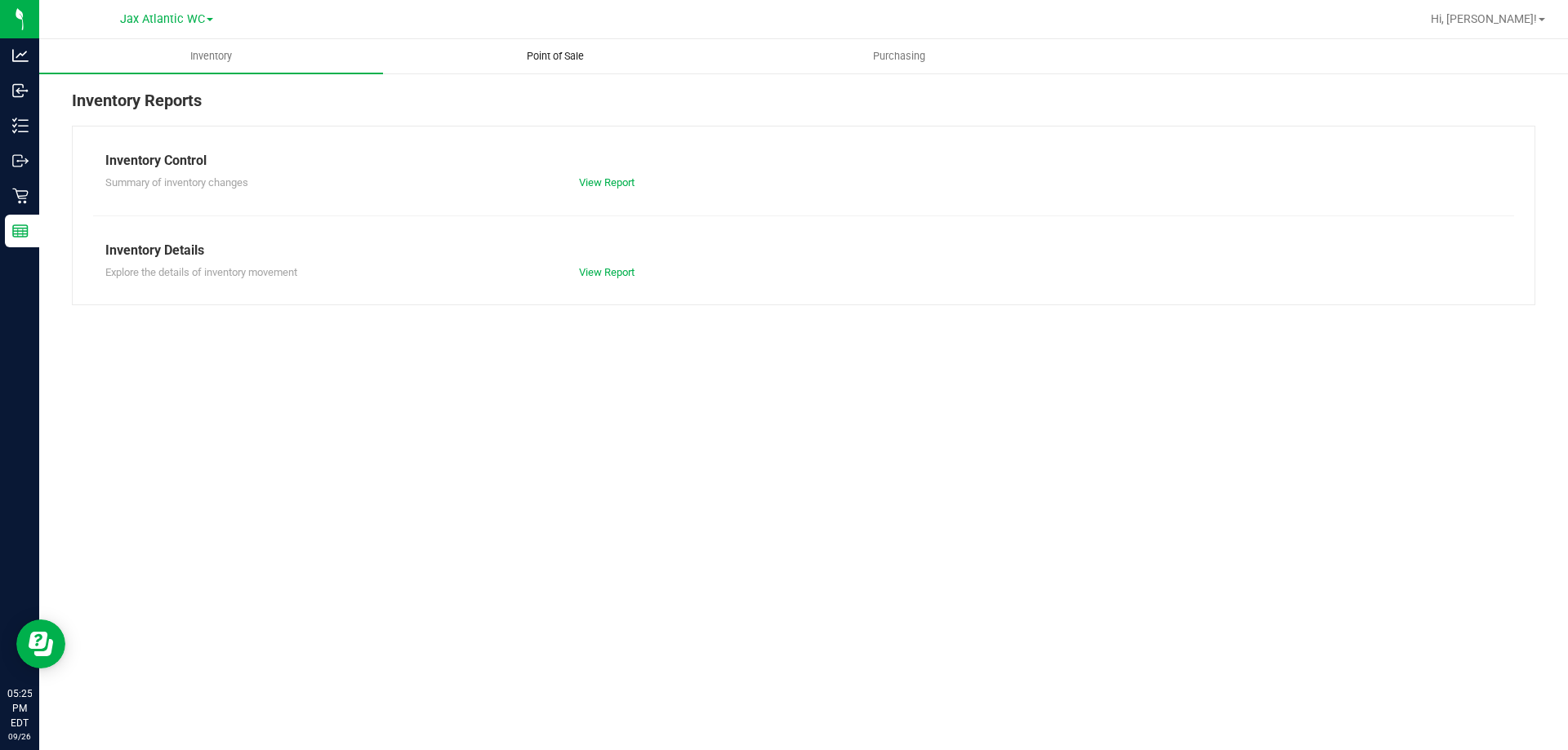
click at [555, 54] on span "Point of Sale" at bounding box center [555, 56] width 101 height 15
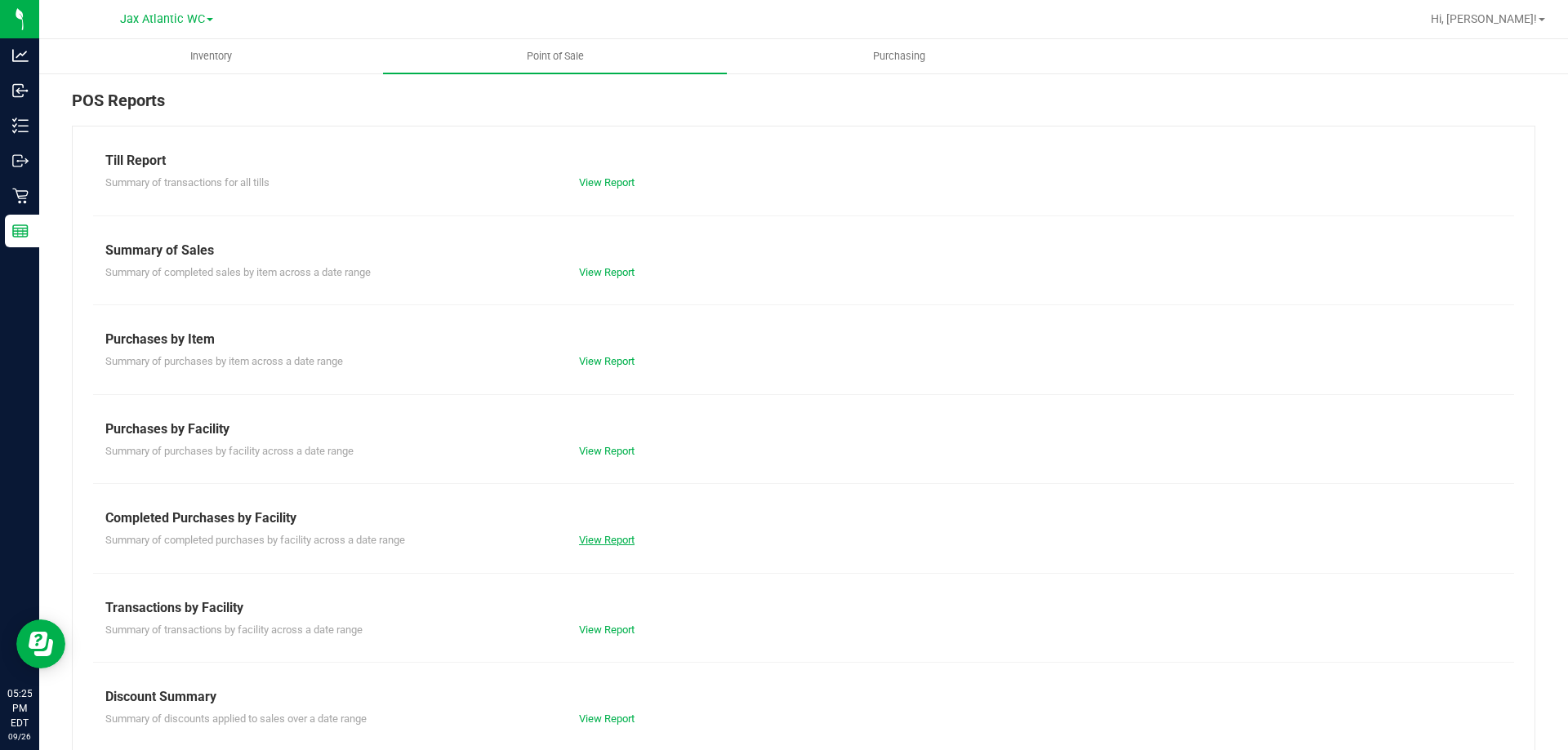
click at [591, 538] on link "View Report" at bounding box center [606, 540] width 55 height 12
